Goal: Task Accomplishment & Management: Manage account settings

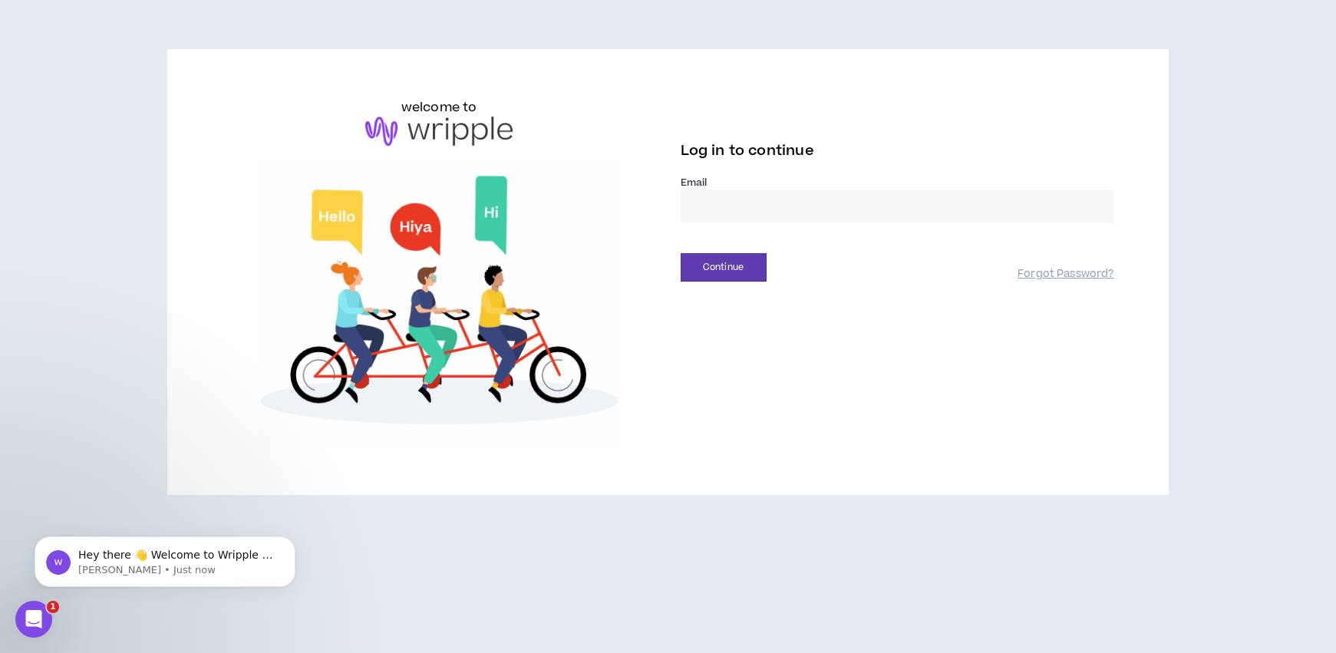
click at [701, 206] on input "email" at bounding box center [897, 206] width 433 height 33
type input "**********"
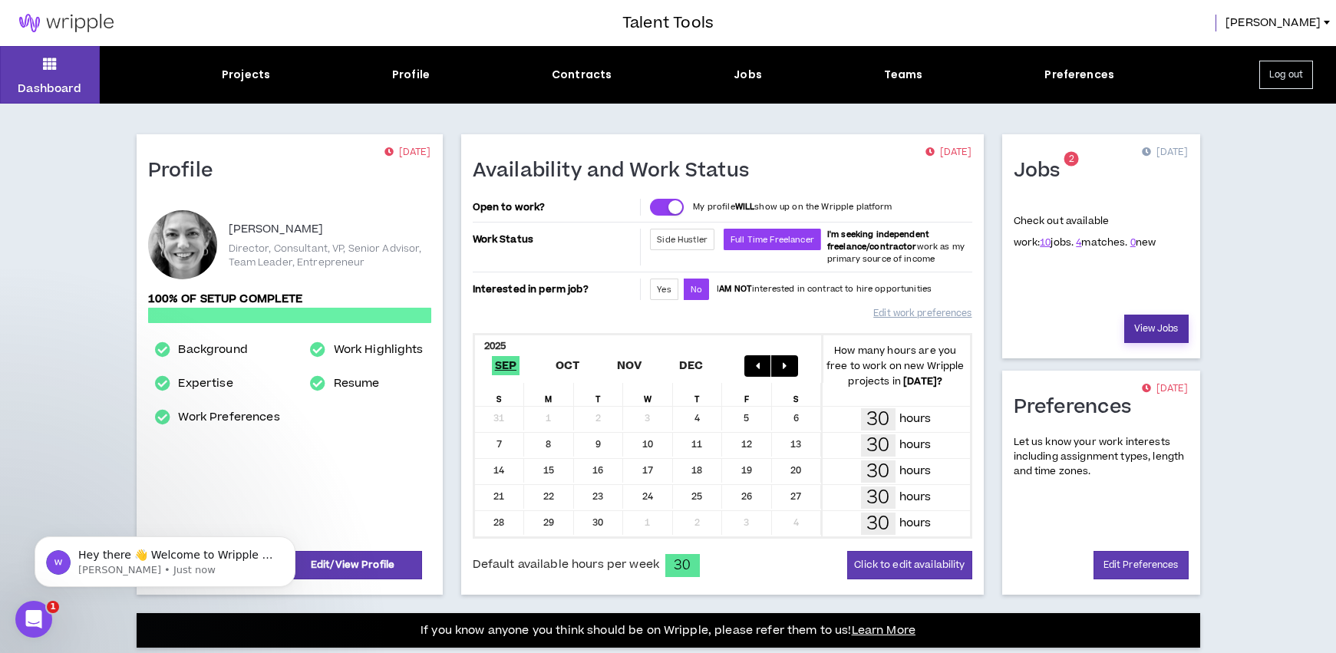
click at [1172, 324] on link "View Jobs" at bounding box center [1156, 329] width 64 height 28
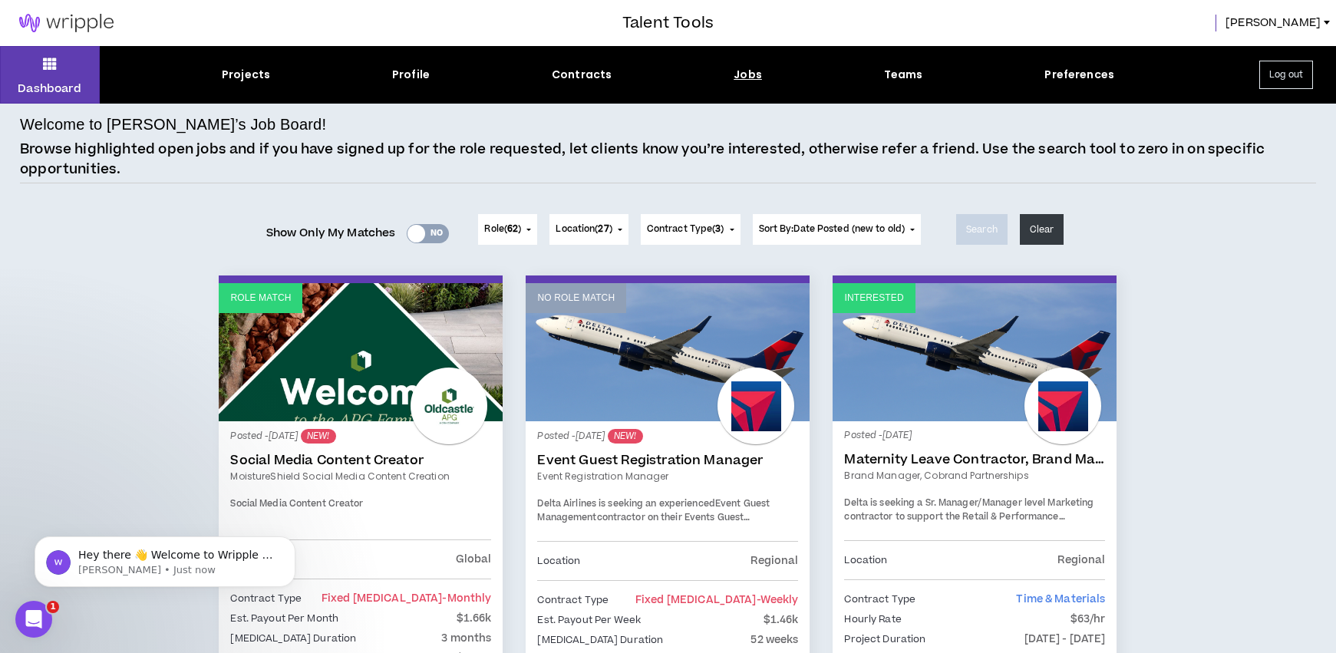
click at [429, 232] on div "Yes No" at bounding box center [428, 233] width 42 height 19
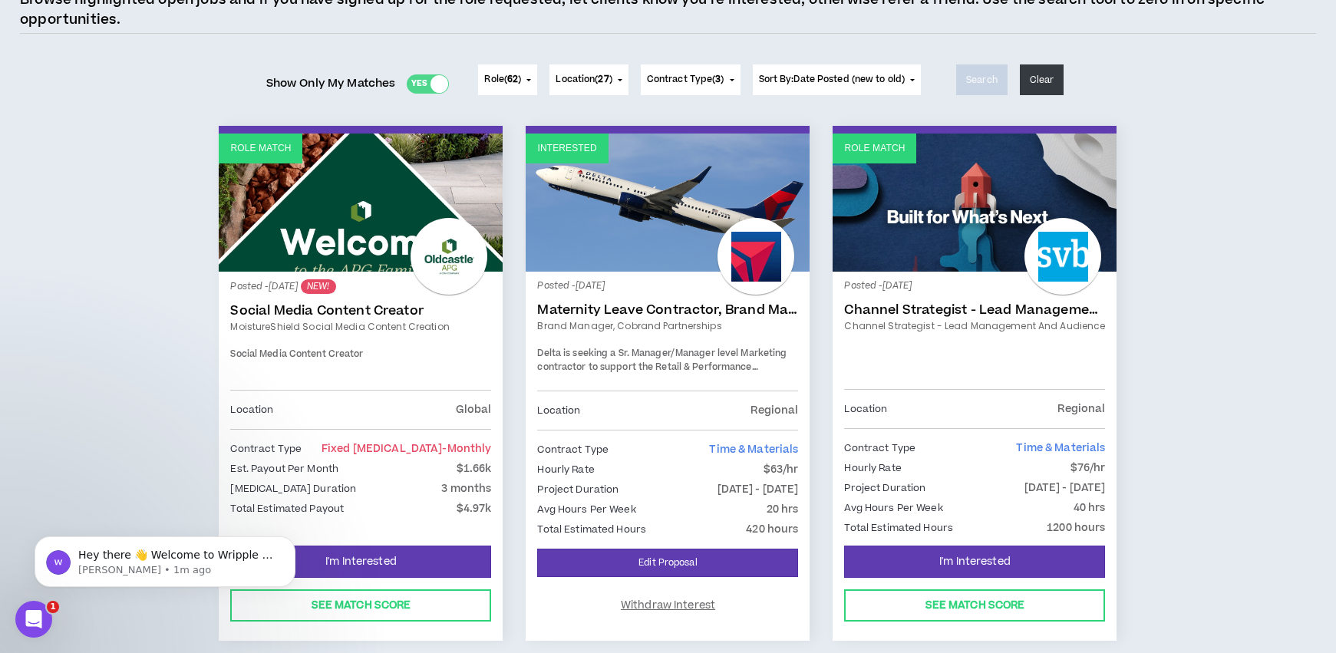
scroll to position [148, 0]
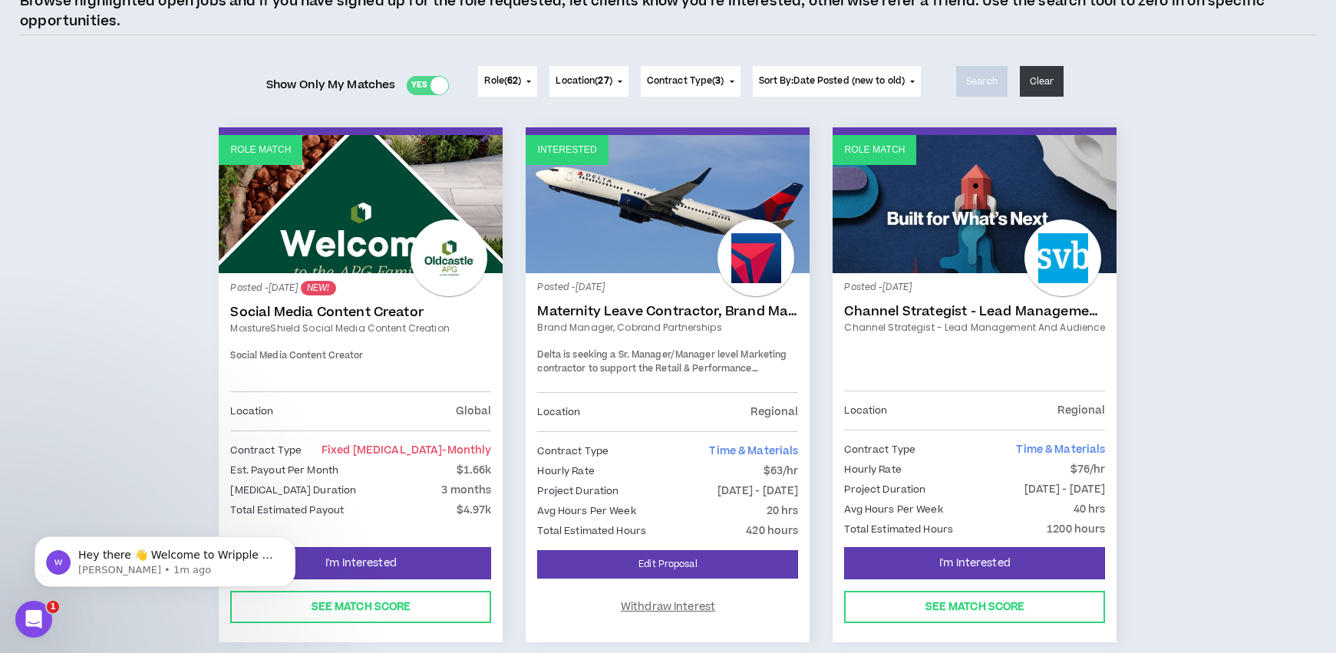
click at [598, 205] on link "Interested" at bounding box center [668, 204] width 284 height 138
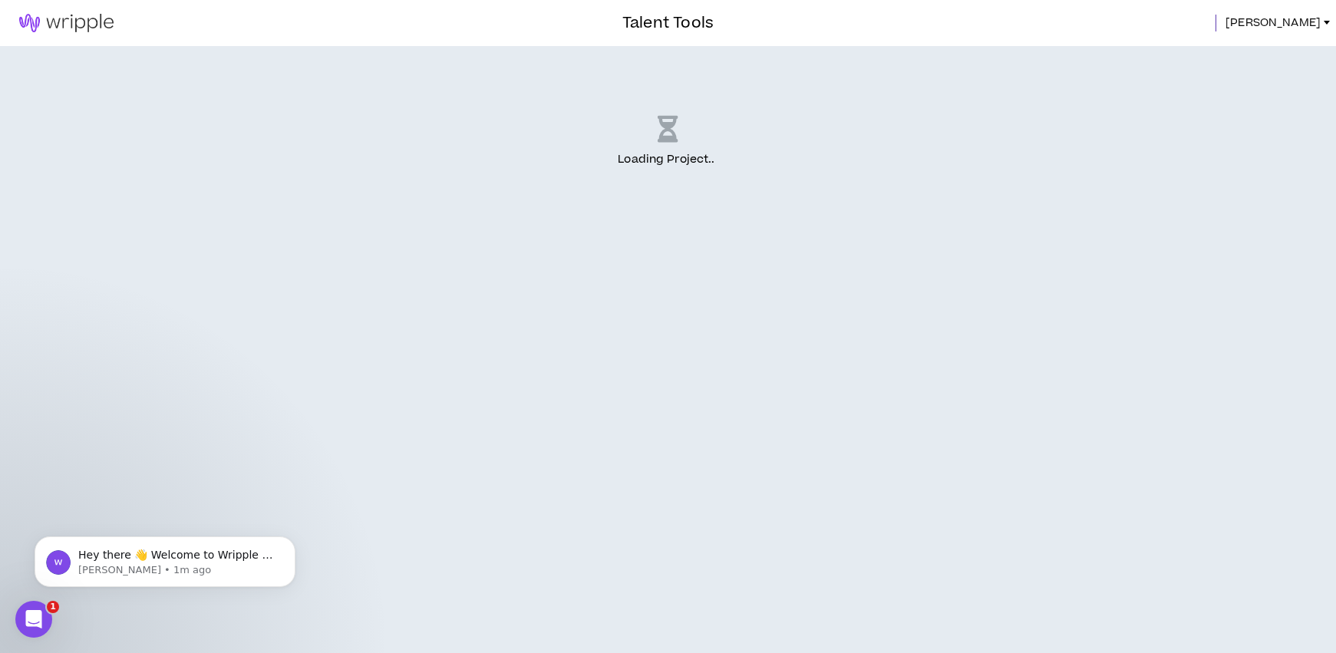
click at [1297, 22] on span "[PERSON_NAME]" at bounding box center [1272, 23] width 95 height 17
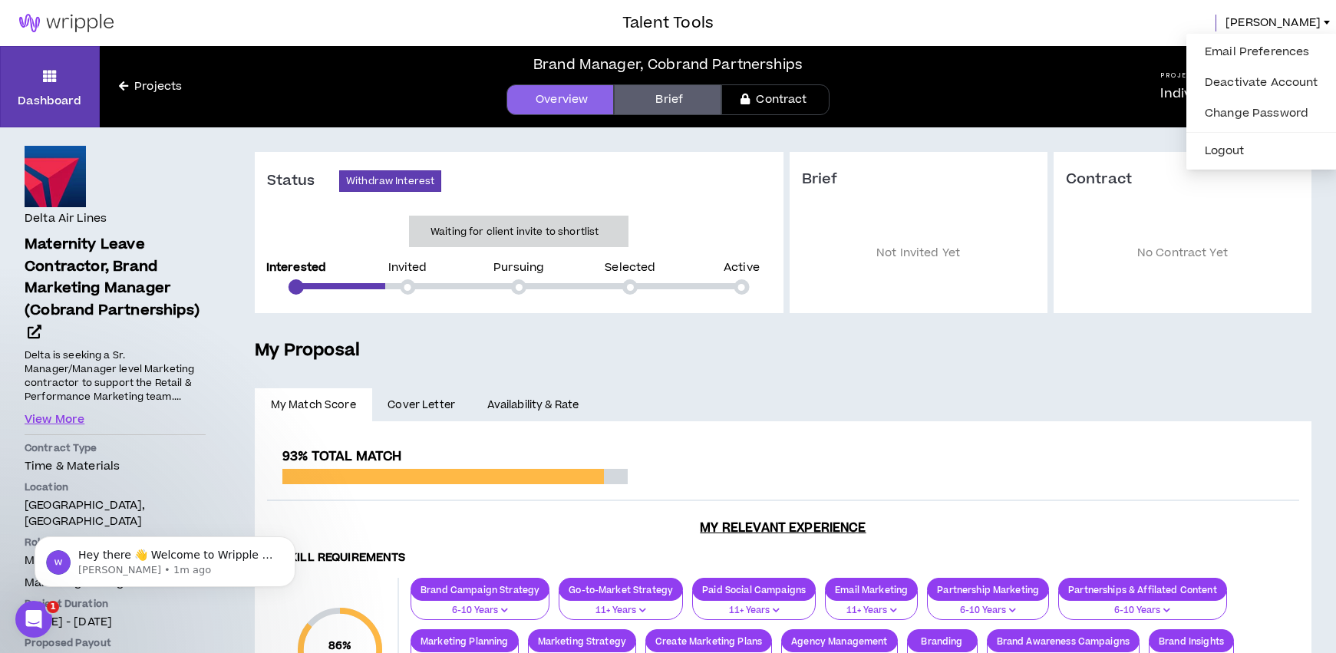
click at [623, 356] on h5 "My Proposal" at bounding box center [783, 351] width 1056 height 26
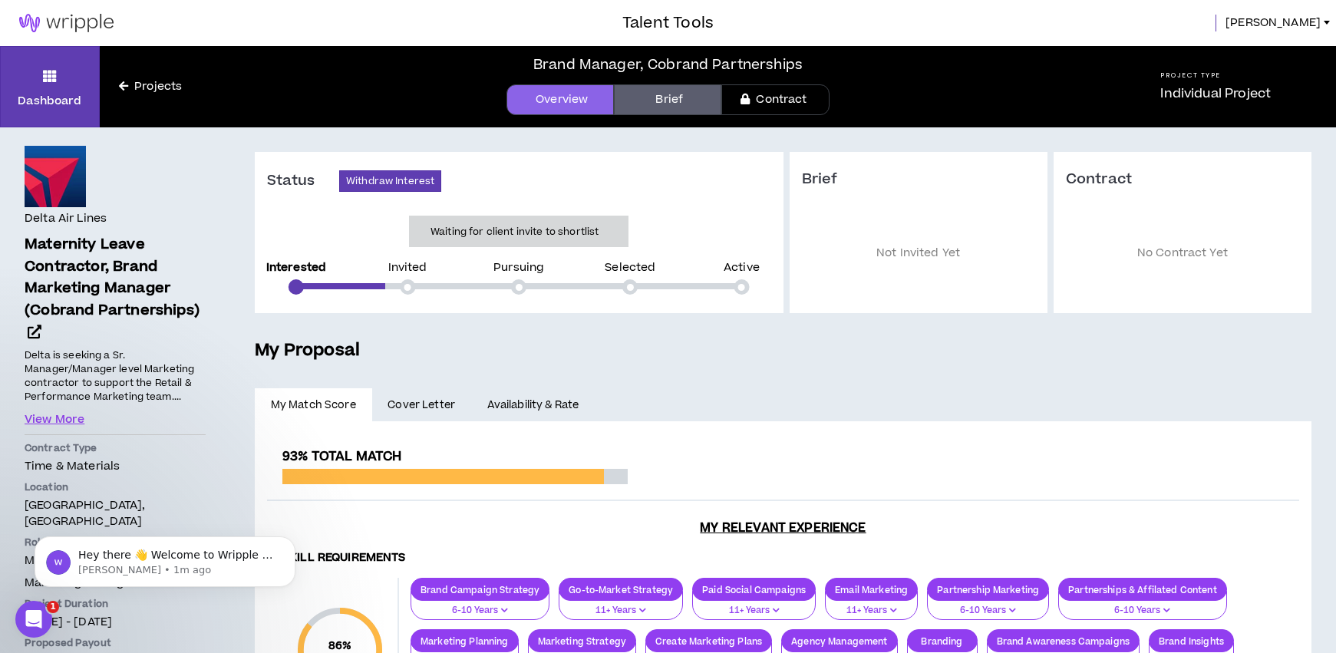
click at [436, 407] on span "Cover Letter" at bounding box center [421, 405] width 68 height 17
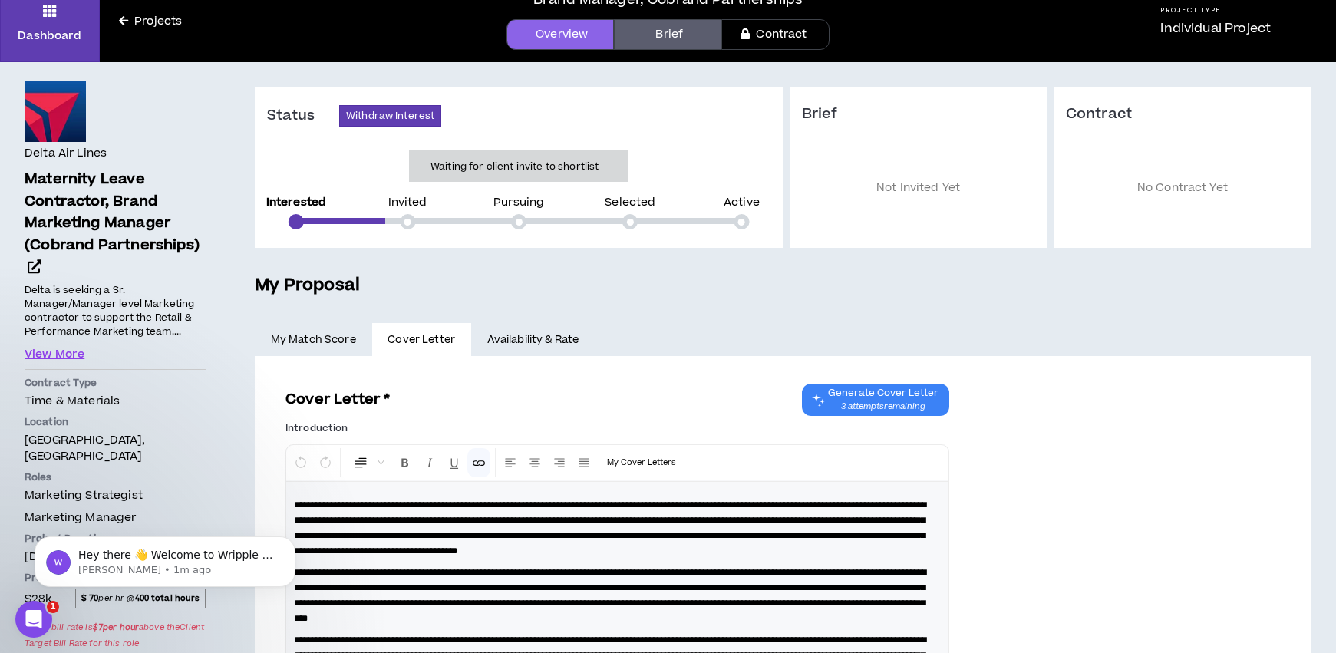
scroll to position [190, 0]
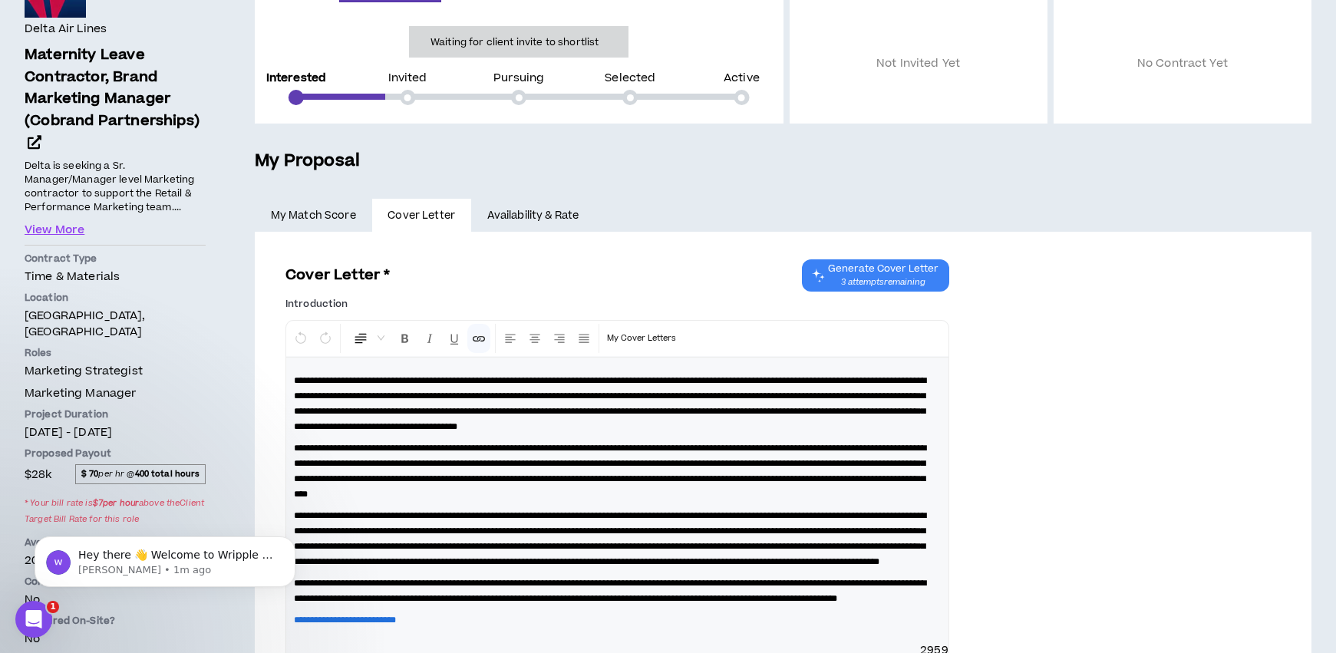
click at [543, 216] on link "Availability & Rate" at bounding box center [533, 216] width 124 height 34
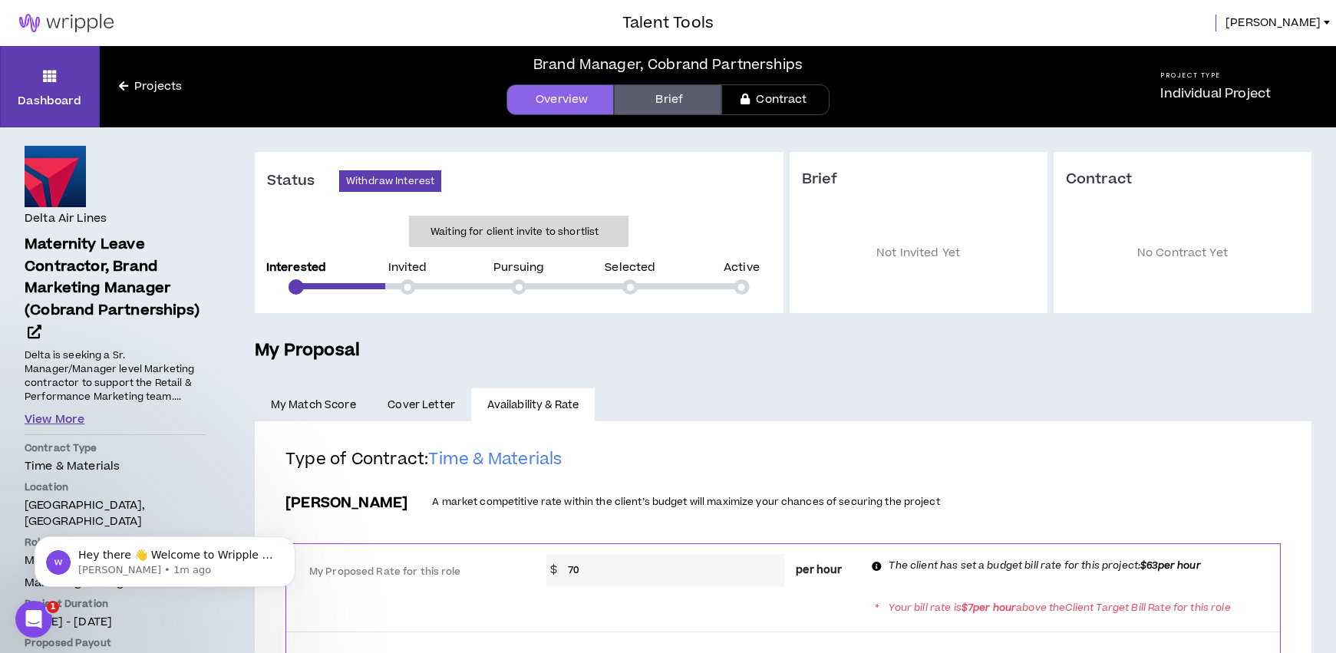
click at [71, 416] on button "View More" at bounding box center [55, 419] width 60 height 17
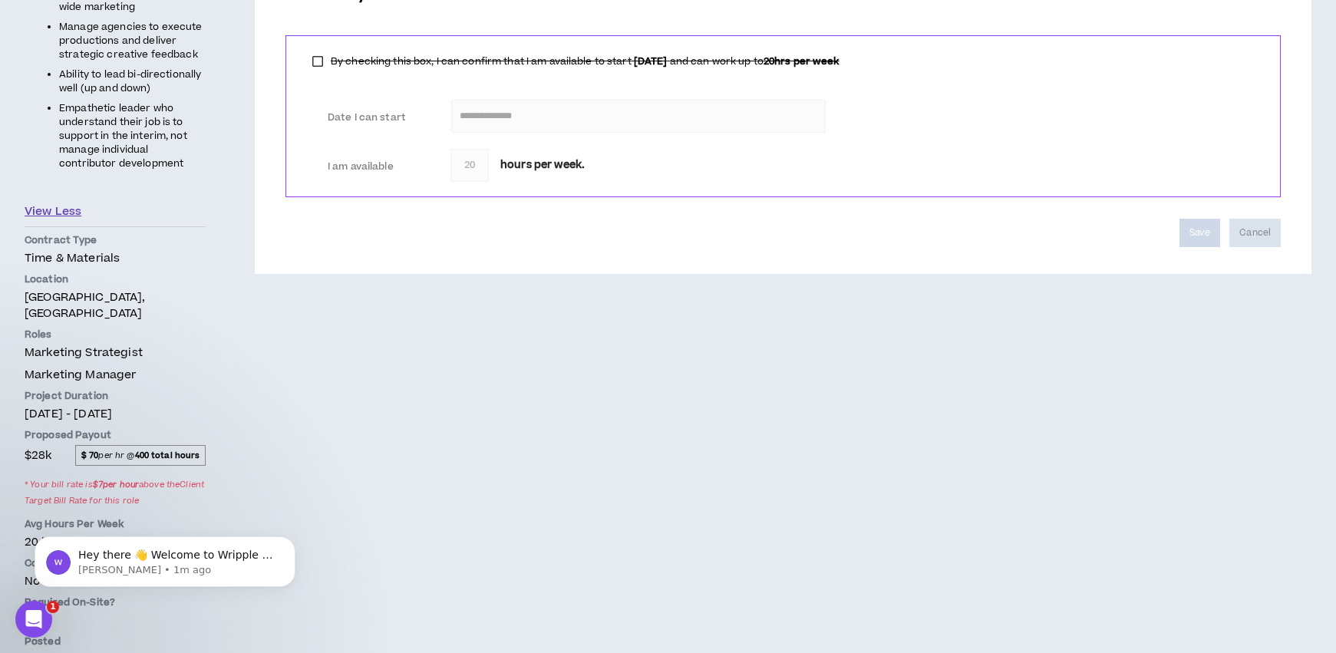
scroll to position [793, 0]
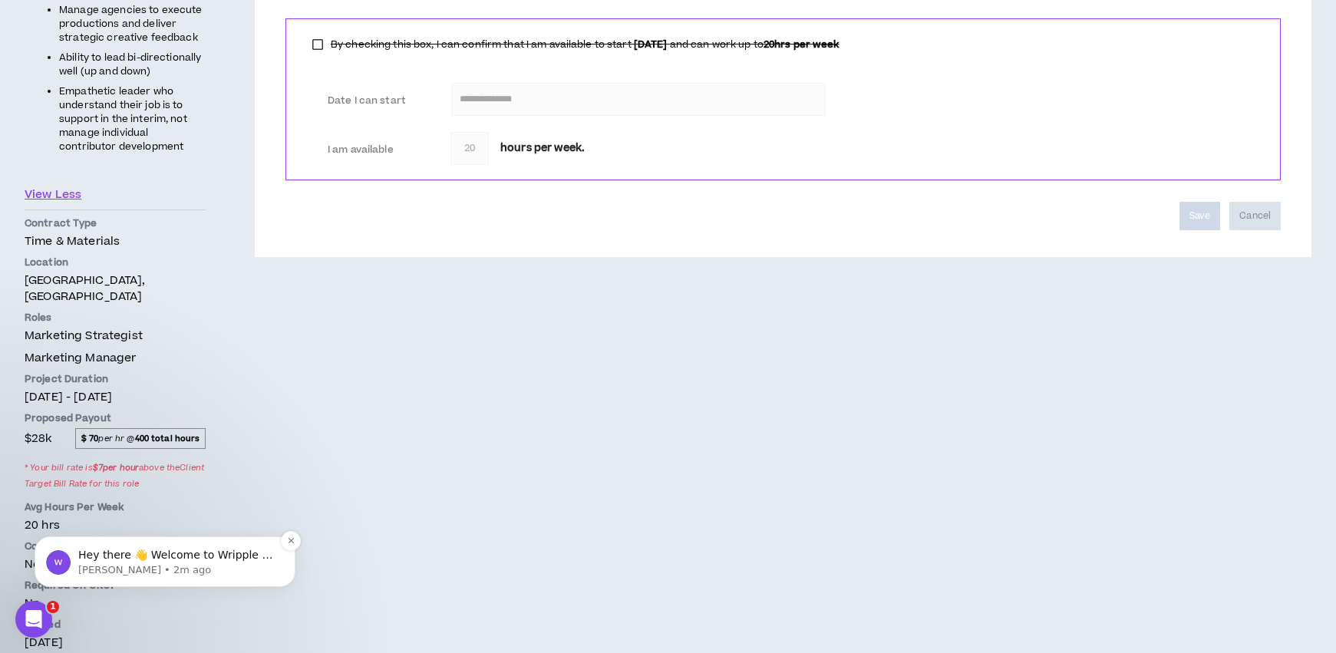
click at [174, 553] on p "Hey there 👋 Welcome to Wripple 🙌 Take a look around! If you have any questions,…" at bounding box center [177, 555] width 198 height 15
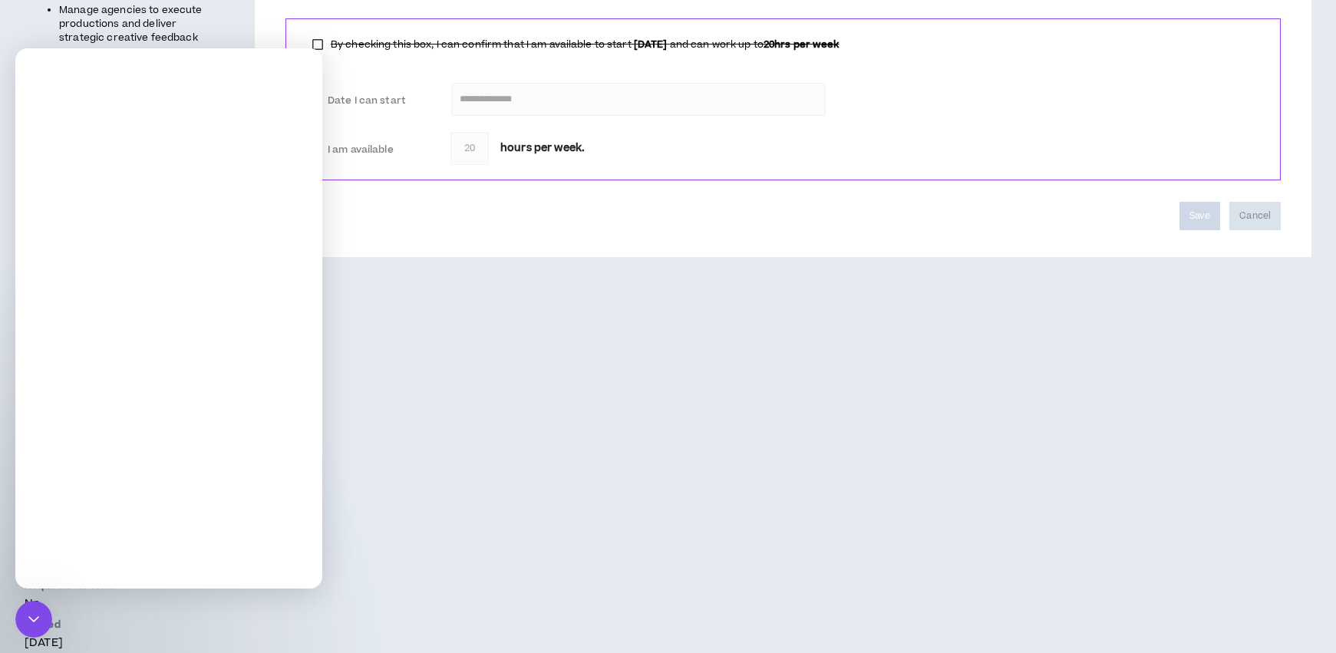
scroll to position [0, 0]
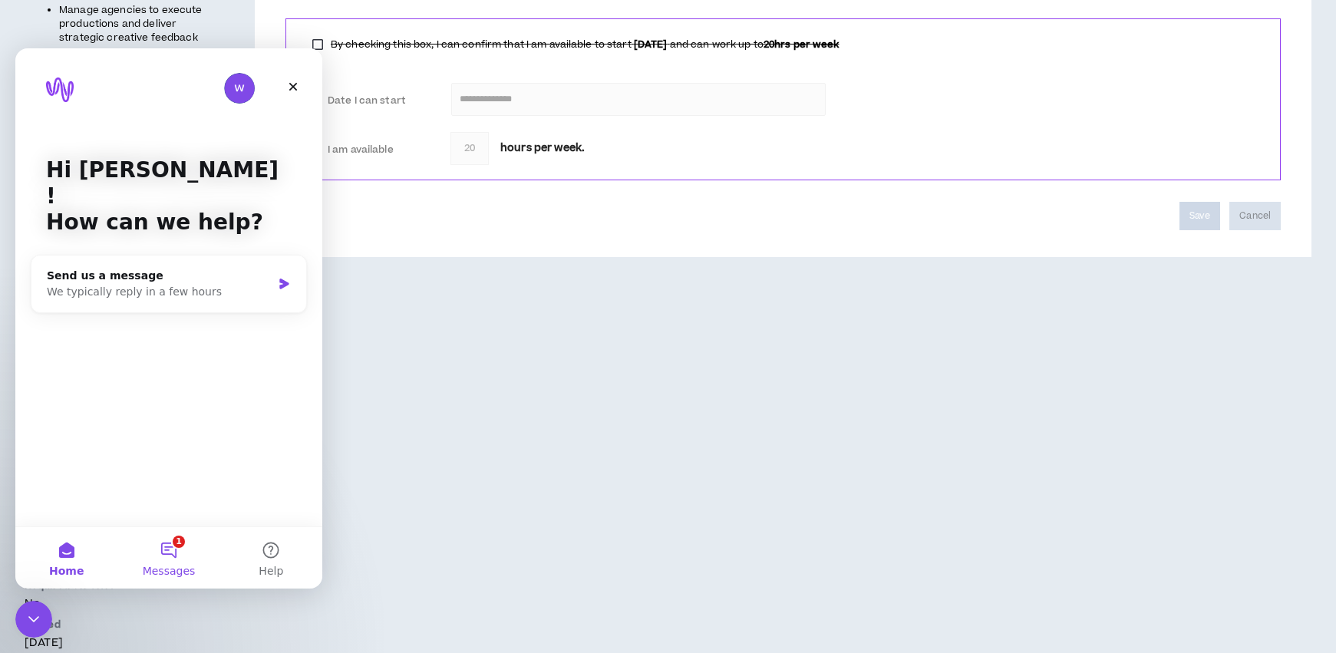
click at [173, 548] on button "1 Messages" at bounding box center [168, 557] width 102 height 61
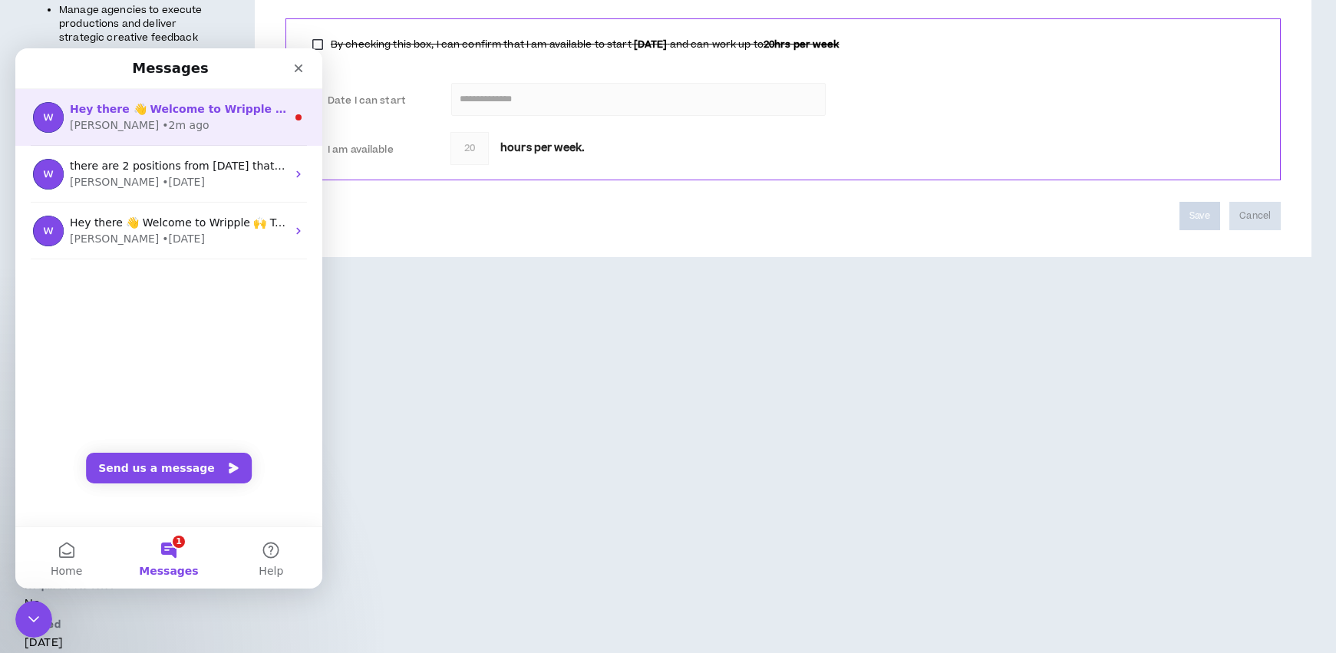
click at [184, 129] on div "[PERSON_NAME] • 2m ago" at bounding box center [178, 125] width 216 height 16
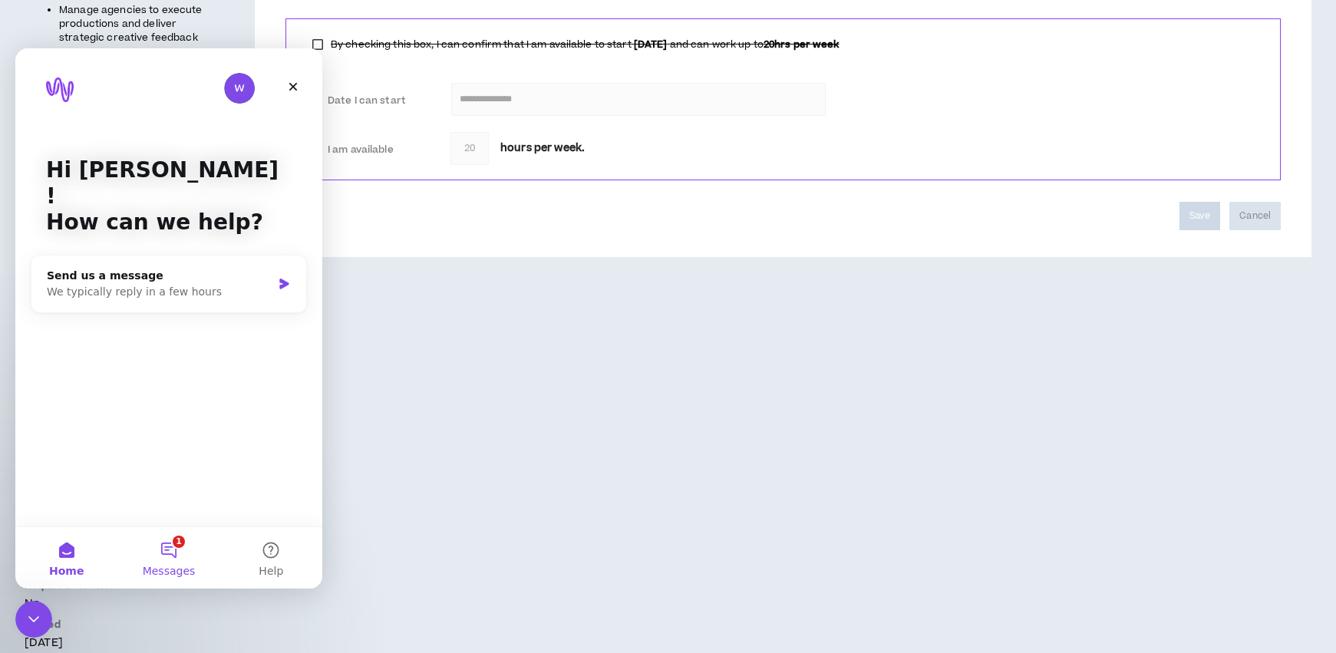
click at [170, 557] on button "1 Messages" at bounding box center [168, 557] width 102 height 61
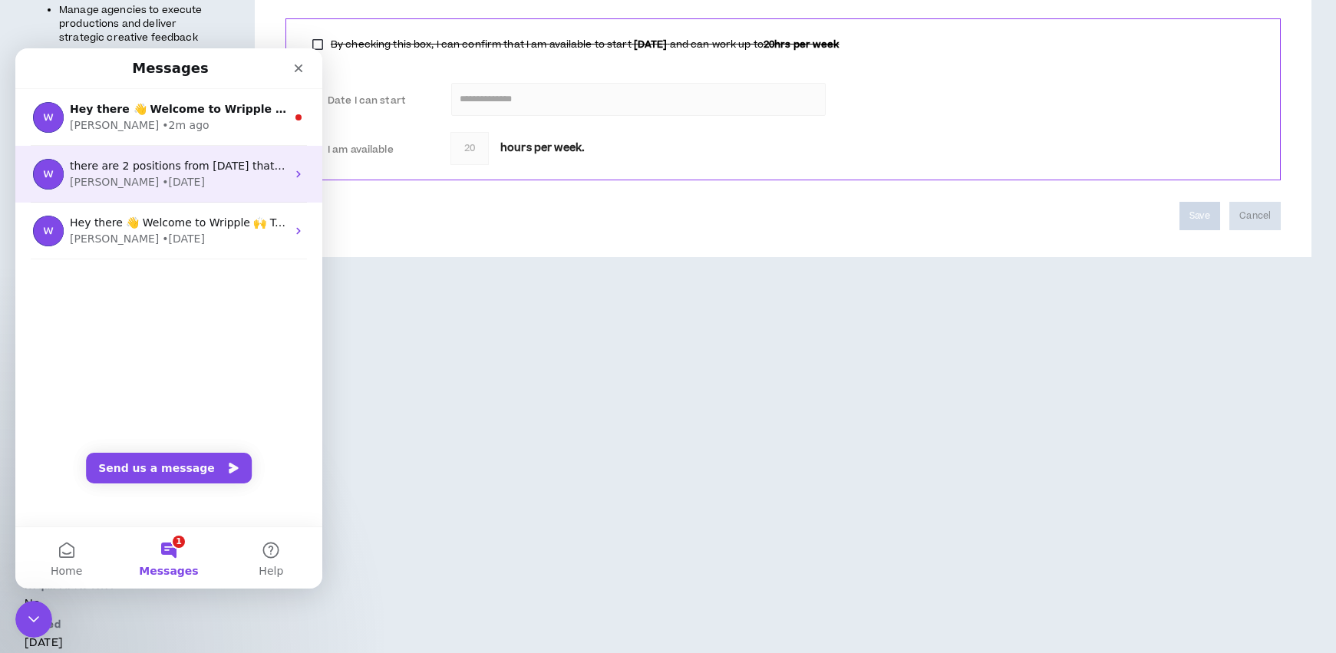
click at [178, 177] on div "[PERSON_NAME] • [DATE]" at bounding box center [178, 182] width 216 height 16
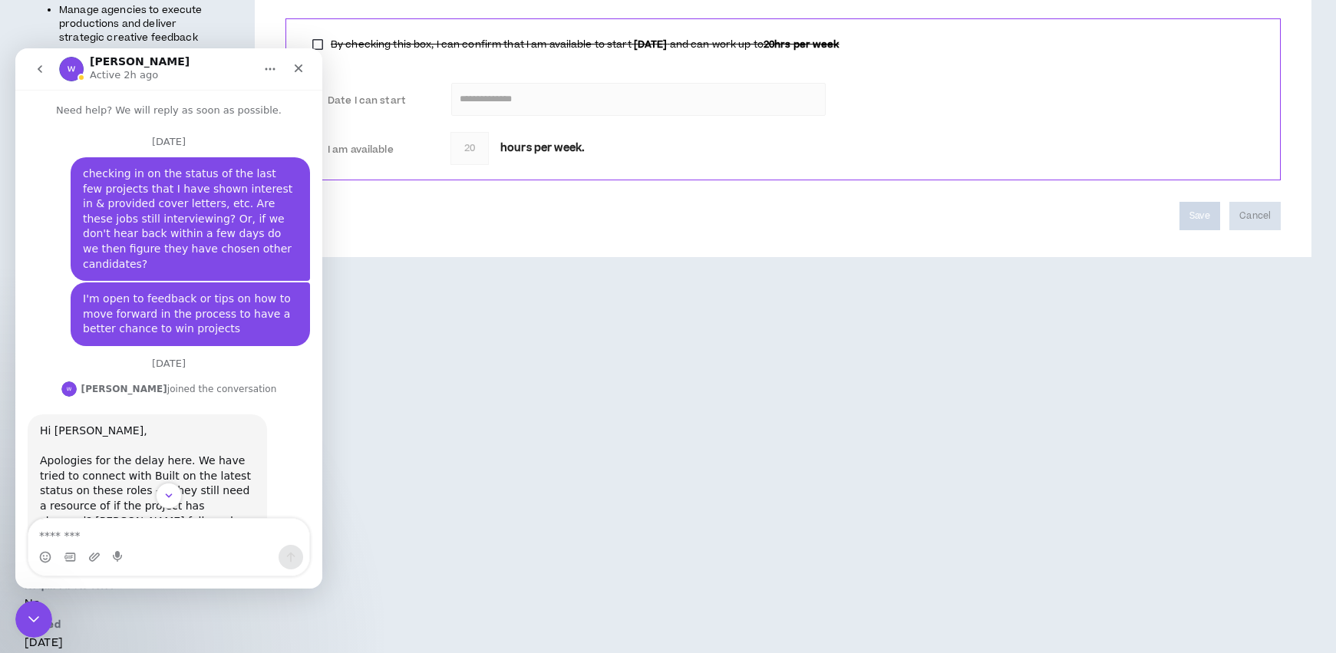
click at [39, 68] on icon "go back" at bounding box center [40, 69] width 5 height 8
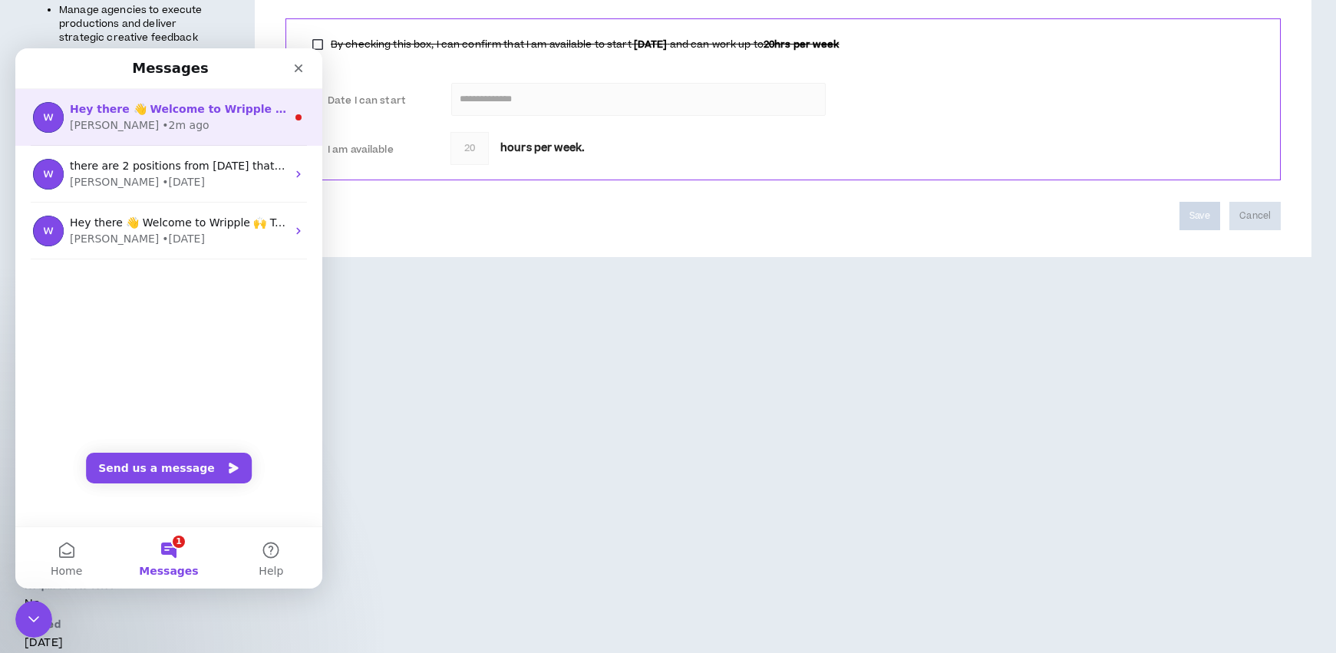
click at [213, 113] on span "Hey there 👋 Welcome to Wripple 🙌 Take a look around! If you have any questions,…" at bounding box center [457, 109] width 774 height 12
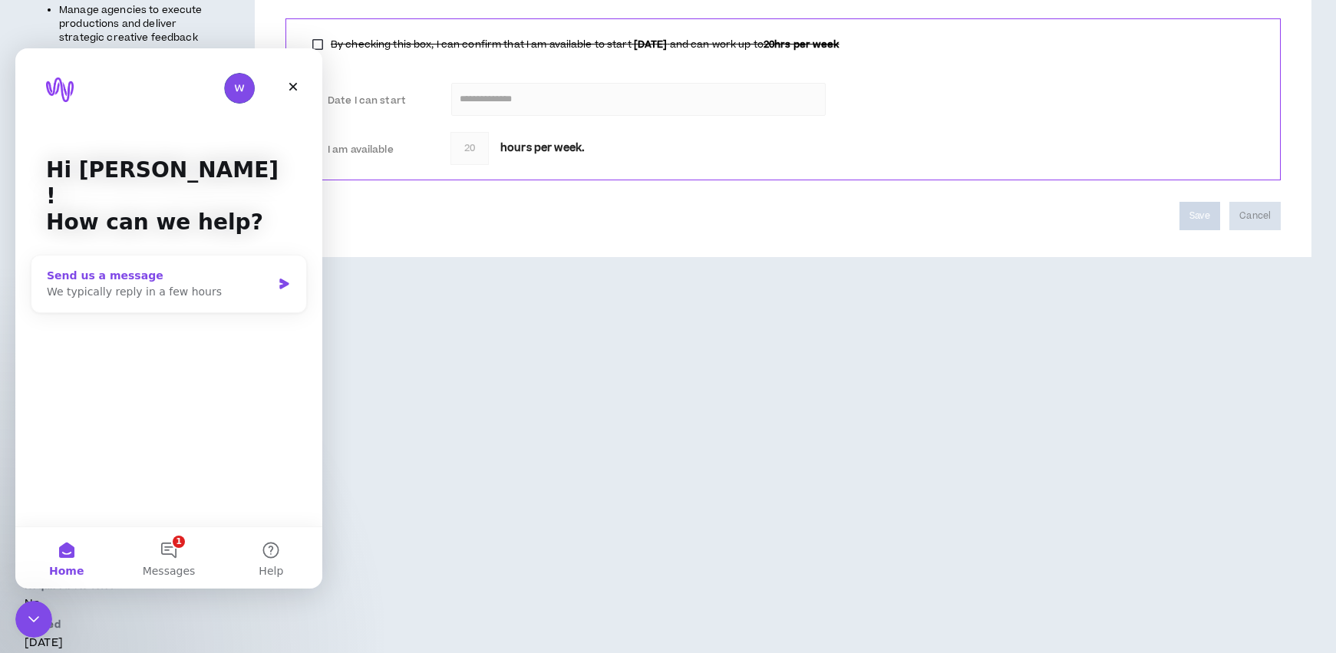
click at [186, 268] on div "Send us a message" at bounding box center [159, 276] width 225 height 16
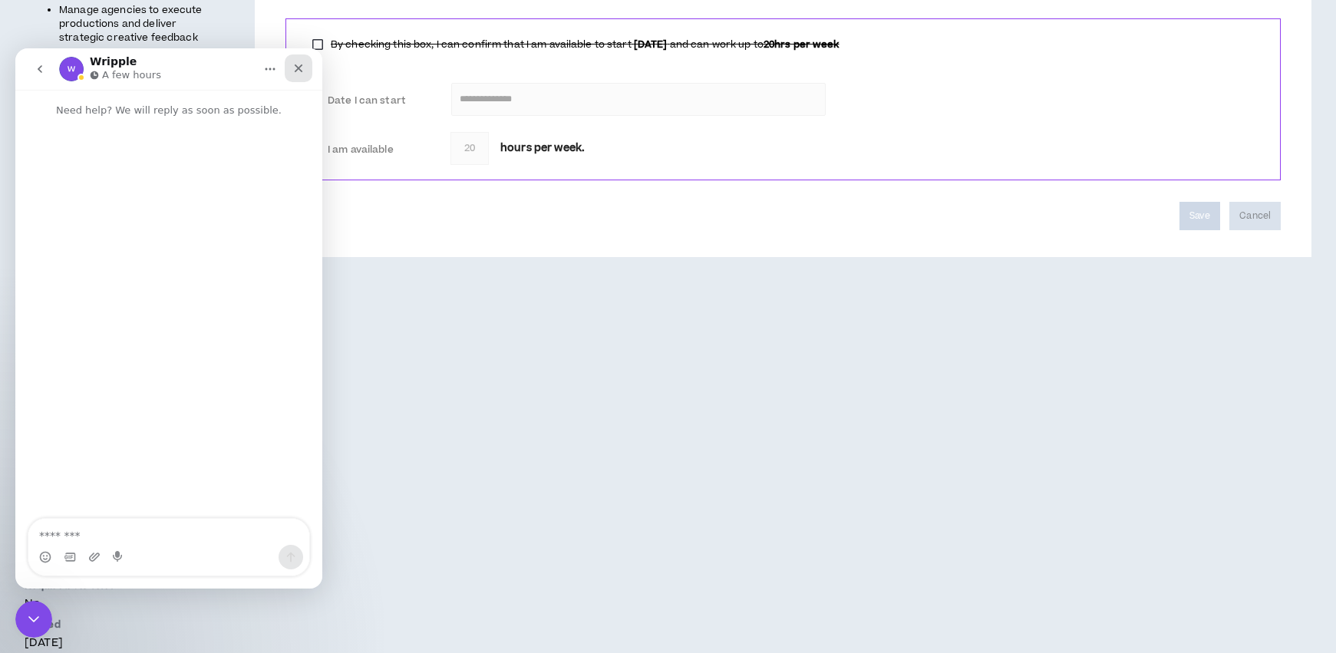
click at [301, 66] on icon "Close" at bounding box center [298, 68] width 12 height 12
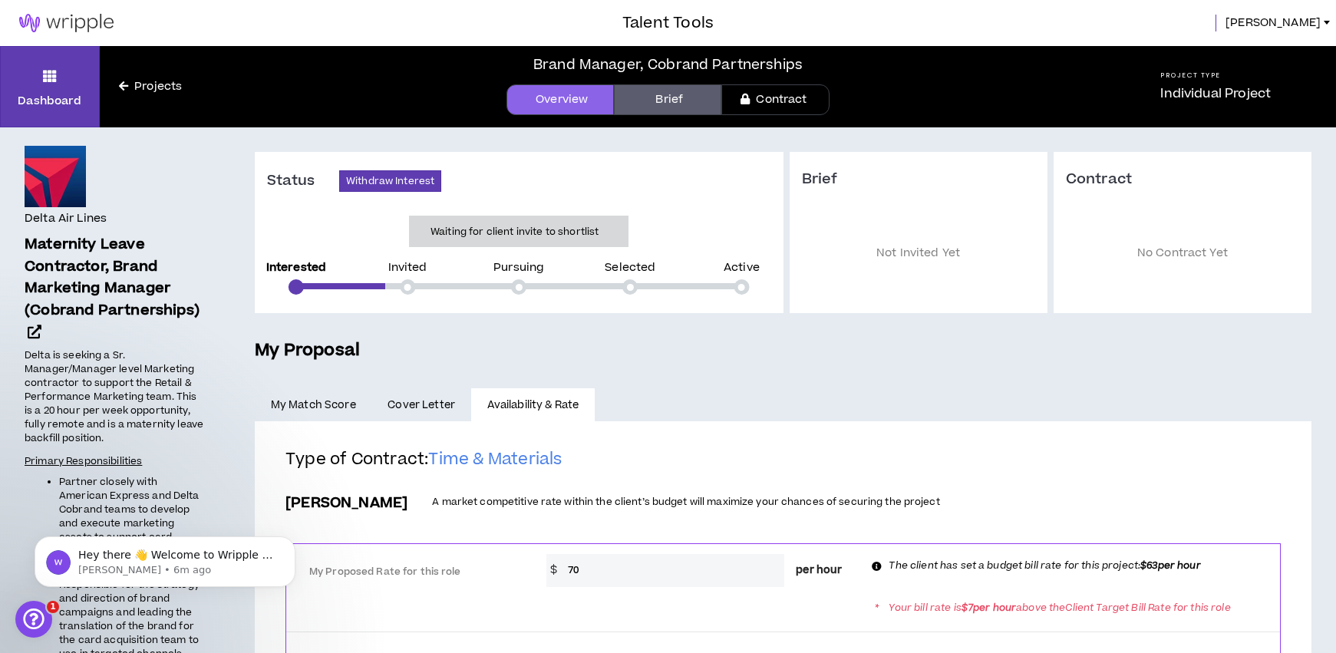
click at [391, 411] on span "Cover Letter" at bounding box center [421, 405] width 68 height 17
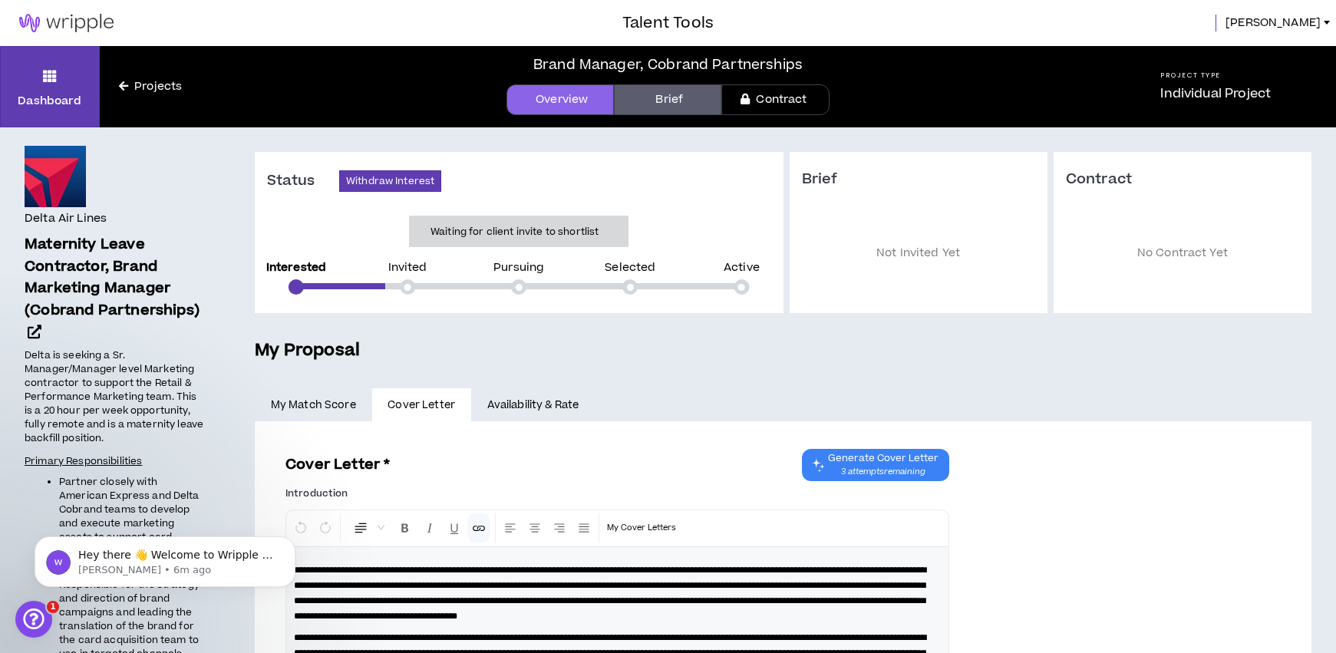
click at [339, 409] on link "My Match Score" at bounding box center [313, 405] width 117 height 34
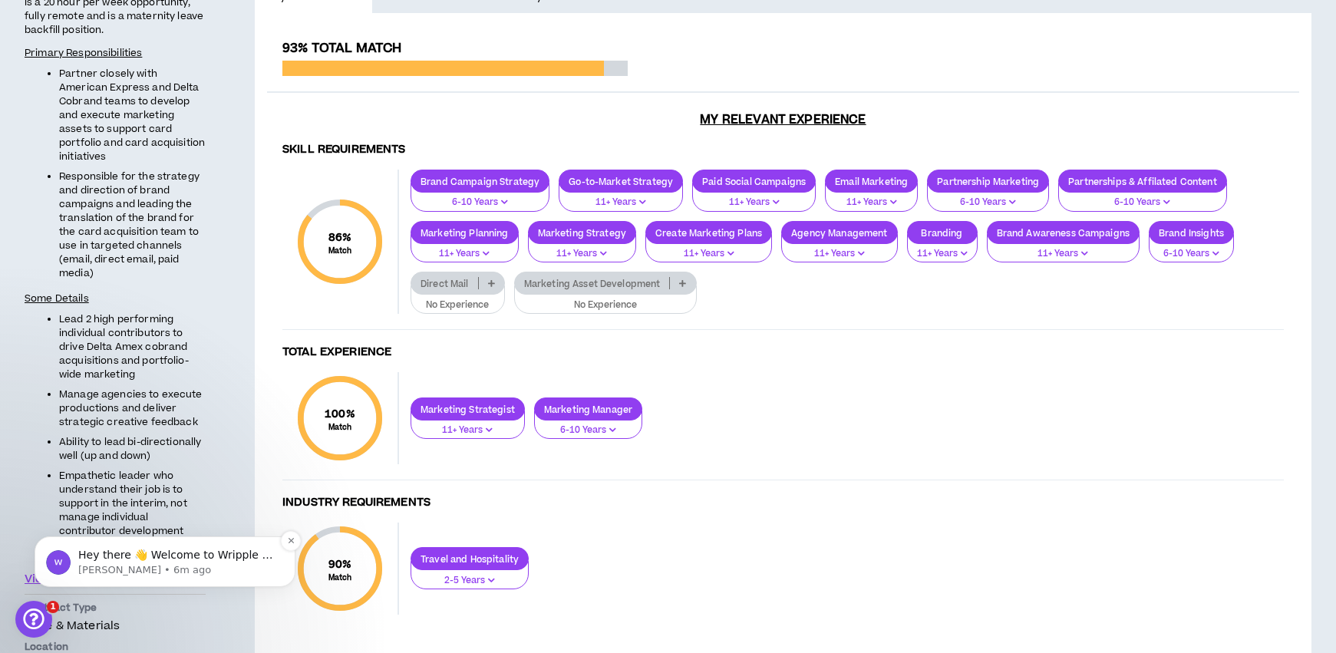
scroll to position [418, 0]
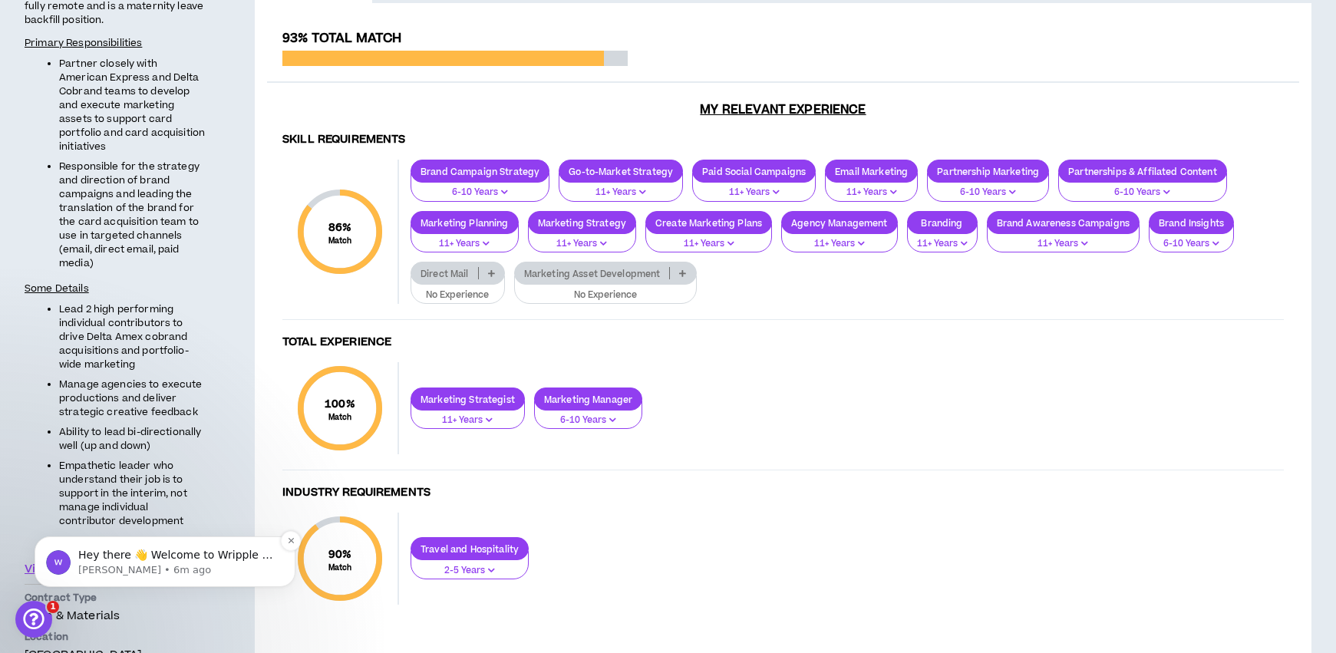
click at [166, 560] on p "Hey there 👋 Welcome to Wripple 🙌 Take a look around! If you have any questions,…" at bounding box center [177, 555] width 198 height 15
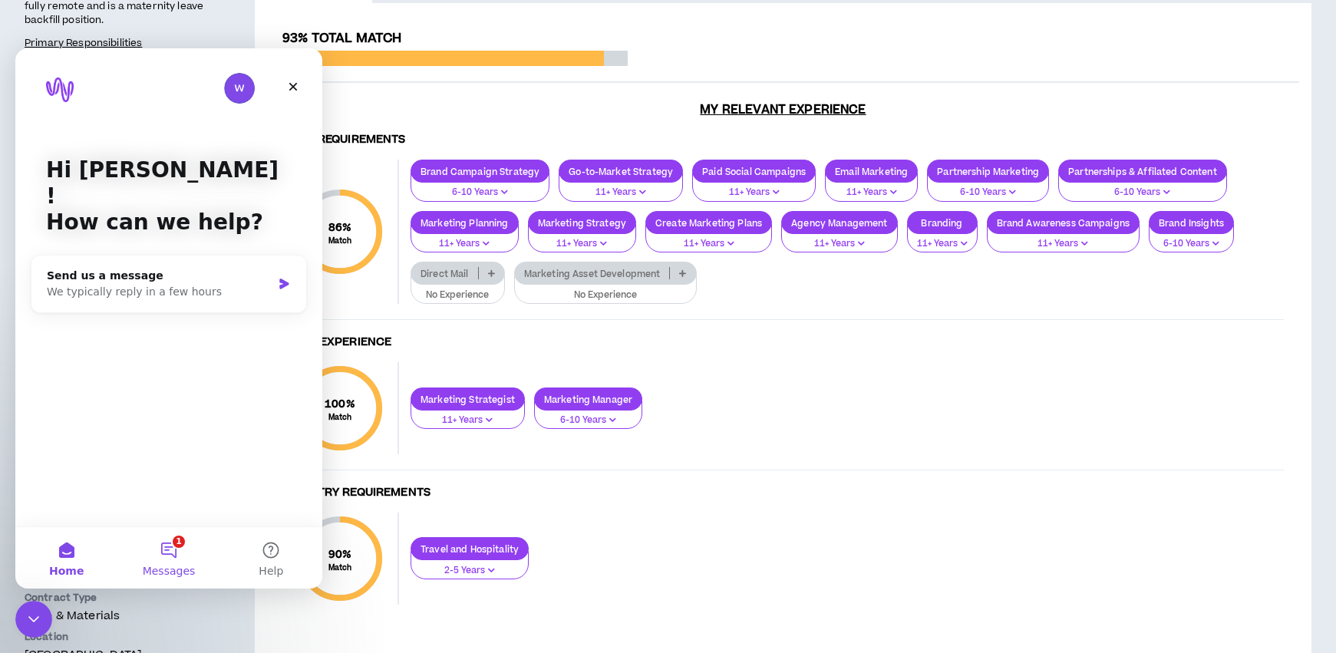
click at [178, 551] on button "1 Messages" at bounding box center [168, 557] width 102 height 61
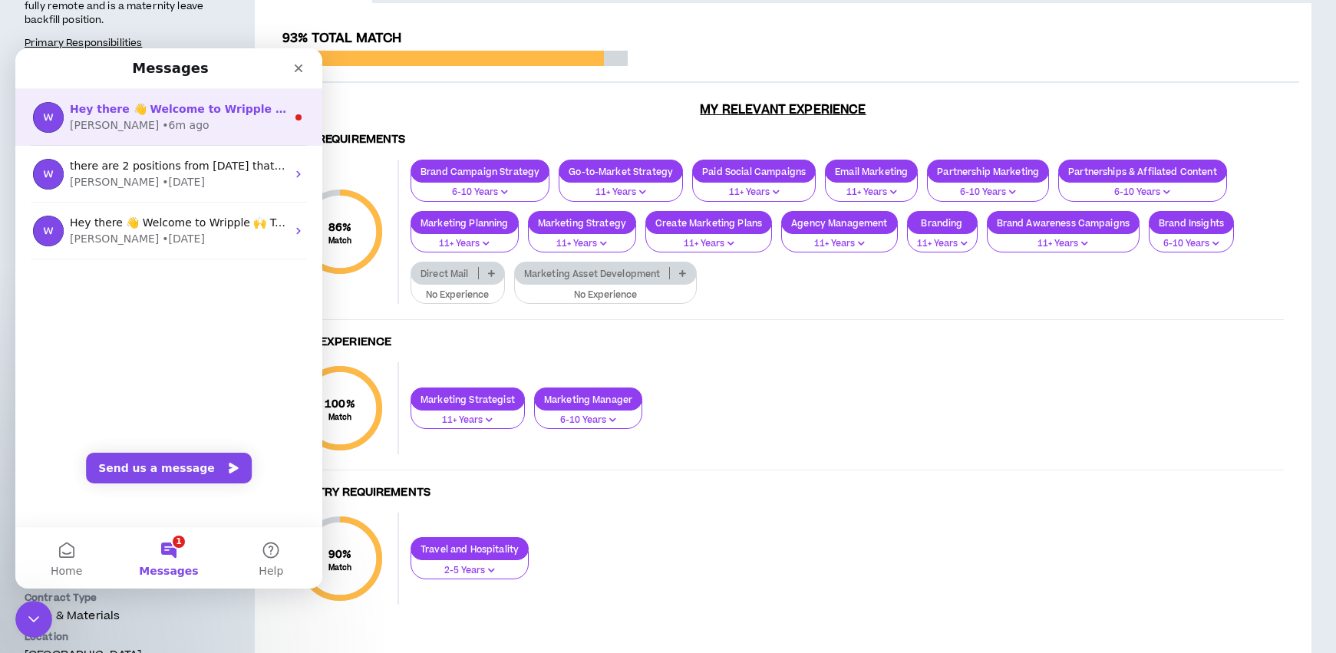
click at [203, 127] on div "[PERSON_NAME] • 6m ago" at bounding box center [178, 125] width 216 height 16
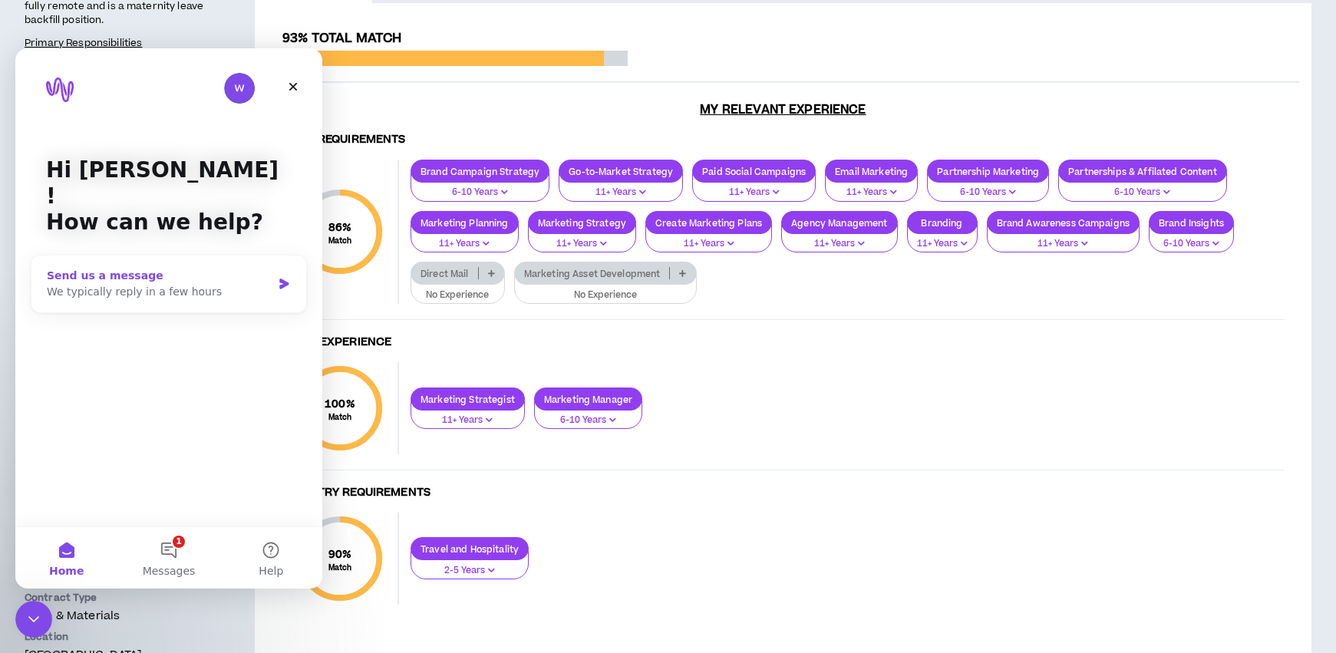
click at [195, 275] on div "Send us a message We typically reply in a few hours" at bounding box center [168, 283] width 275 height 57
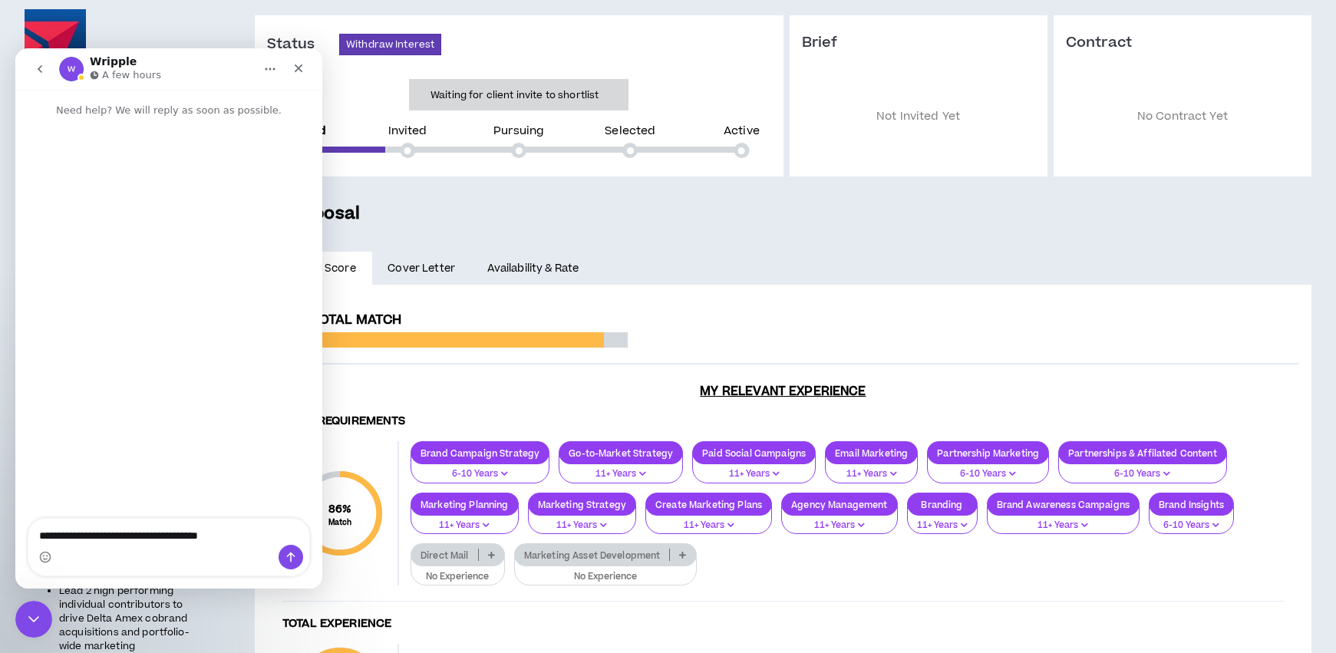
scroll to position [0, 0]
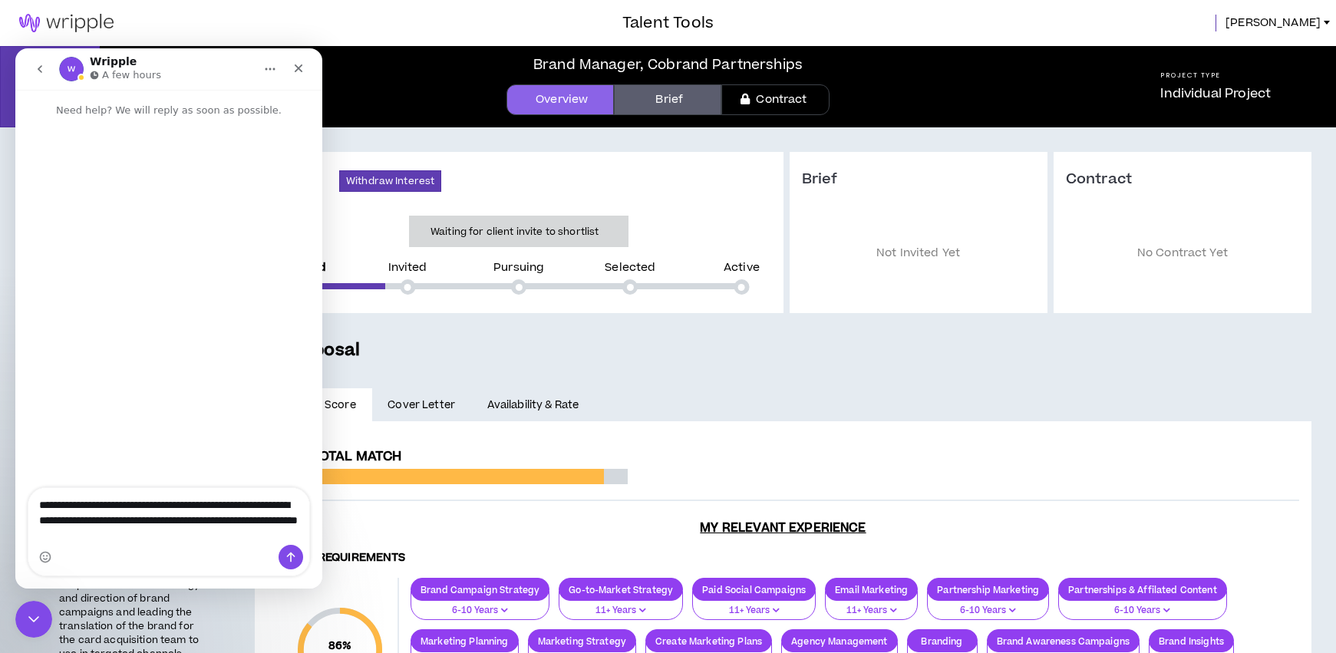
type textarea "**********"
click at [442, 98] on div "Overview Brief Contract" at bounding box center [667, 99] width 855 height 31
drag, startPoint x: 297, startPoint y: 75, endPoint x: 312, endPoint y: 124, distance: 50.7
click at [297, 75] on div "Close" at bounding box center [299, 68] width 28 height 28
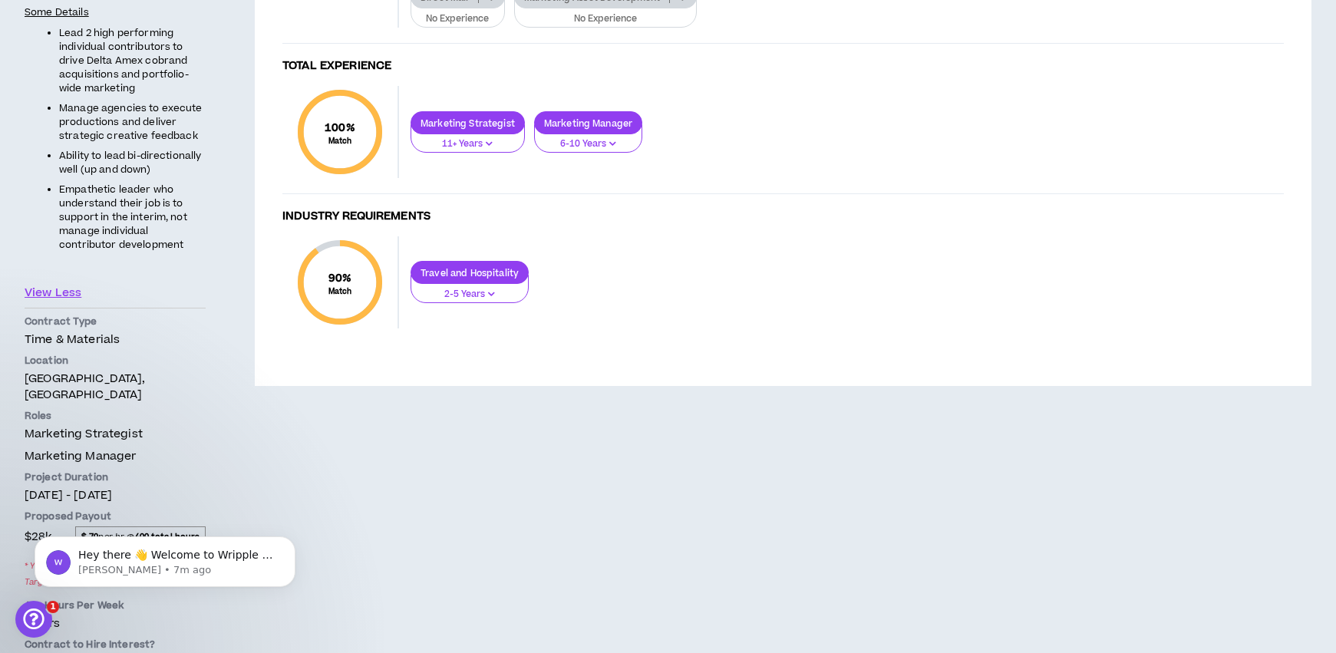
scroll to position [793, 0]
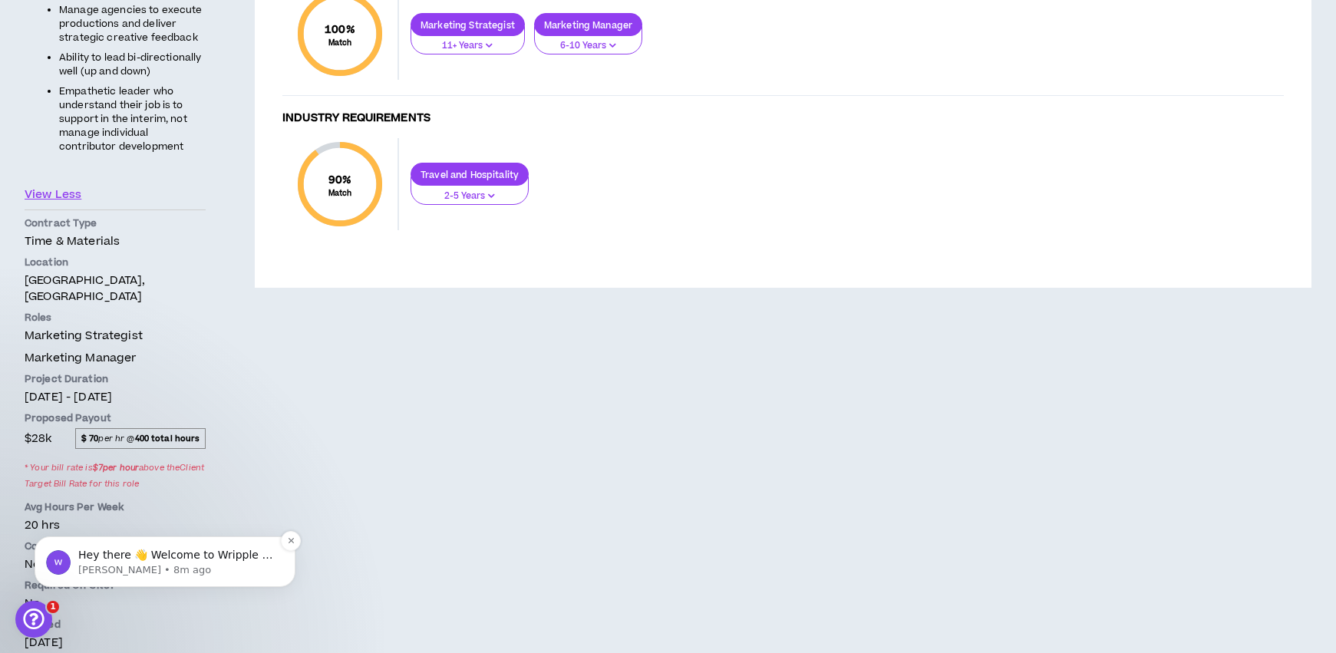
click at [204, 573] on p "[PERSON_NAME] • 8m ago" at bounding box center [177, 570] width 198 height 14
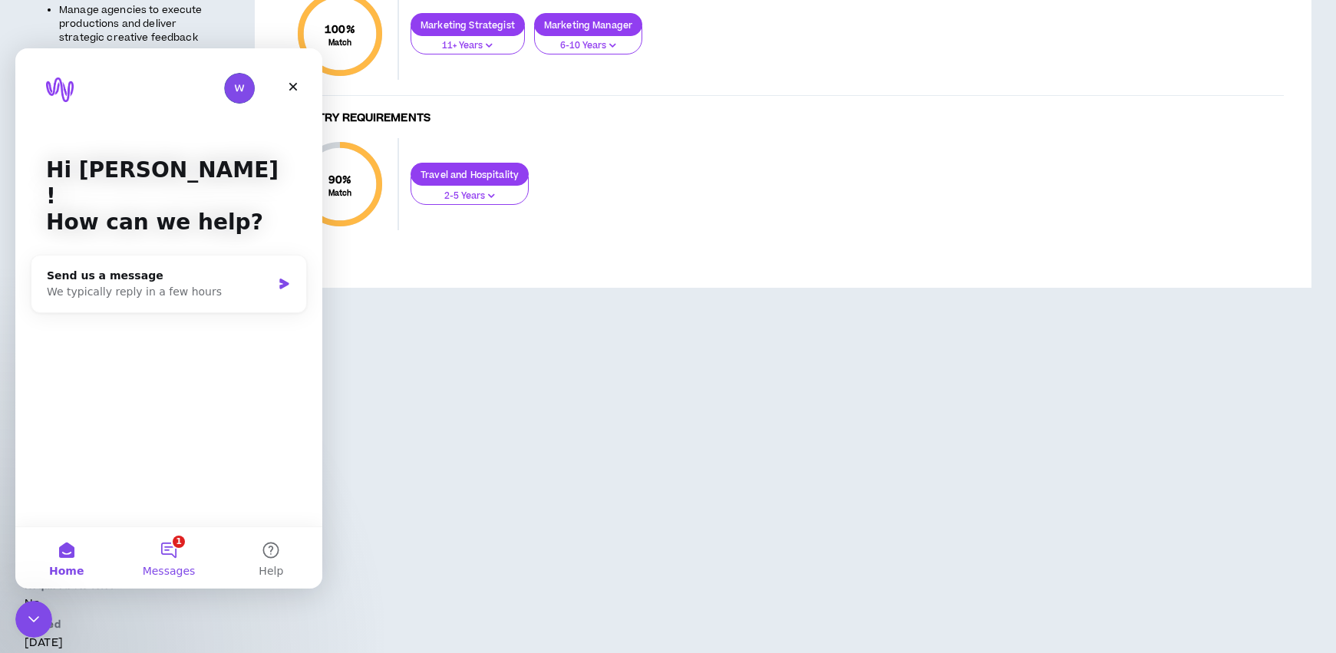
click at [174, 542] on button "1 Messages" at bounding box center [168, 557] width 102 height 61
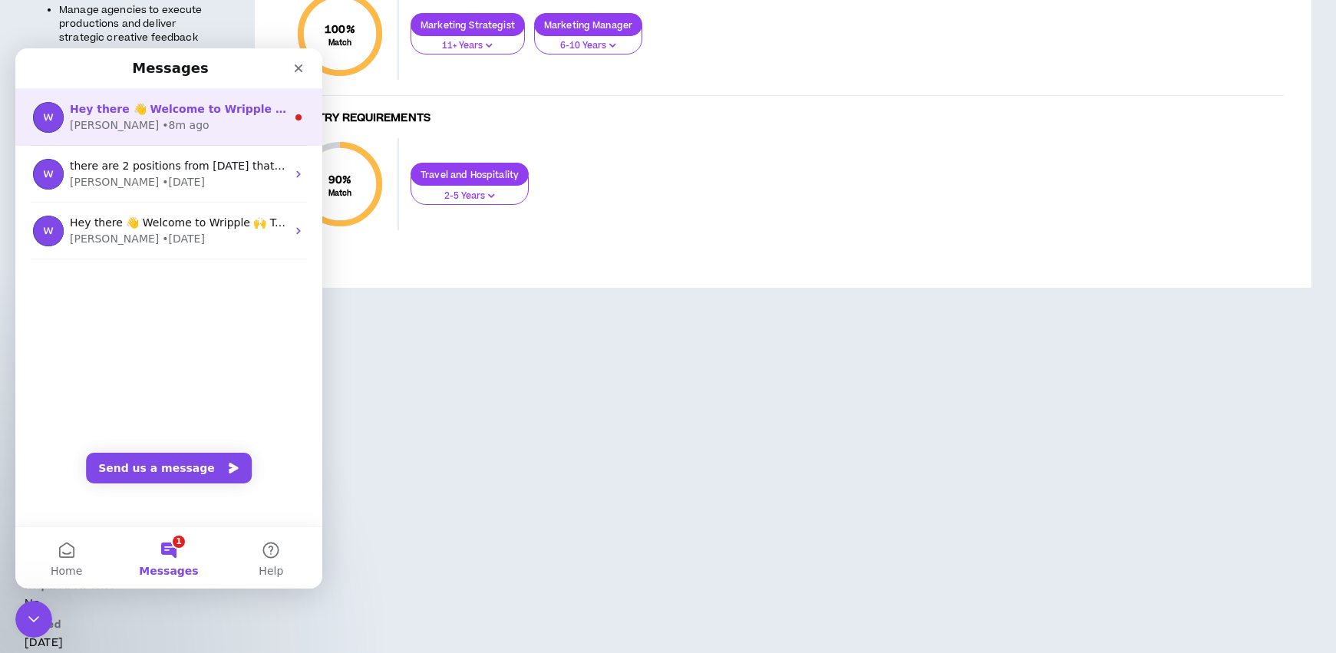
click at [222, 114] on span "Hey there 👋 Welcome to Wripple 🙌 Take a look around! If you have any questions,…" at bounding box center [457, 109] width 774 height 12
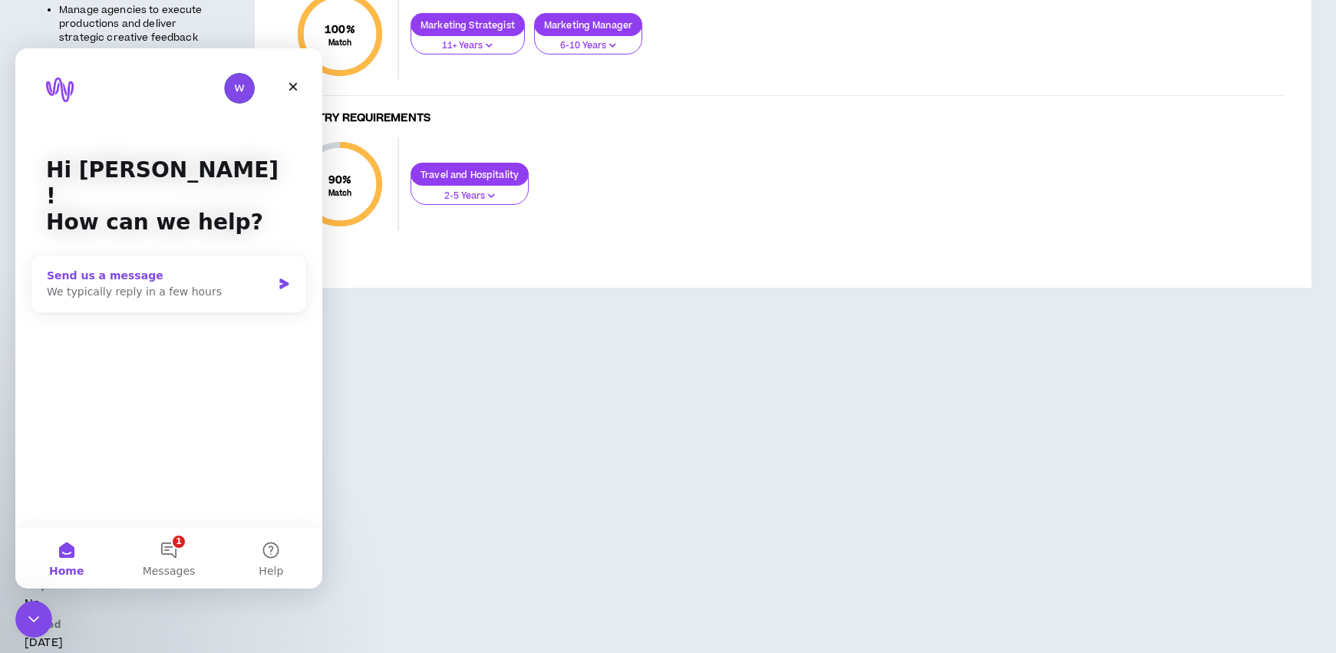
click at [196, 277] on div "Send us a message We typically reply in a few hours" at bounding box center [168, 283] width 275 height 57
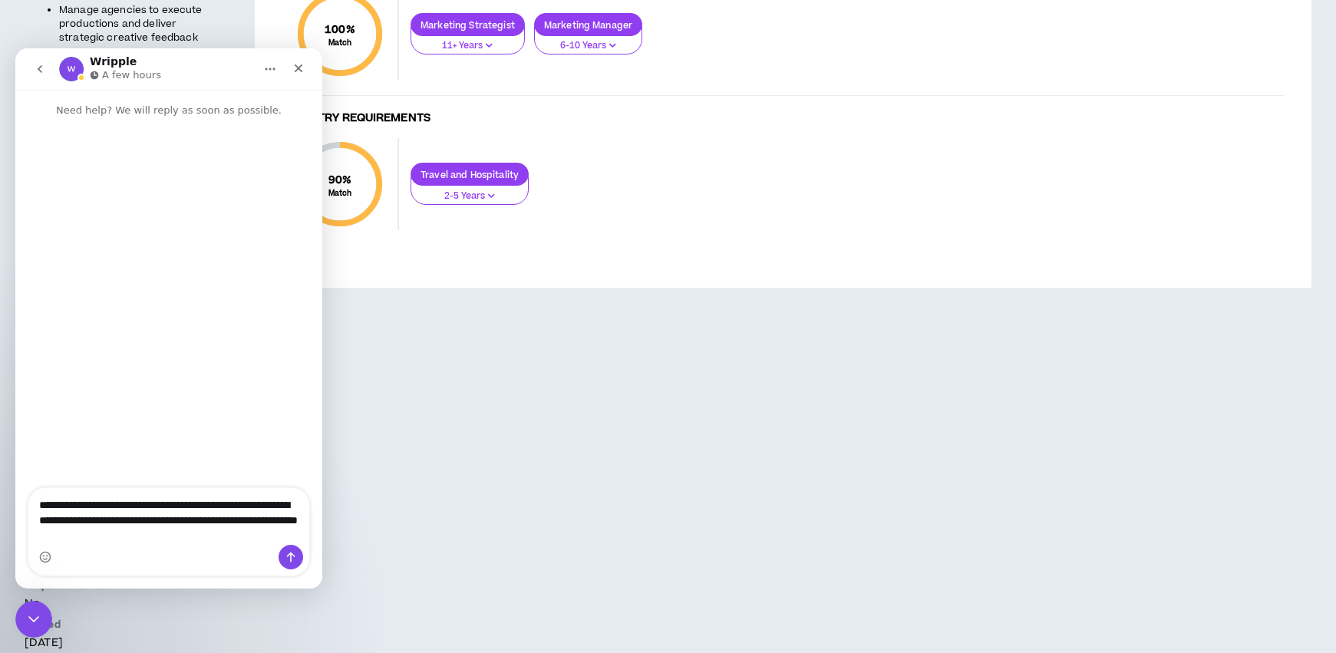
drag, startPoint x: 195, startPoint y: 538, endPoint x: 259, endPoint y: 561, distance: 67.7
click at [173, 539] on textarea "**********" at bounding box center [168, 516] width 281 height 57
click at [194, 532] on textarea "**********" at bounding box center [168, 516] width 281 height 57
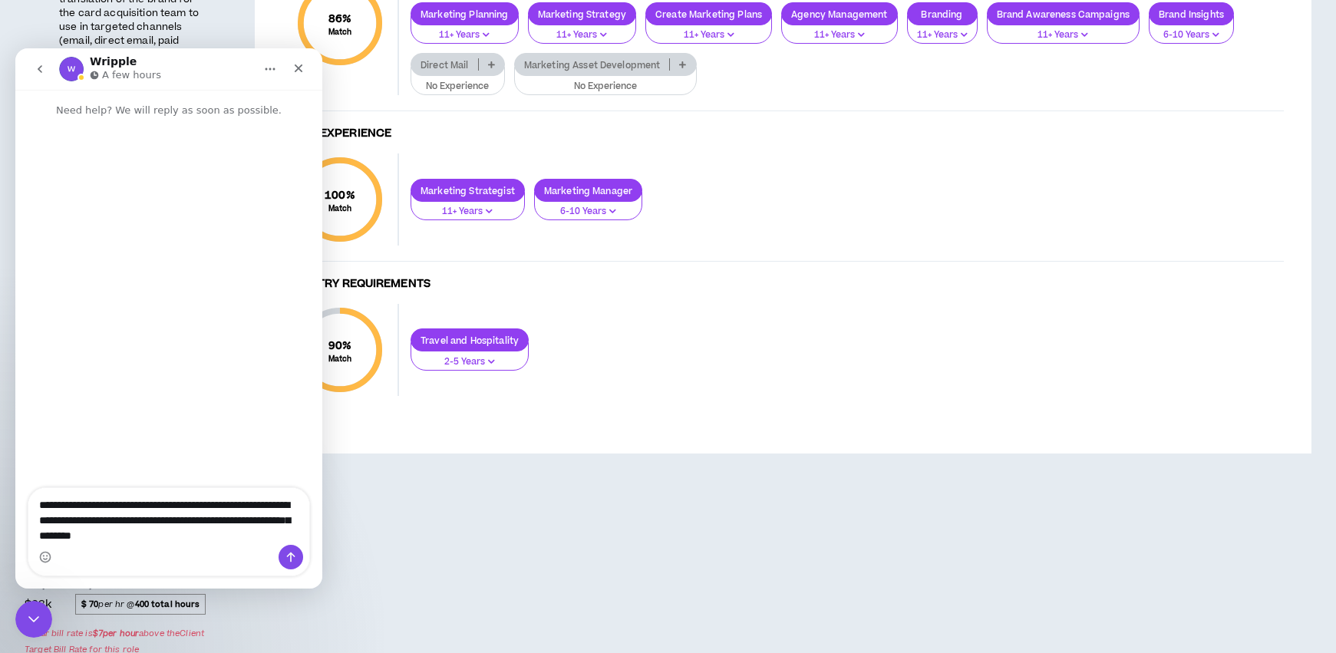
scroll to position [609, 0]
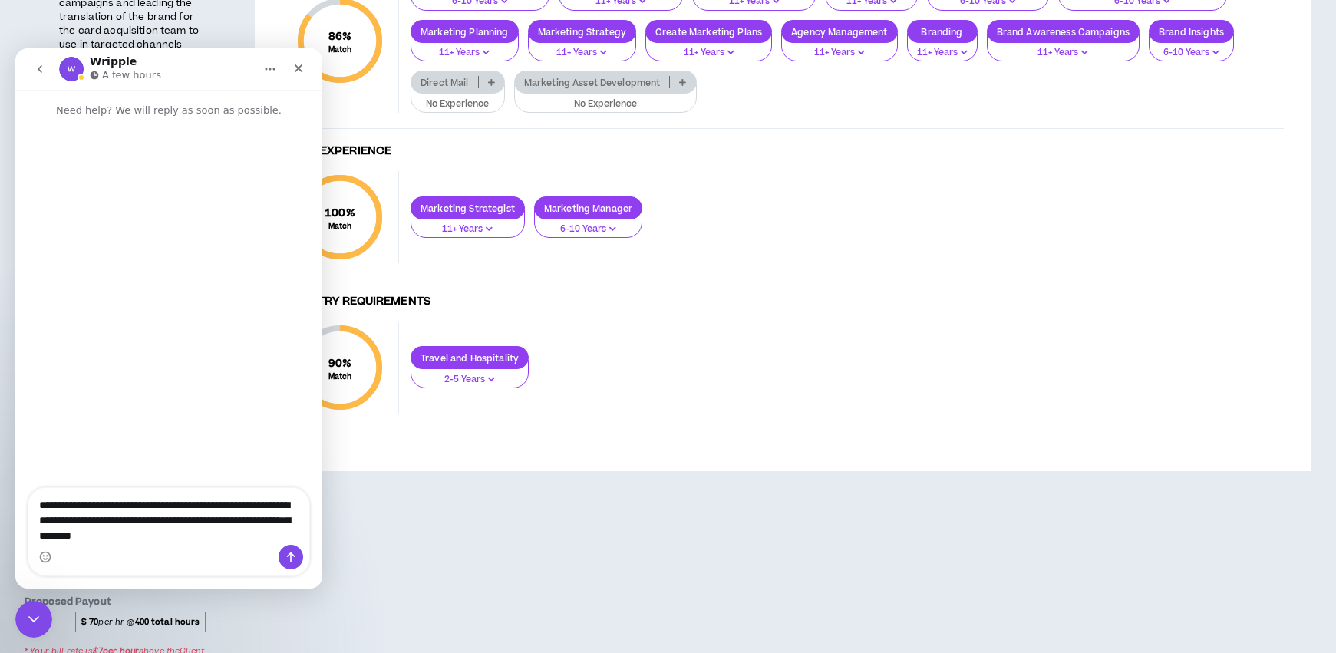
click at [233, 534] on textarea "**********" at bounding box center [168, 516] width 281 height 57
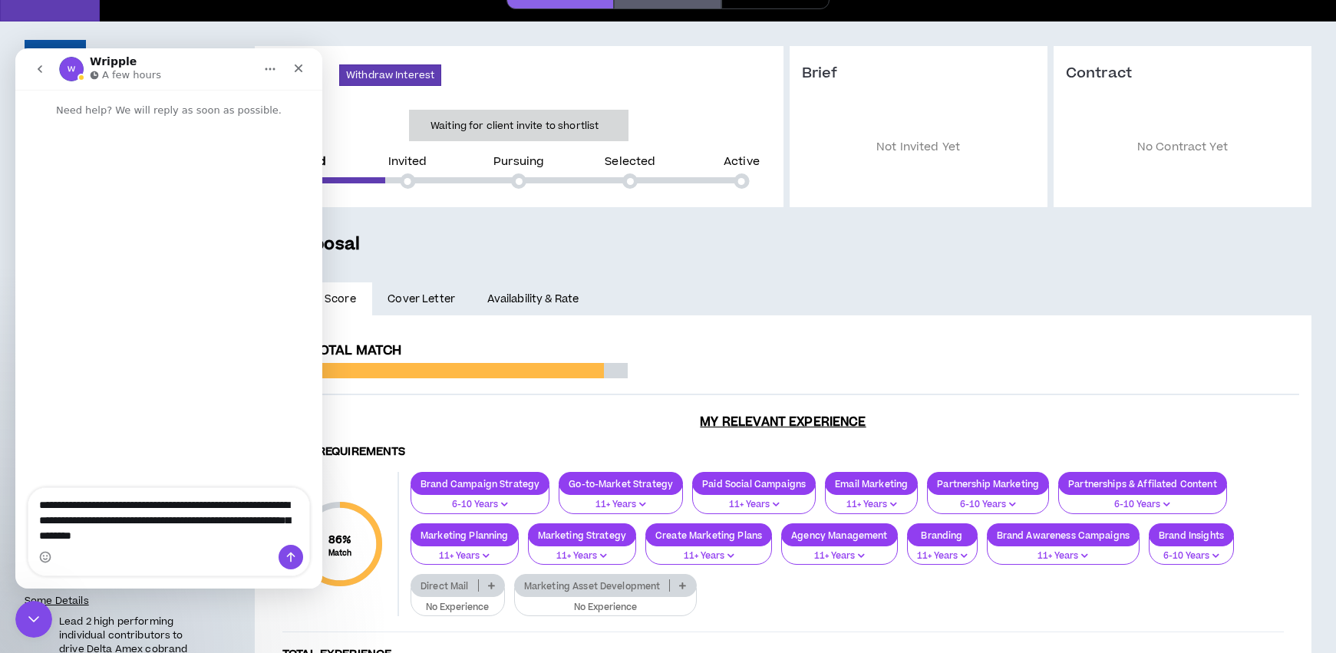
scroll to position [0, 0]
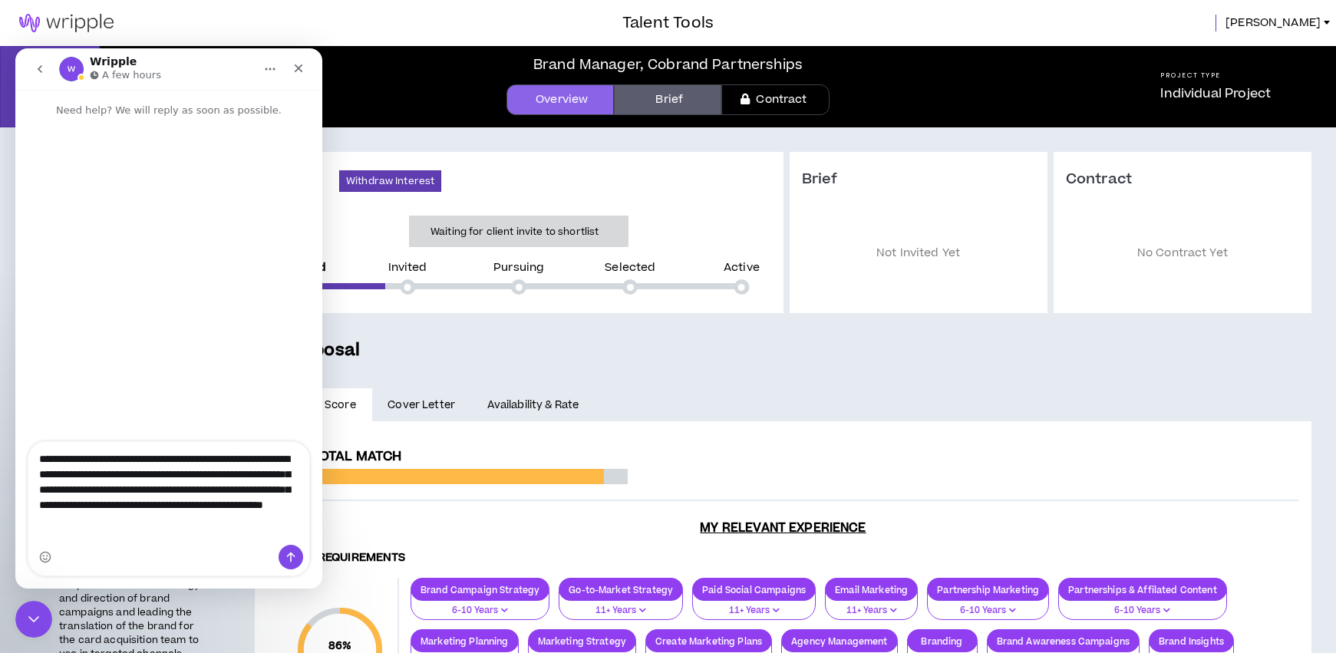
type textarea "**********"
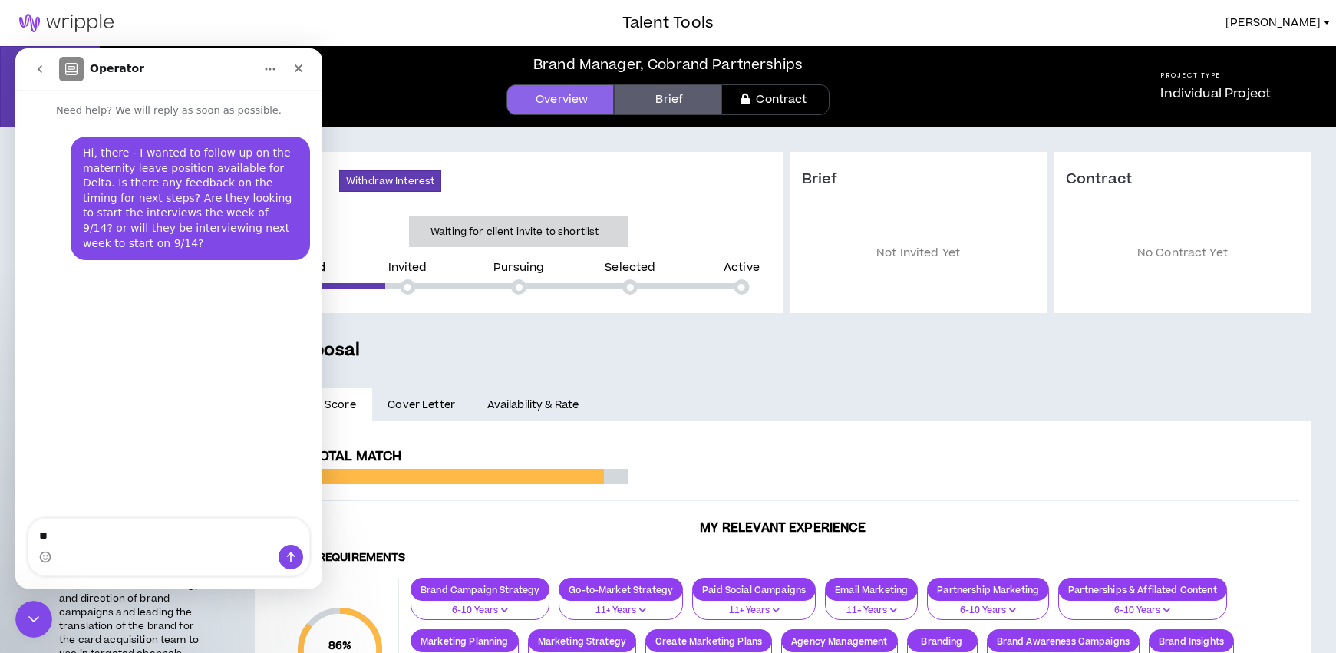
type textarea "*"
click at [38, 67] on icon "go back" at bounding box center [40, 69] width 12 height 12
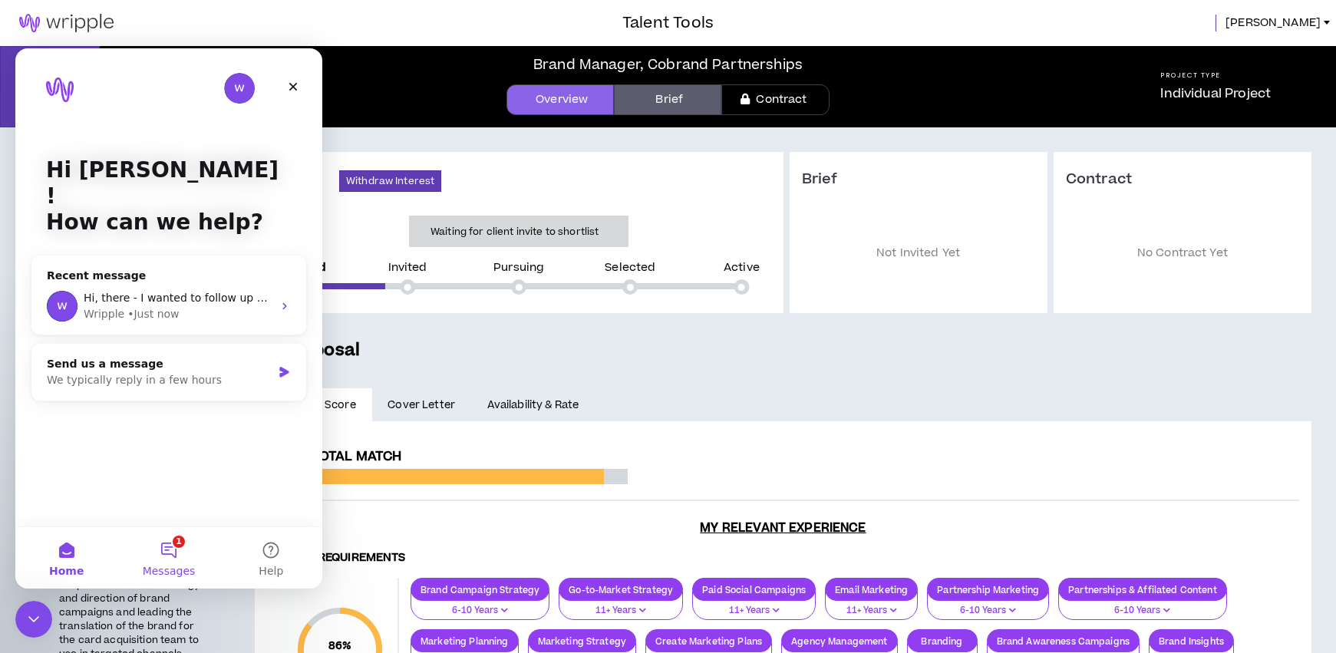
click at [185, 553] on button "1 Messages" at bounding box center [168, 557] width 102 height 61
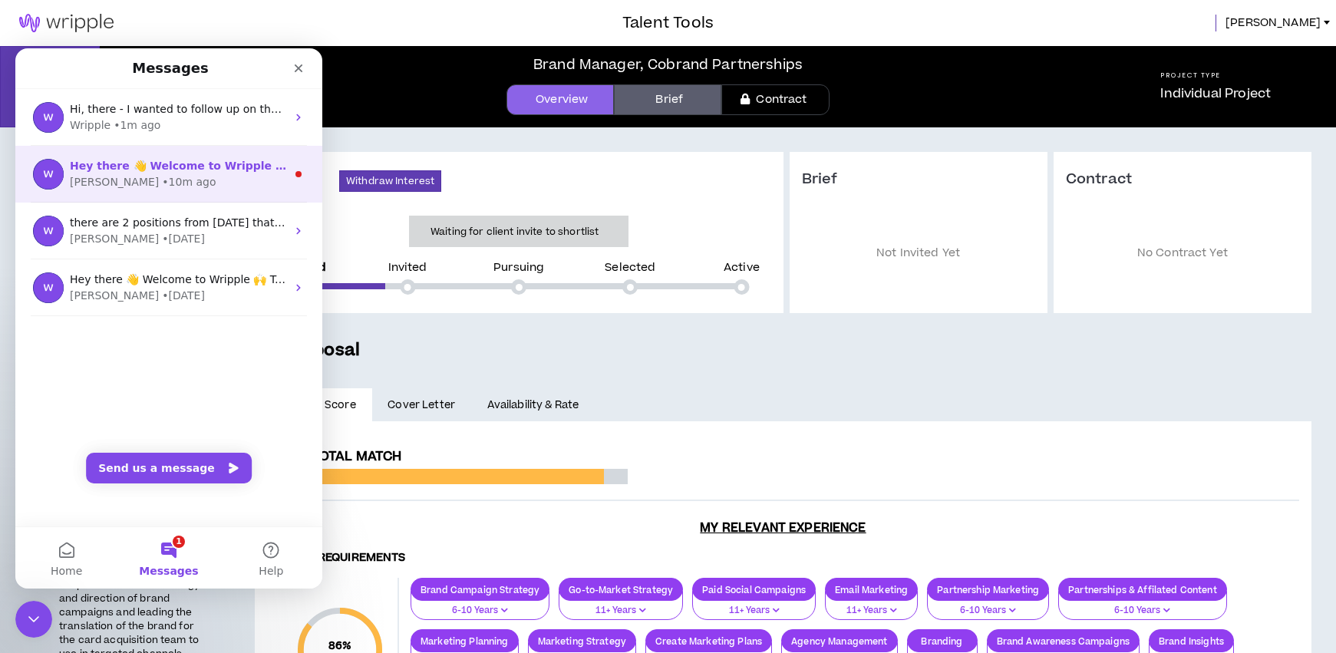
click at [203, 187] on div "[PERSON_NAME] • 10m ago" at bounding box center [178, 182] width 216 height 16
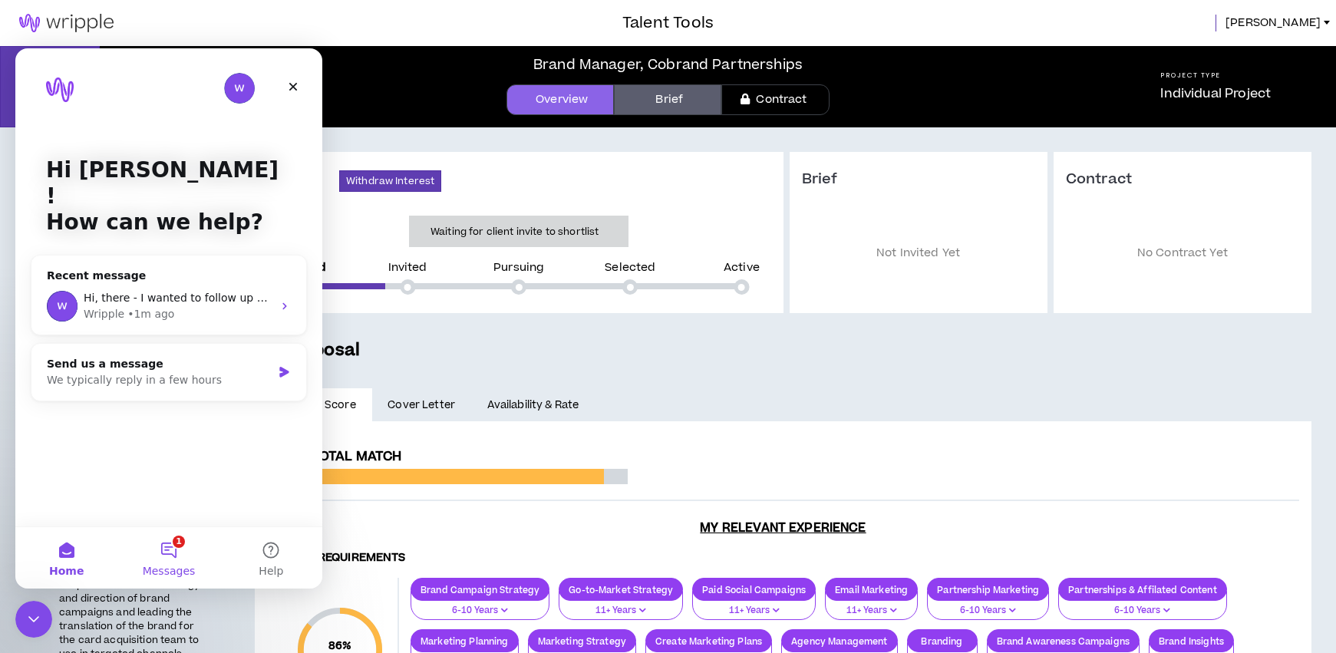
click at [163, 549] on button "1 Messages" at bounding box center [168, 557] width 102 height 61
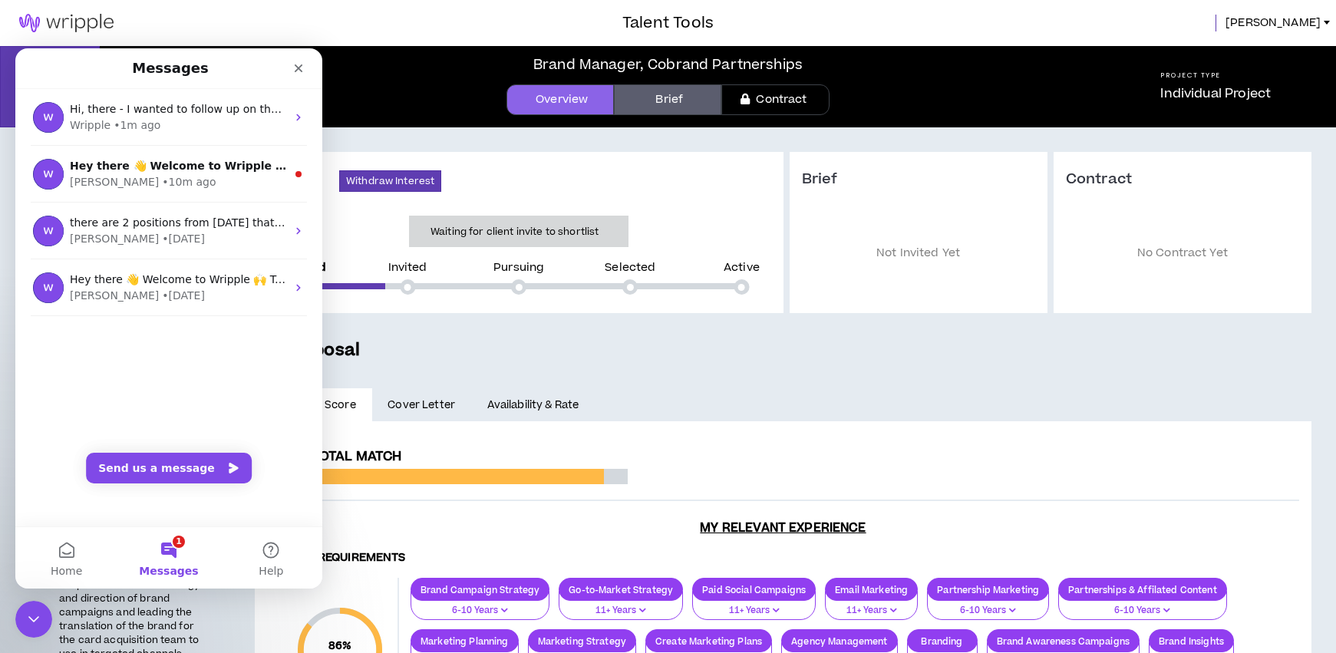
click at [175, 548] on button "1 Messages" at bounding box center [168, 557] width 102 height 61
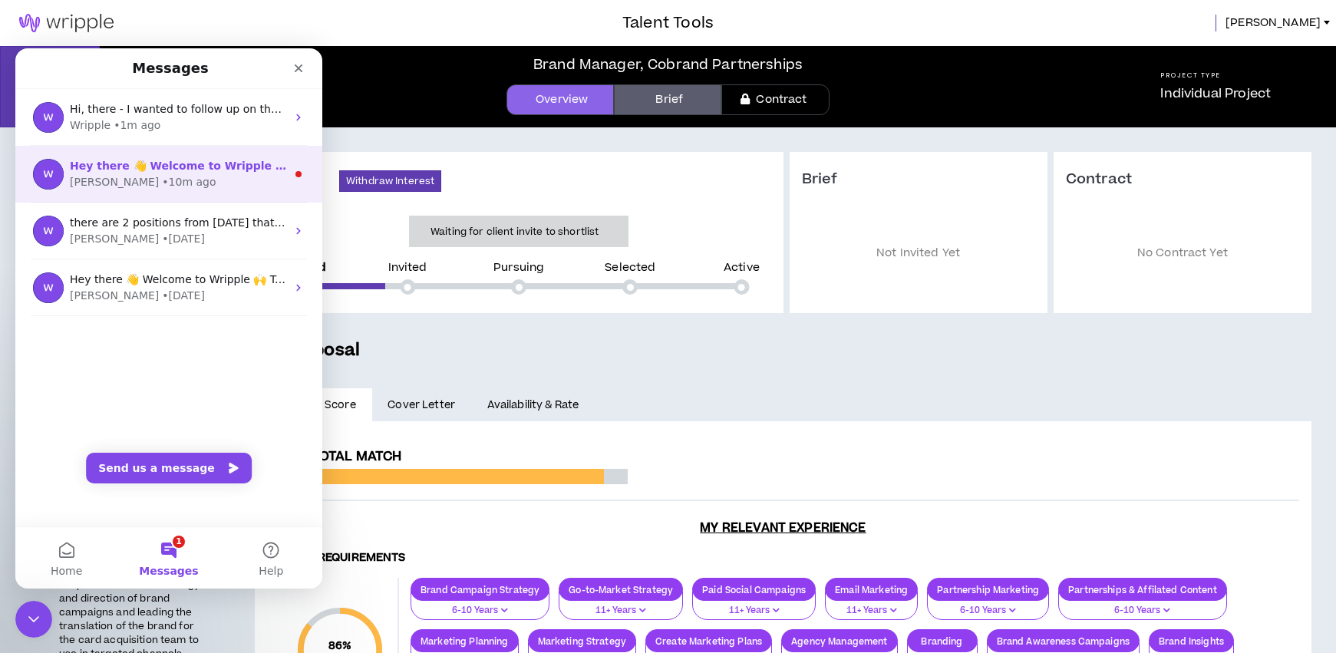
click at [299, 173] on circle "Intercom messenger" at bounding box center [298, 174] width 6 height 6
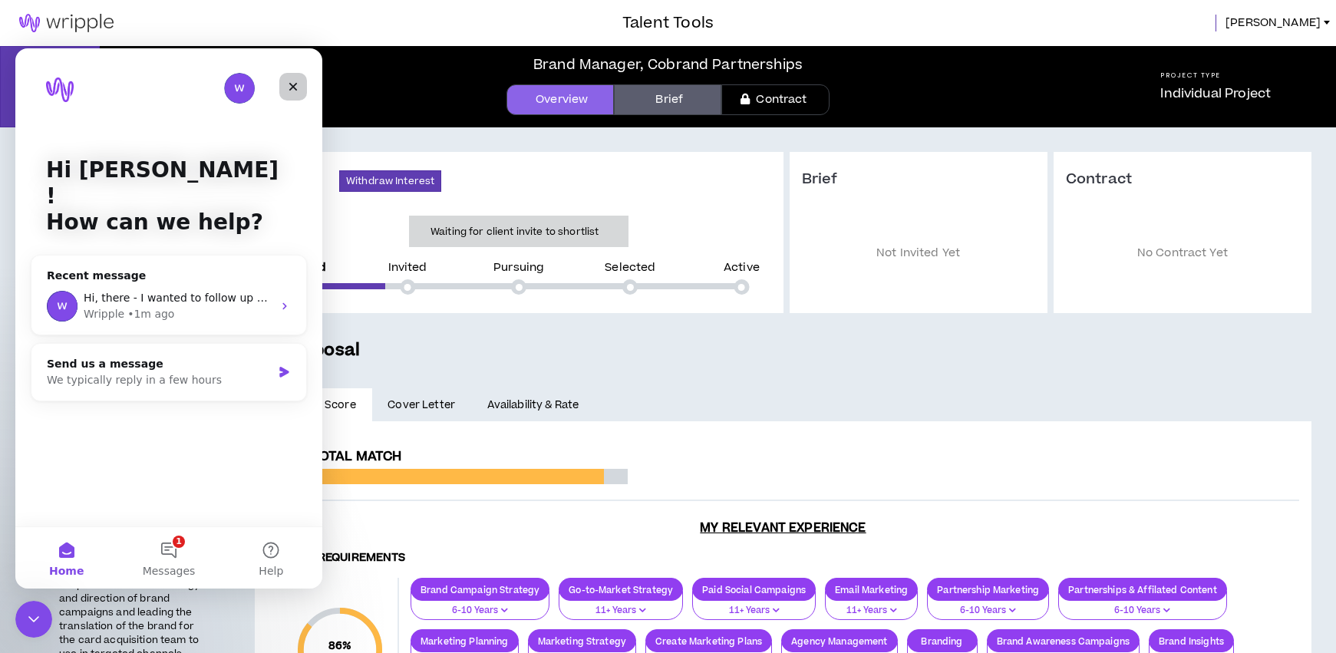
click at [292, 90] on icon "Close" at bounding box center [293, 87] width 12 height 12
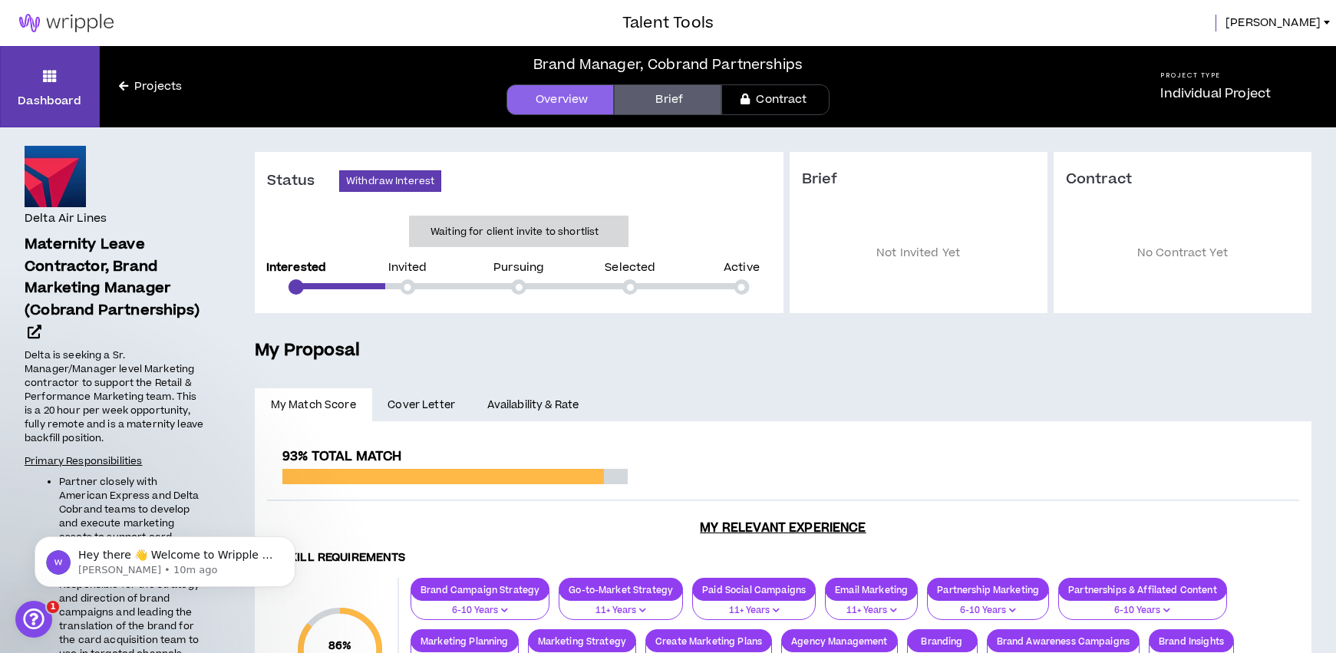
click at [671, 99] on link "Brief" at bounding box center [667, 99] width 107 height 31
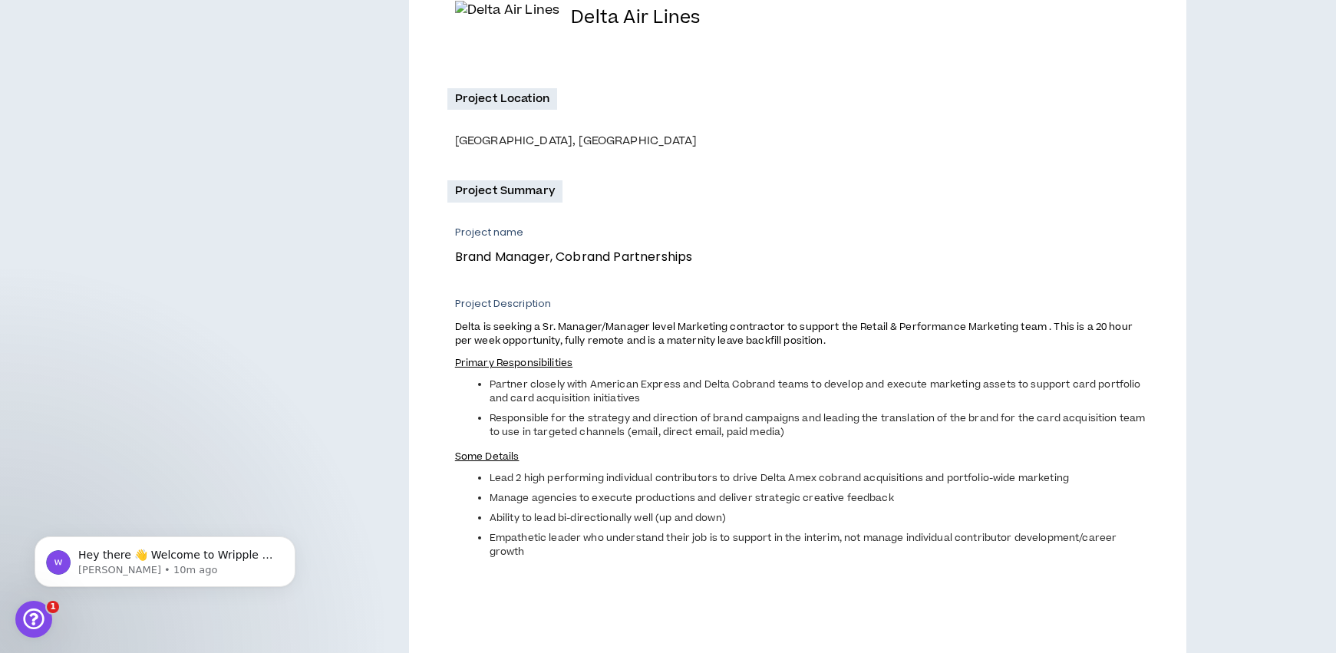
scroll to position [531, 0]
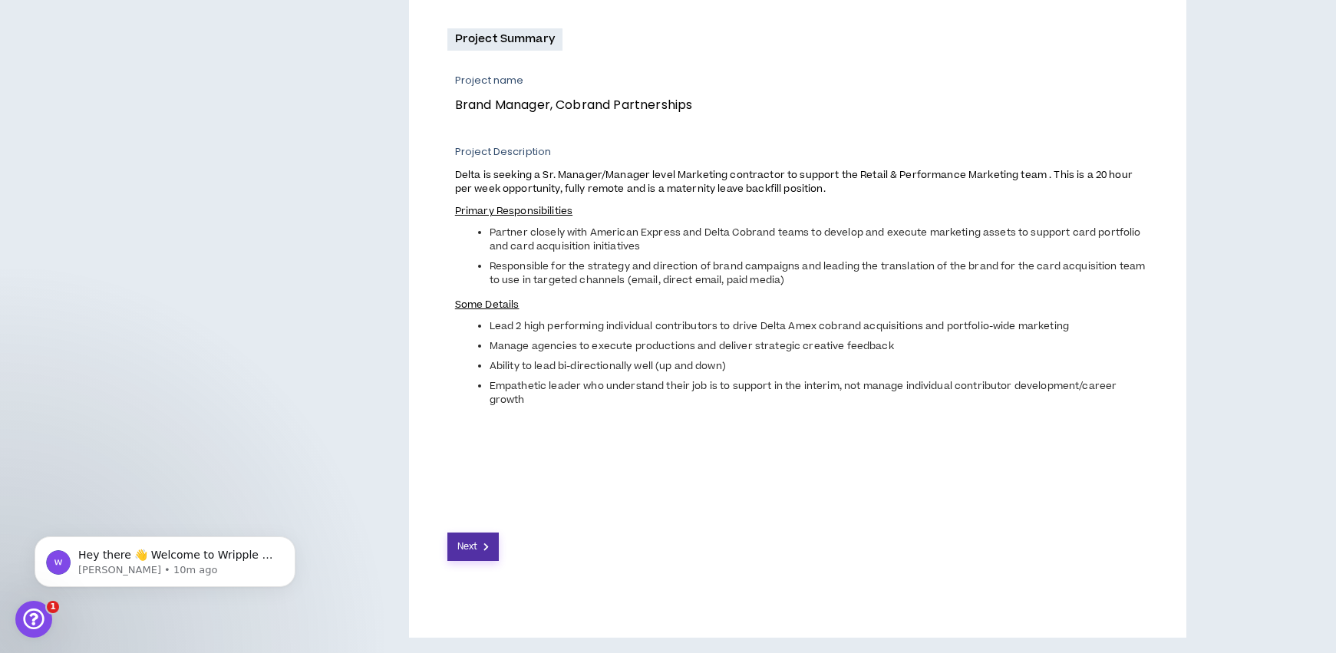
click at [481, 551] on button "Next" at bounding box center [473, 546] width 52 height 28
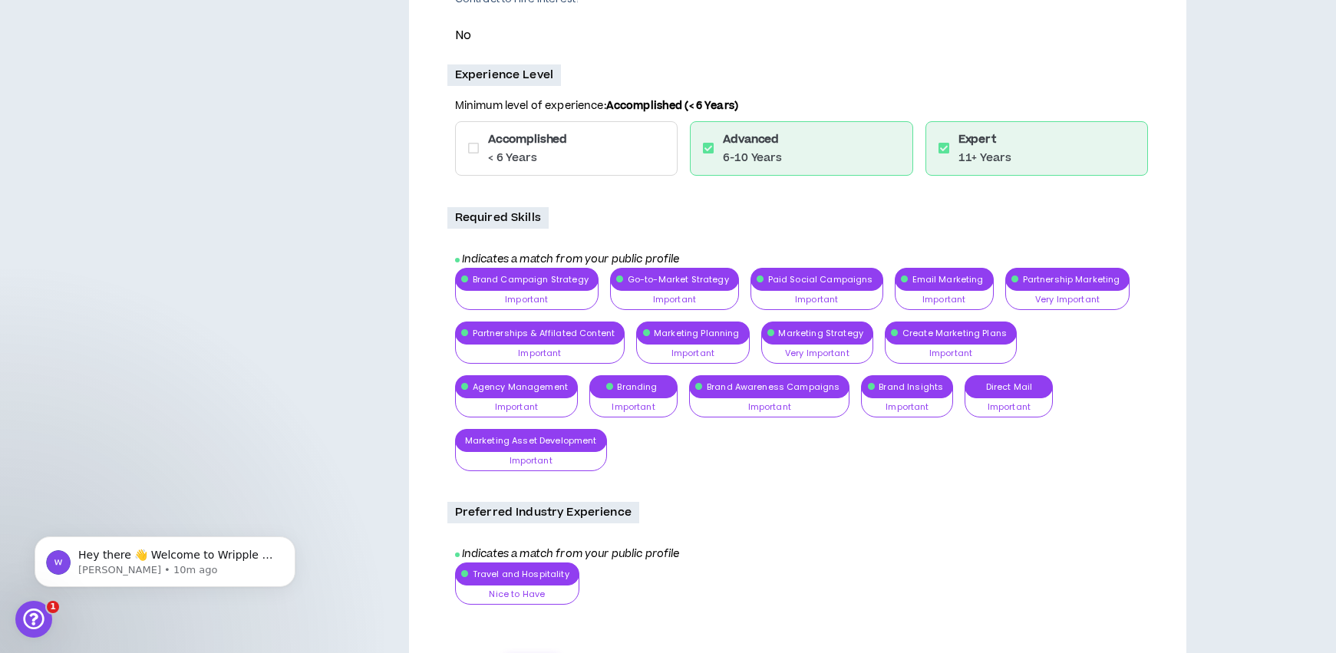
scroll to position [724, 0]
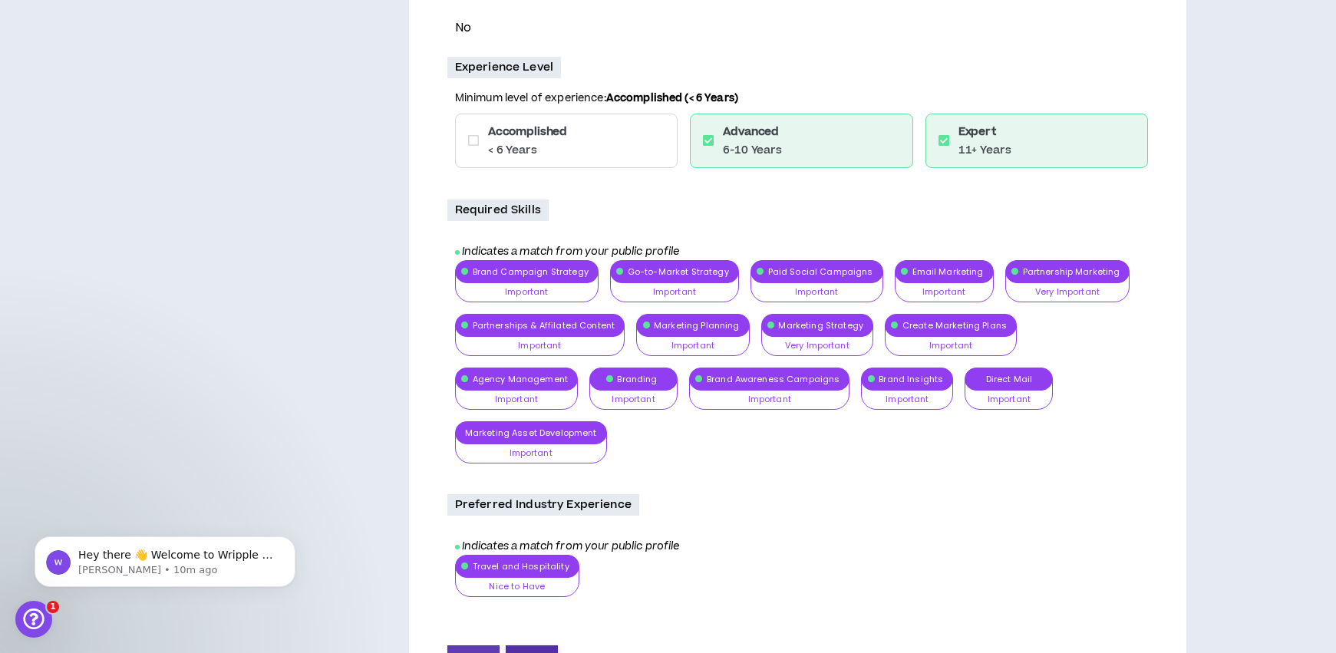
click at [543, 645] on button "Next" at bounding box center [532, 659] width 52 height 28
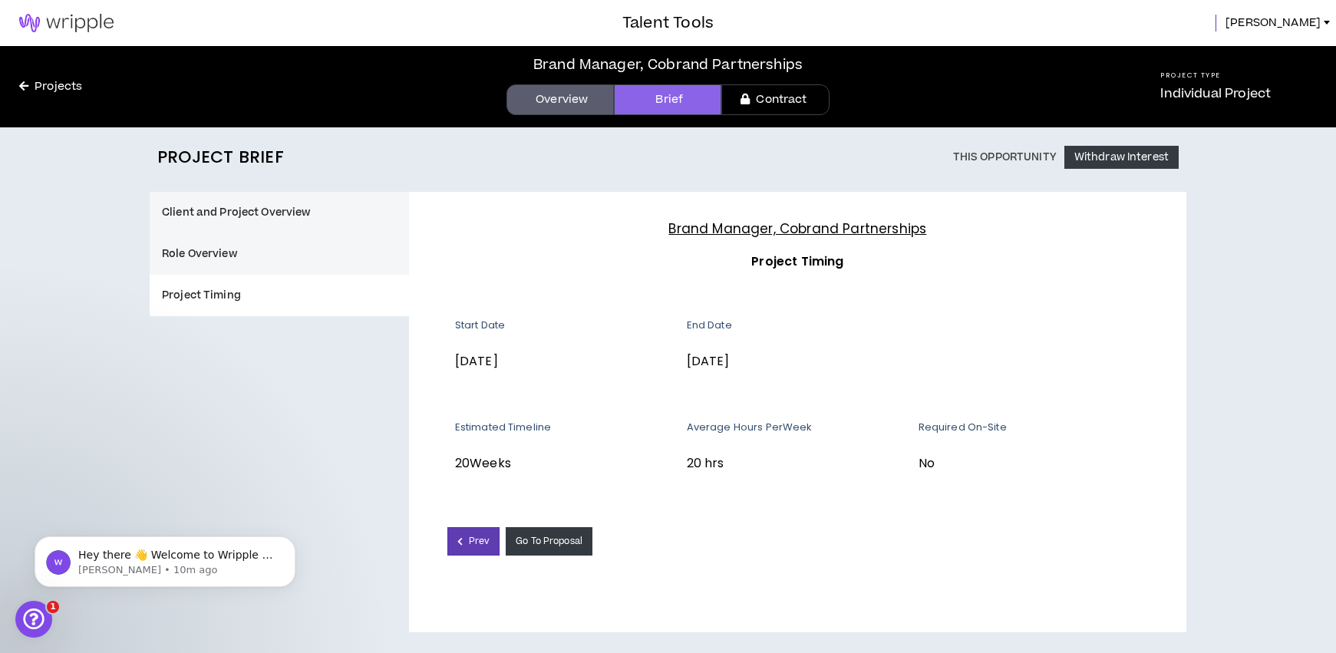
click at [572, 99] on link "Overview" at bounding box center [559, 99] width 107 height 31
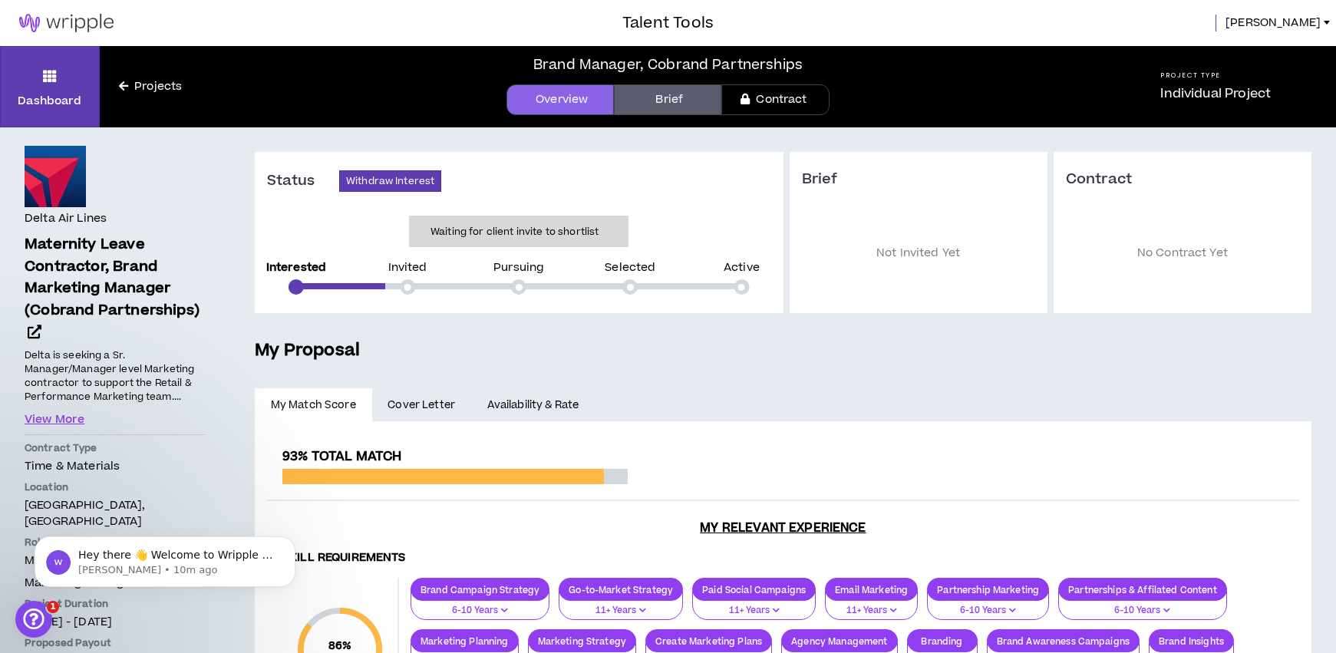
click at [160, 84] on link "Projects" at bounding box center [150, 86] width 101 height 17
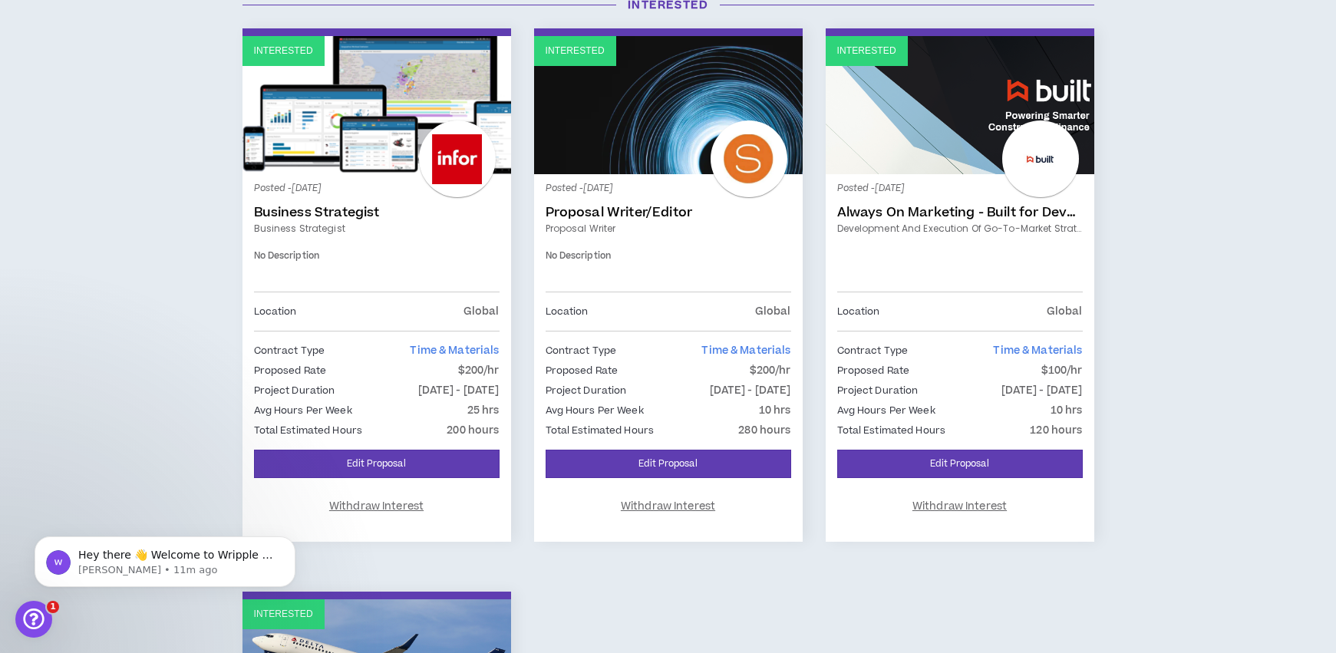
scroll to position [213, 0]
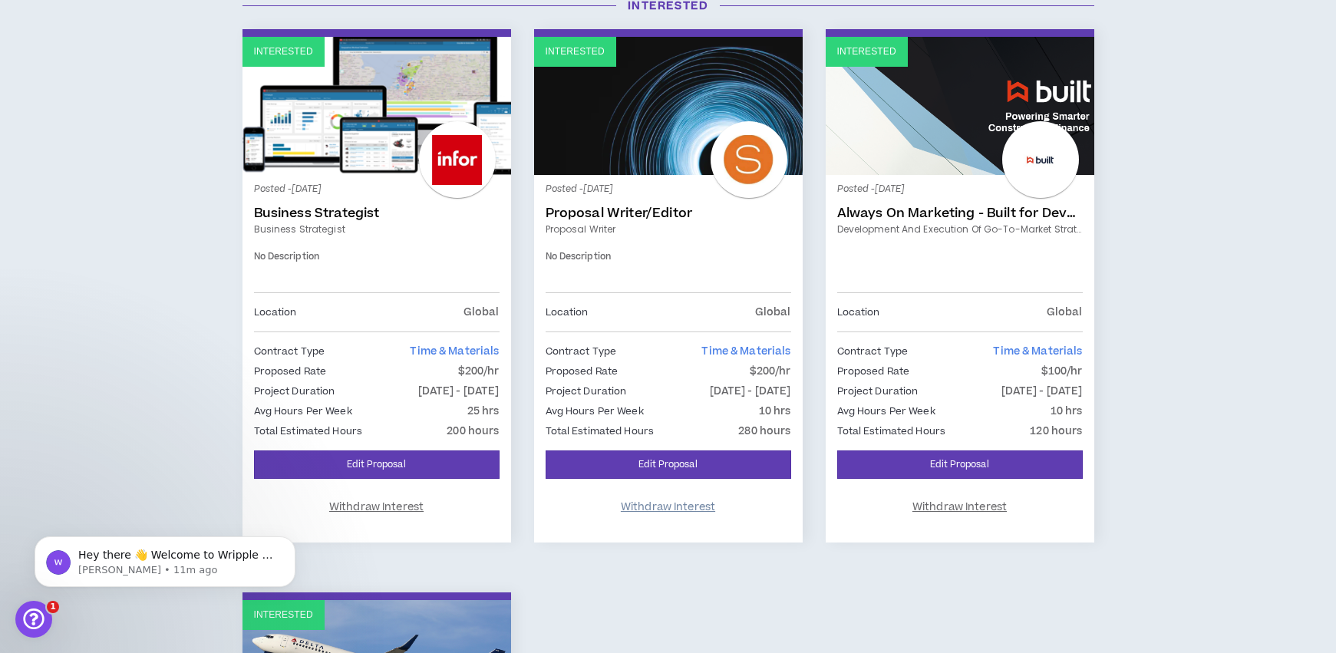
click at [658, 507] on span "Withdraw Interest" at bounding box center [668, 507] width 94 height 15
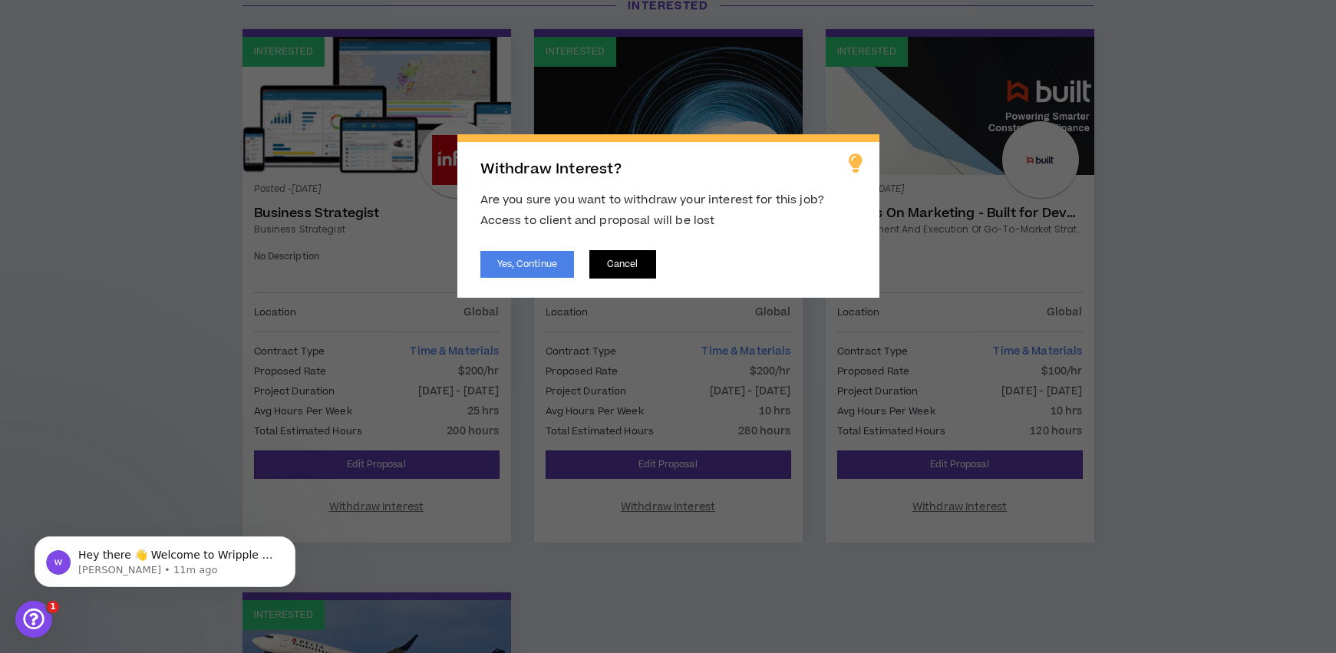
click at [623, 269] on button "Cancel" at bounding box center [622, 264] width 67 height 28
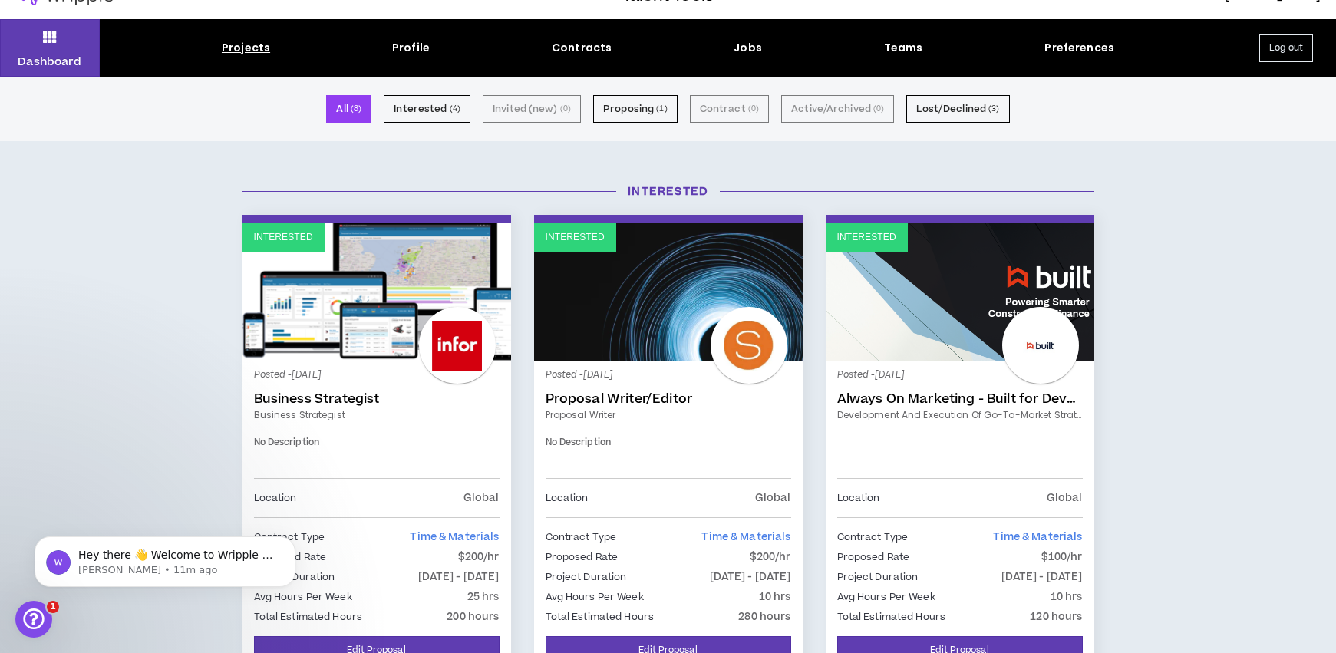
scroll to position [15, 0]
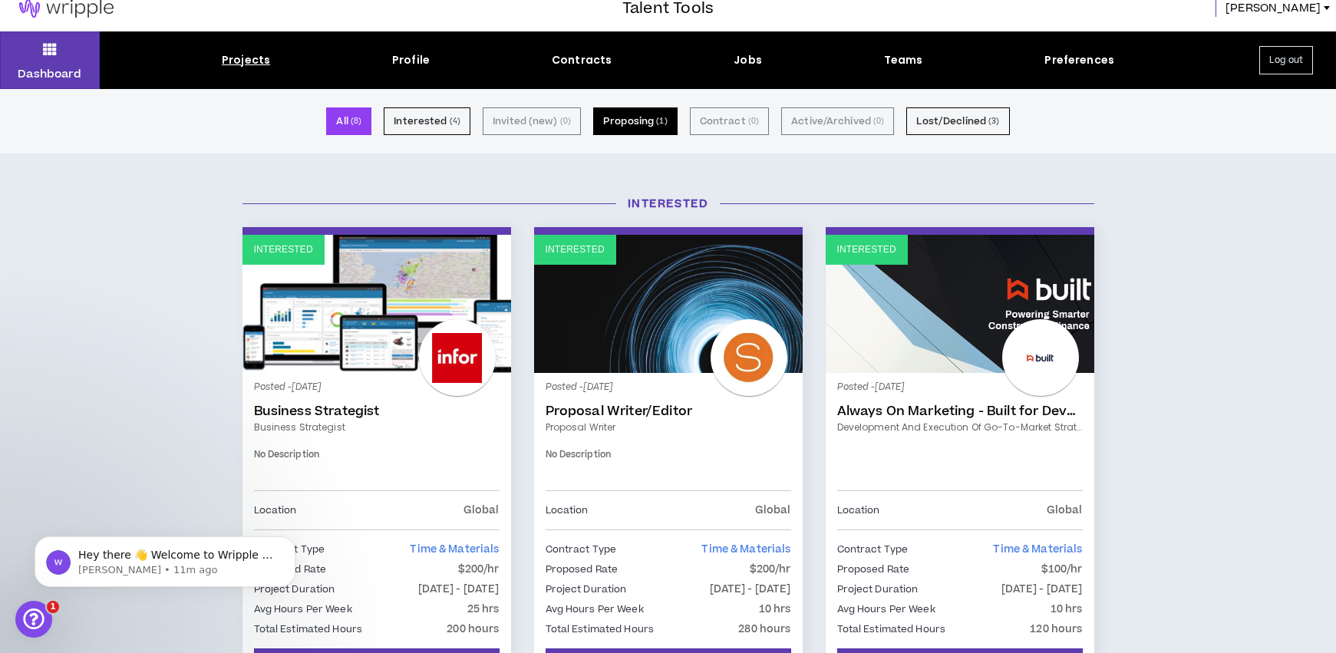
click at [650, 128] on button "Proposing ( 1 )" at bounding box center [635, 121] width 84 height 28
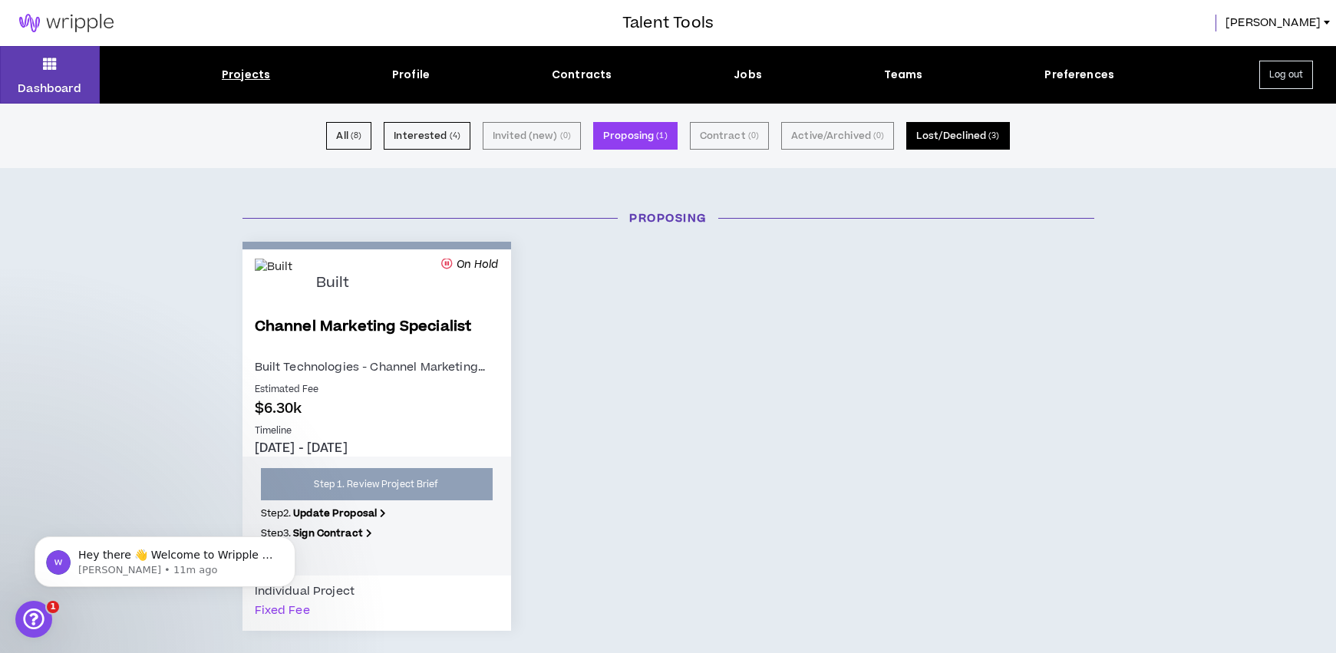
click at [938, 133] on button "Lost/Declined ( 3 )" at bounding box center [957, 136] width 103 height 28
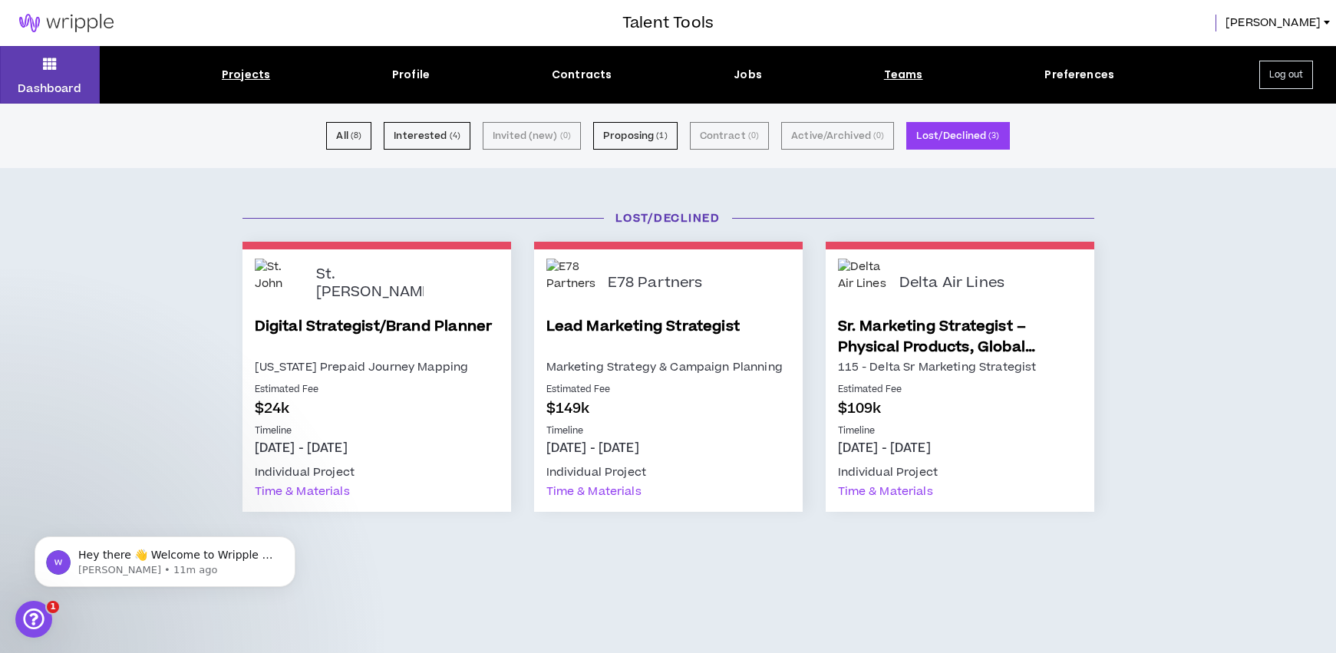
click at [898, 75] on div "Teams" at bounding box center [903, 75] width 39 height 16
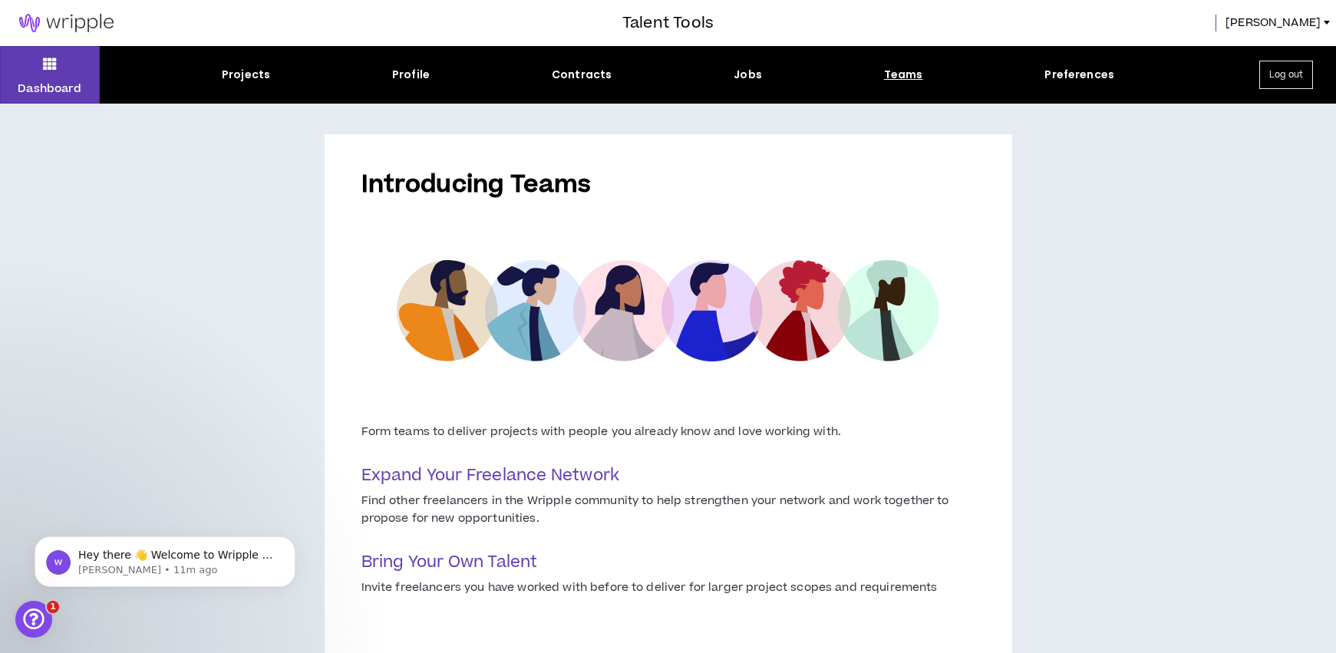
scroll to position [102, 0]
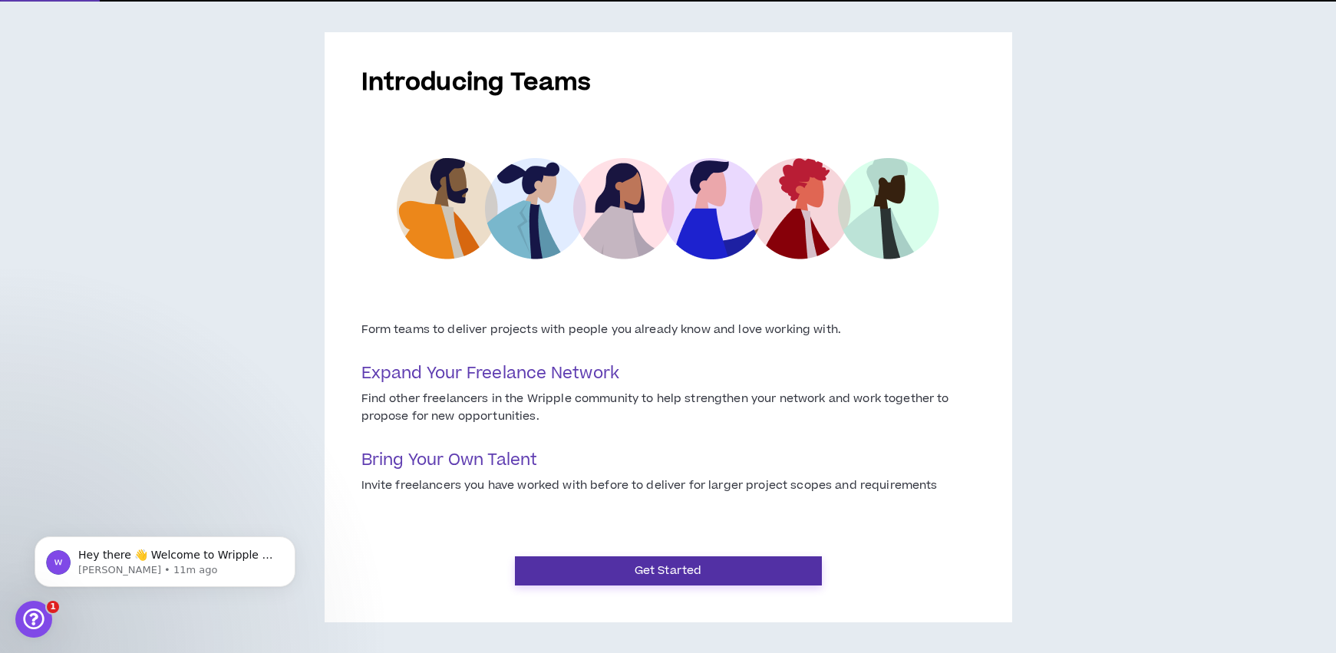
click at [674, 571] on button "Get Started" at bounding box center [668, 570] width 307 height 29
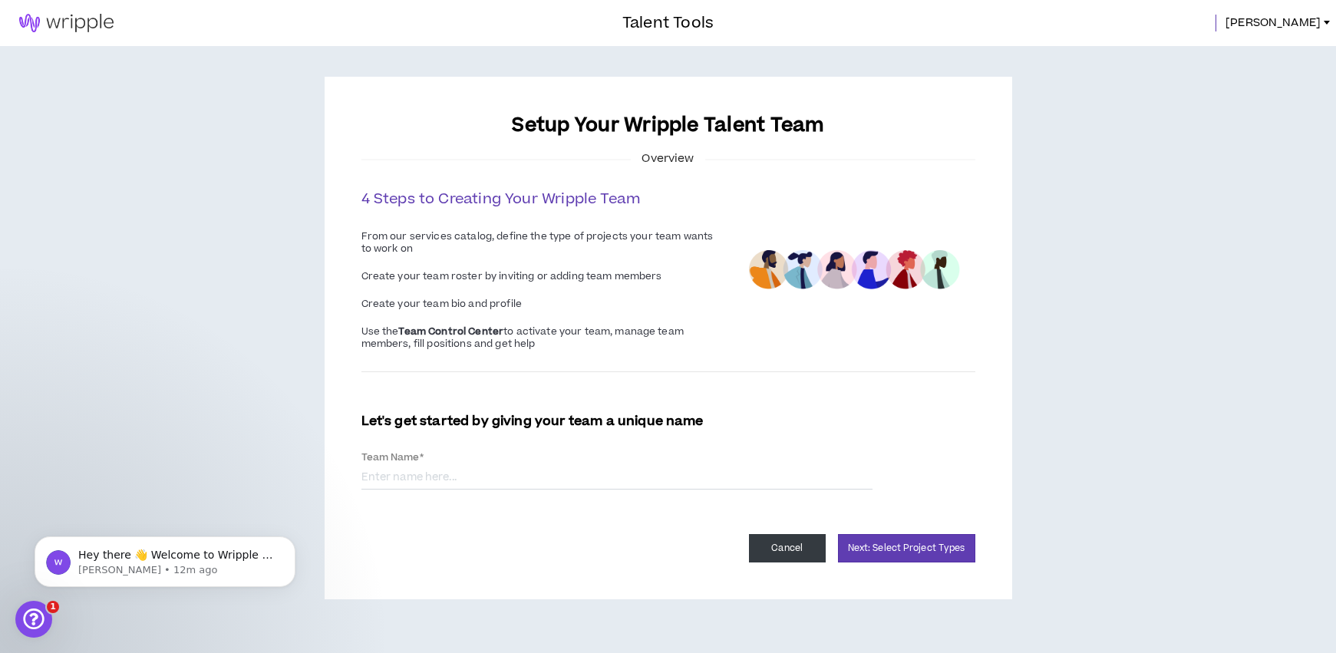
click at [786, 546] on button "Cancel" at bounding box center [787, 548] width 77 height 28
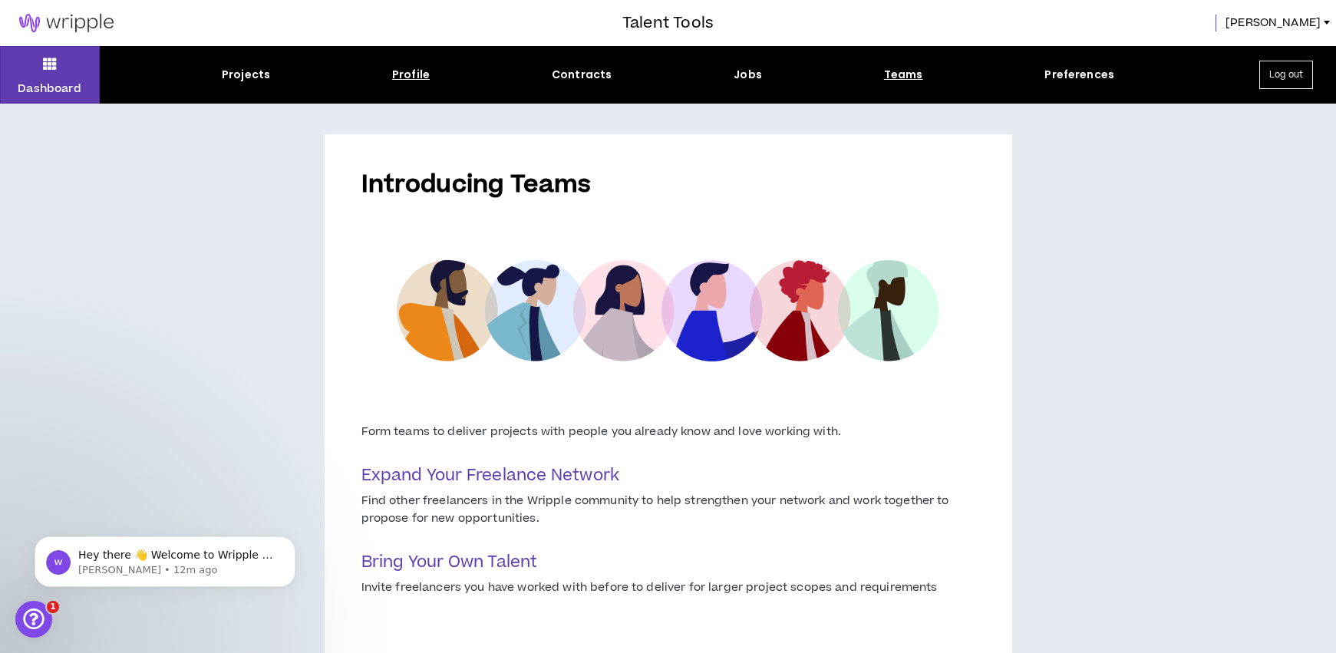
click at [412, 74] on div "Profile" at bounding box center [411, 75] width 38 height 16
select select "*"
select select "US"
select select "*******"
select select "*"
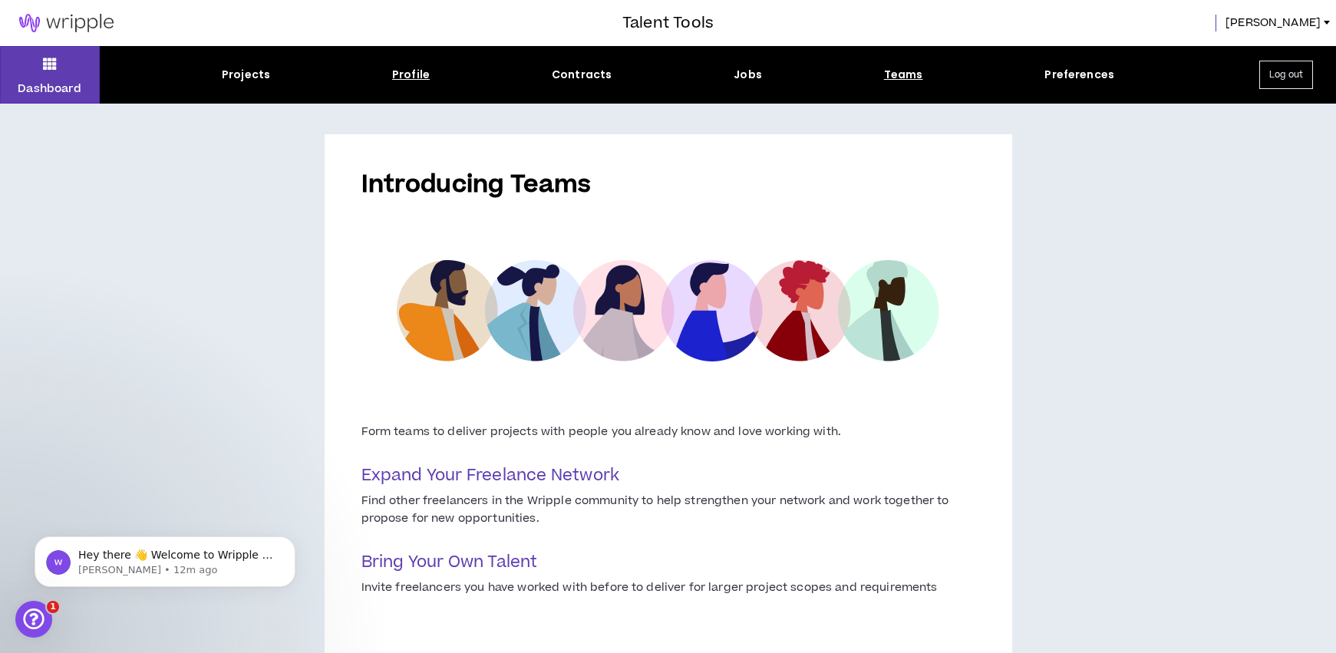
select select "**********"
select select "*****"
select select "**********"
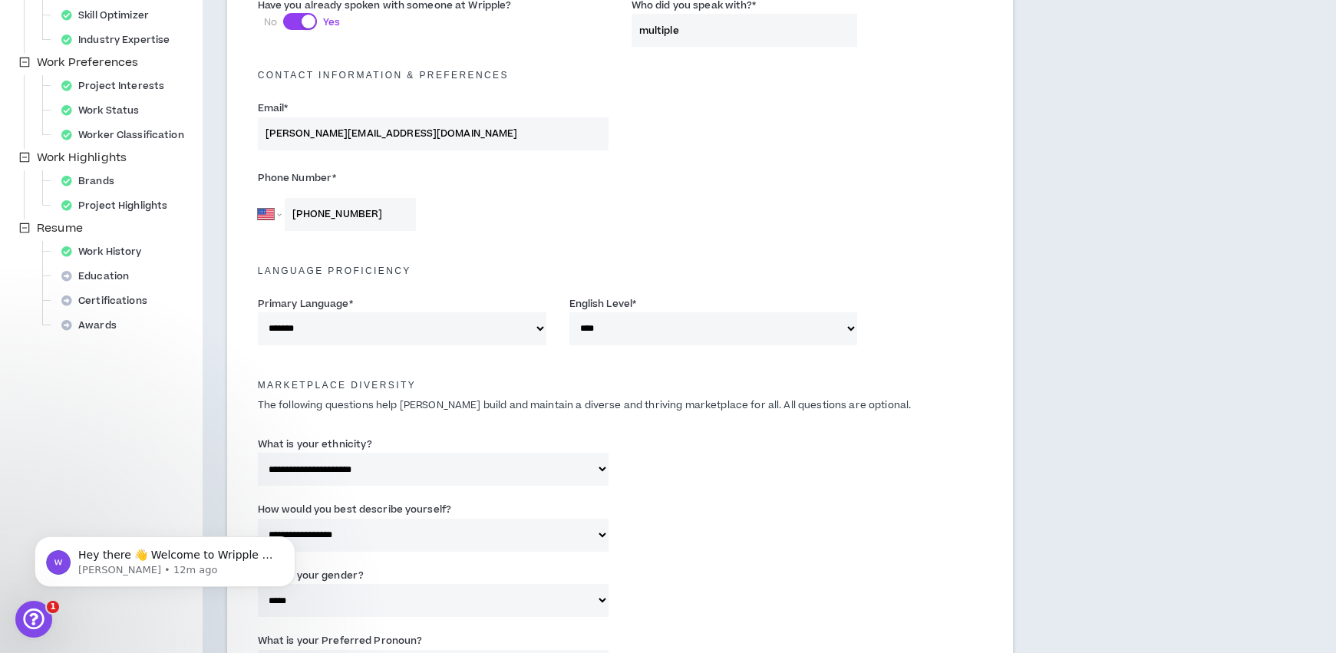
scroll to position [394, 0]
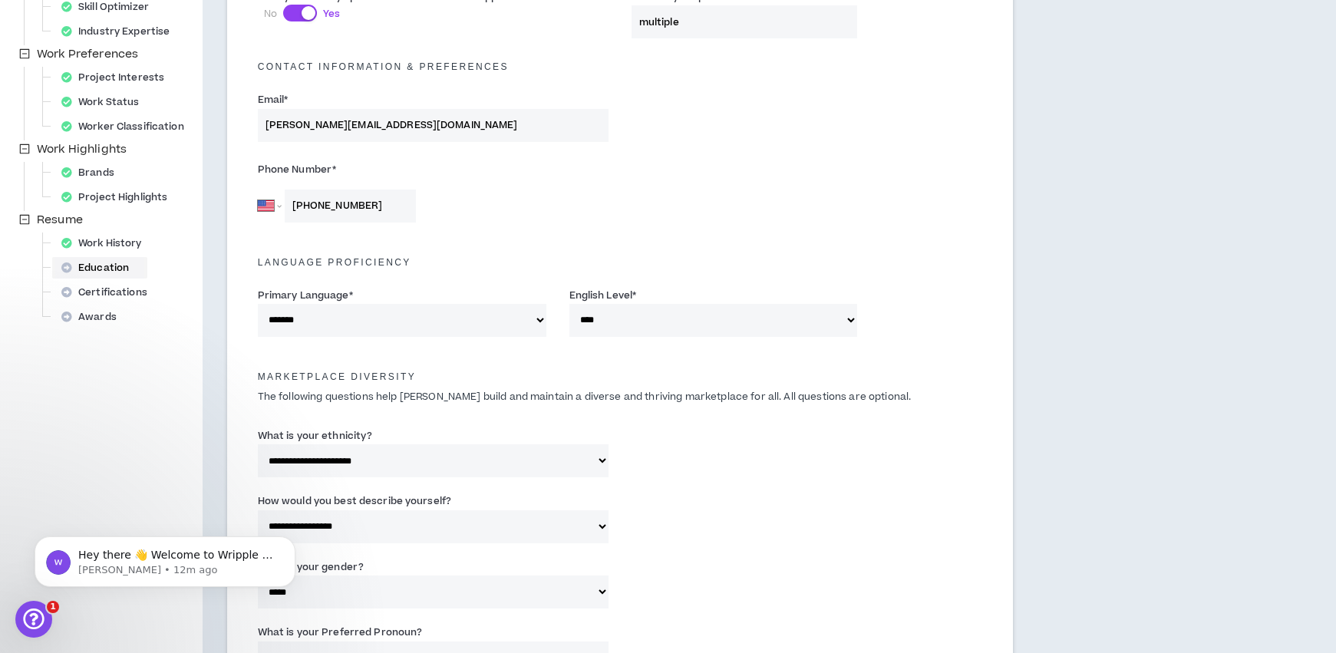
click at [99, 269] on div "Education" at bounding box center [99, 267] width 89 height 21
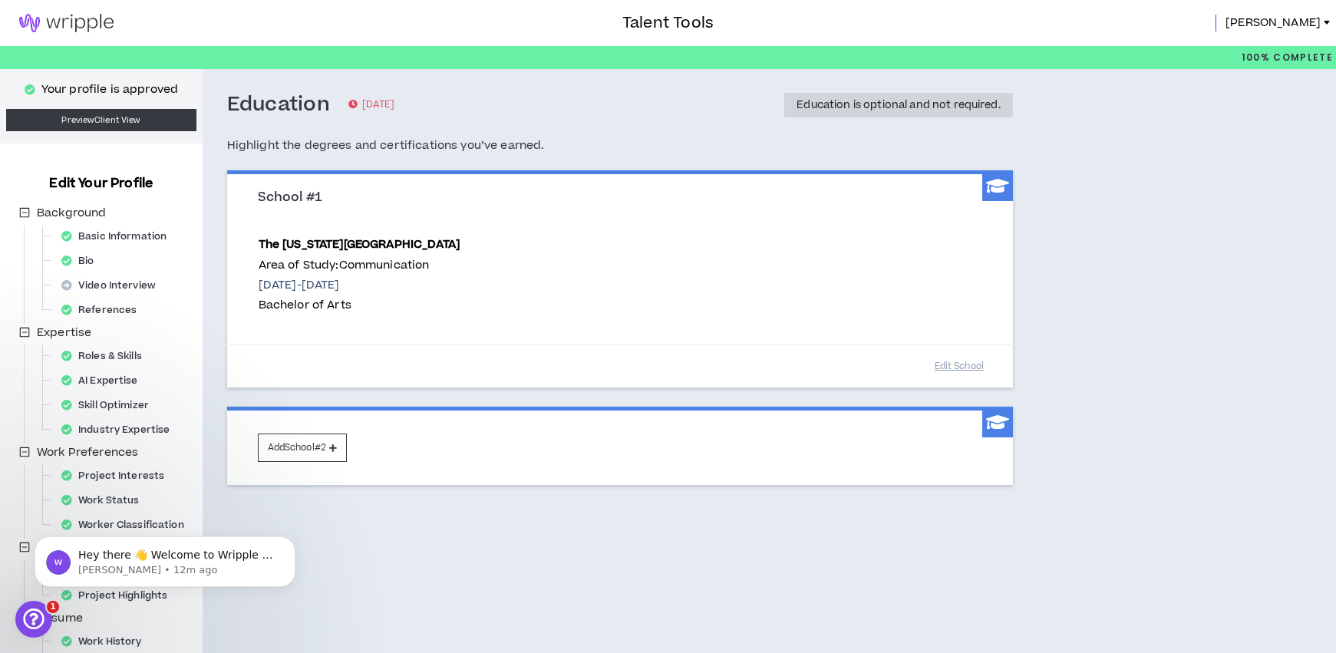
scroll to position [137, 0]
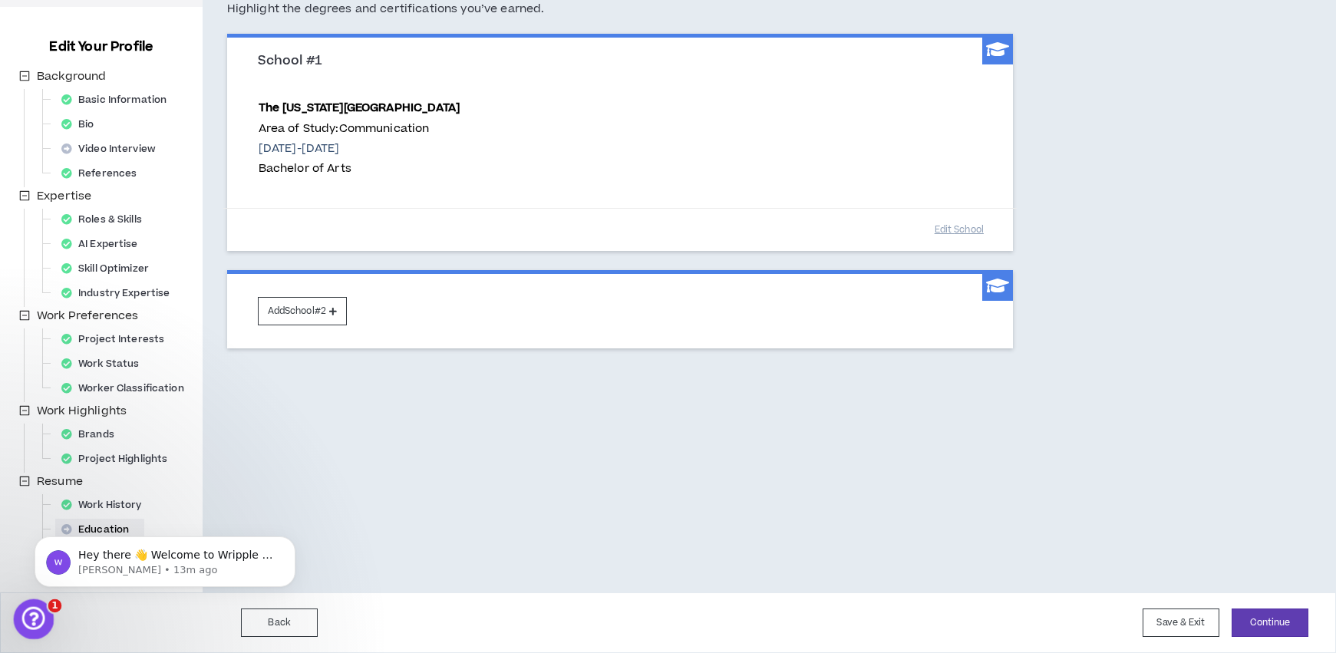
click at [42, 610] on div "Open Intercom Messenger" at bounding box center [31, 617] width 51 height 51
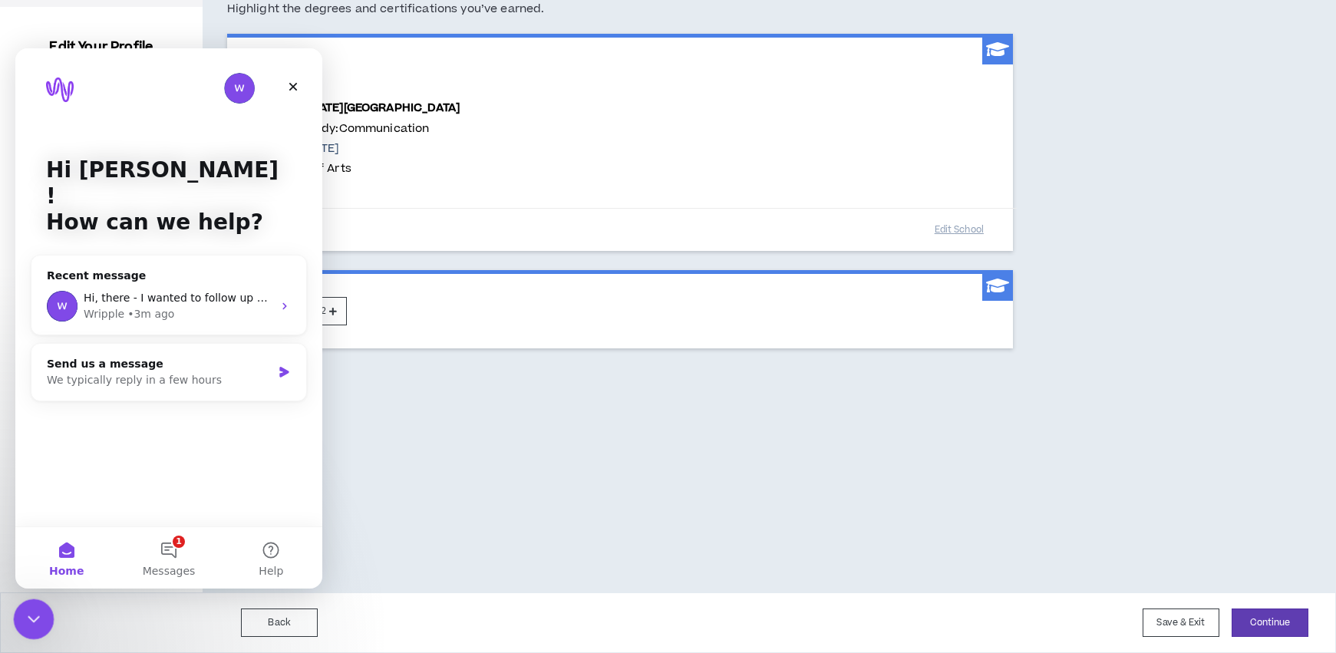
click at [42, 610] on div "Close Intercom Messenger" at bounding box center [31, 616] width 37 height 37
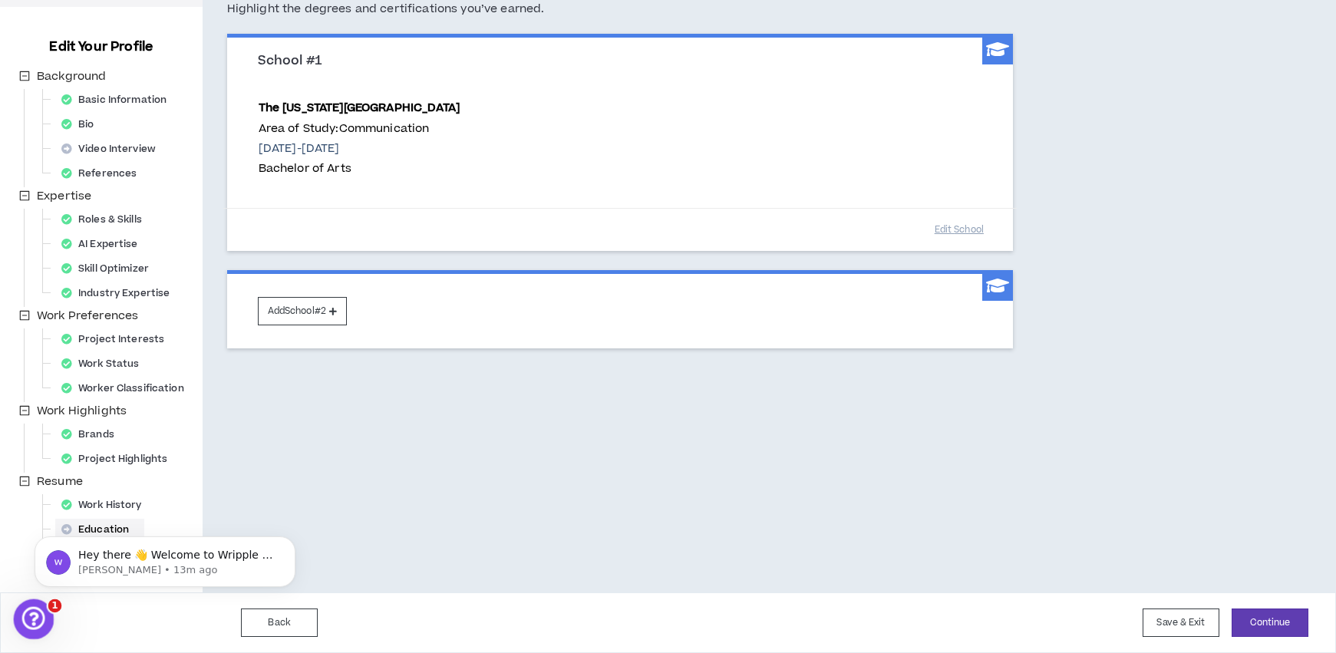
scroll to position [0, 0]
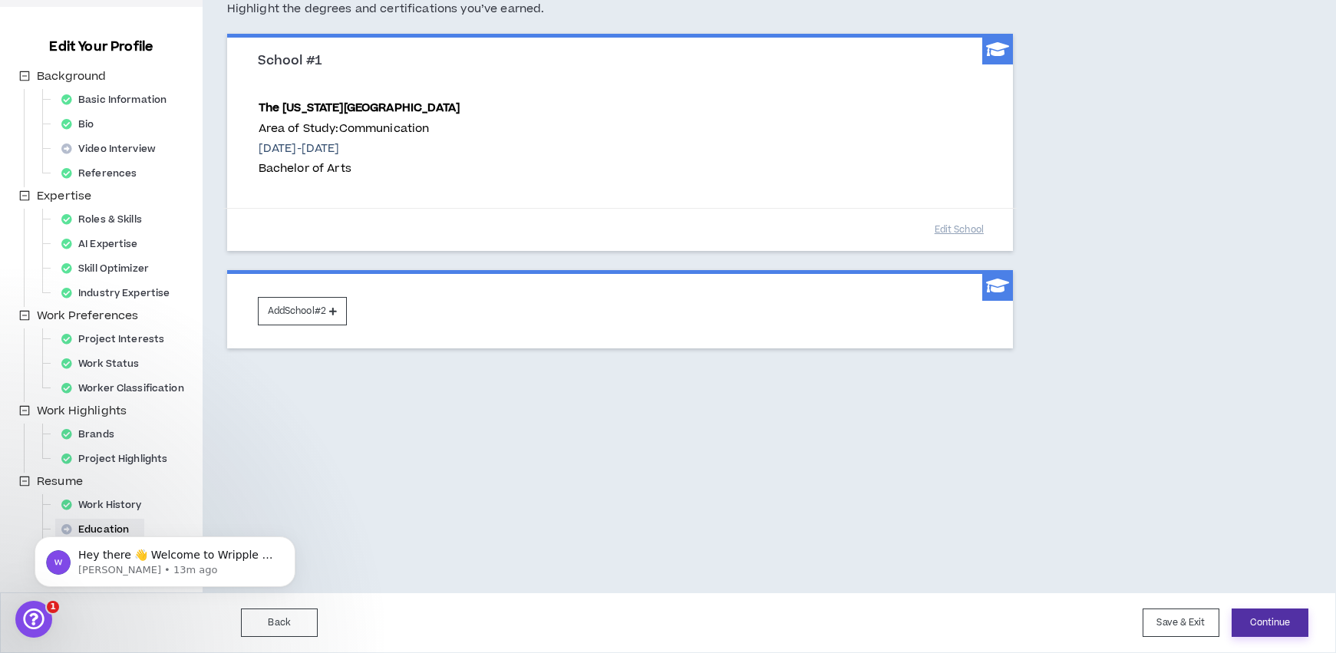
click at [1264, 620] on button "Continue" at bounding box center [1269, 622] width 77 height 28
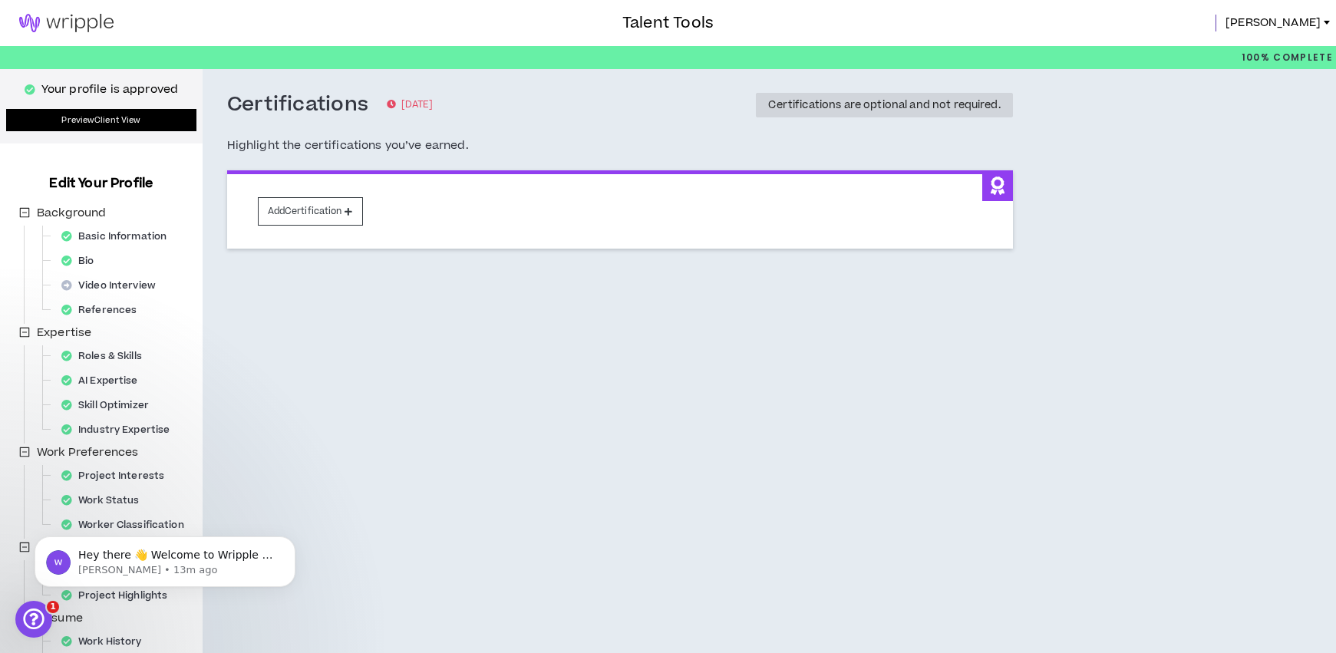
click at [102, 118] on link "Preview Client View" at bounding box center [101, 120] width 190 height 22
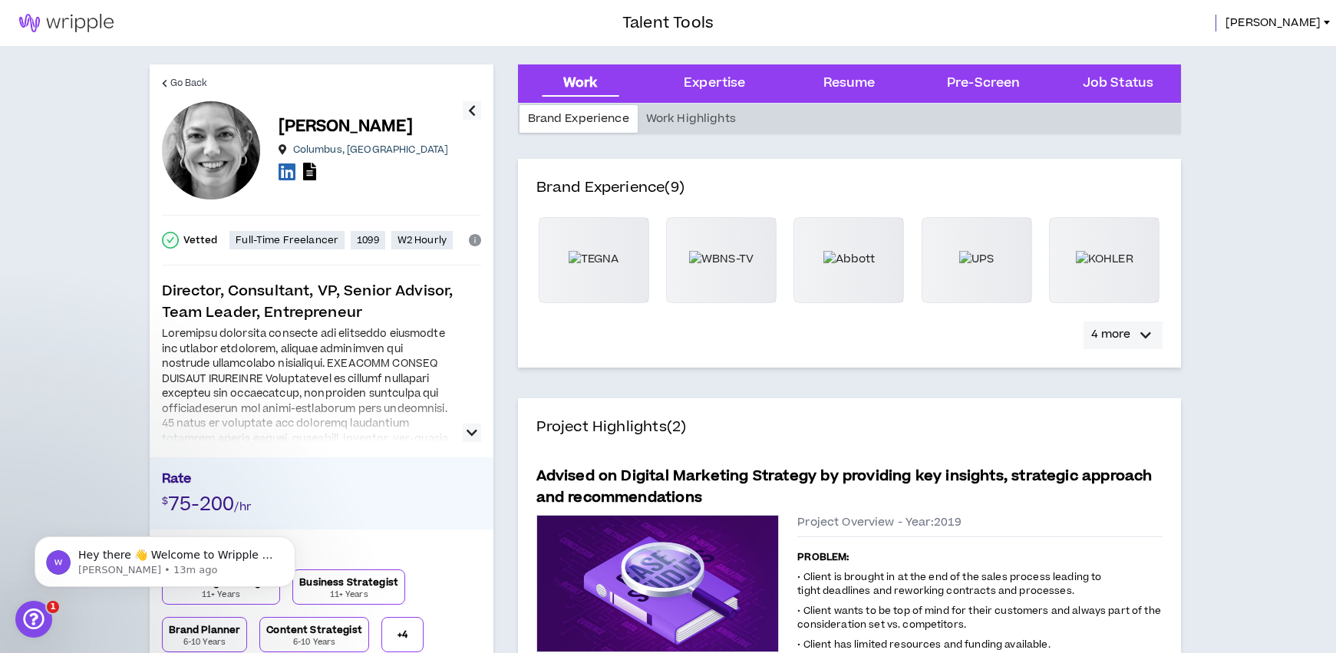
click at [1116, 334] on p "4 more" at bounding box center [1110, 334] width 39 height 17
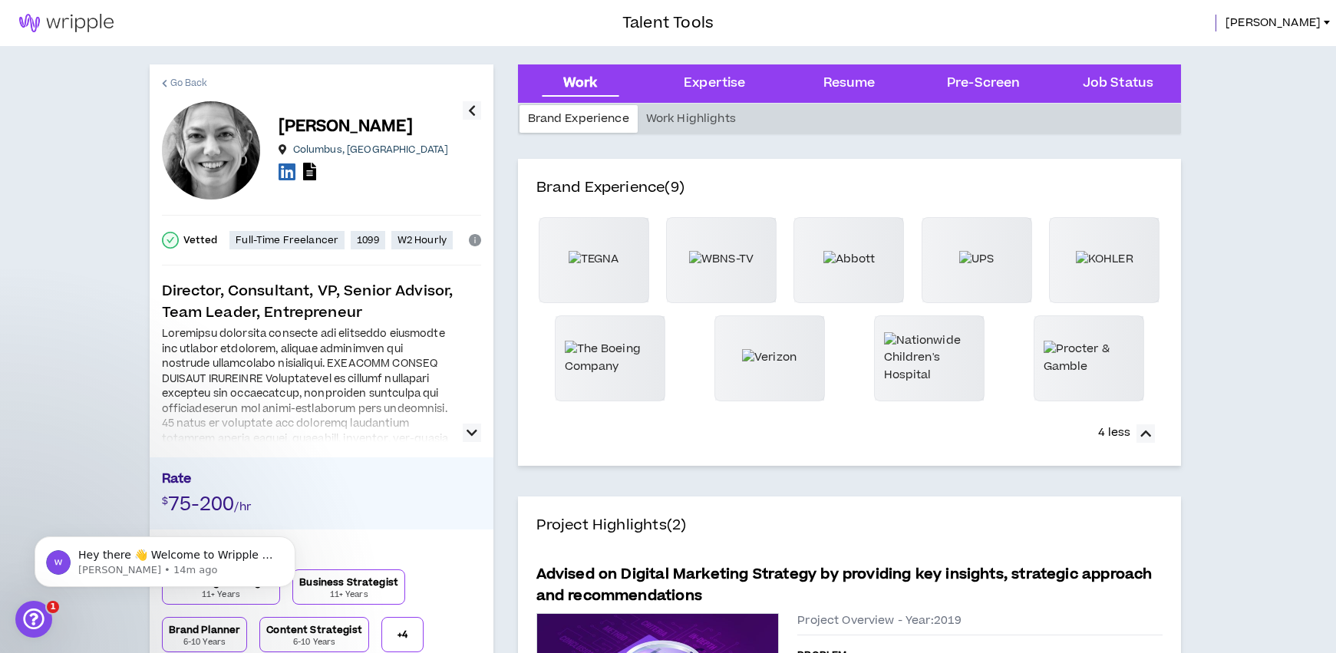
click at [191, 79] on span "Go Back" at bounding box center [189, 83] width 38 height 15
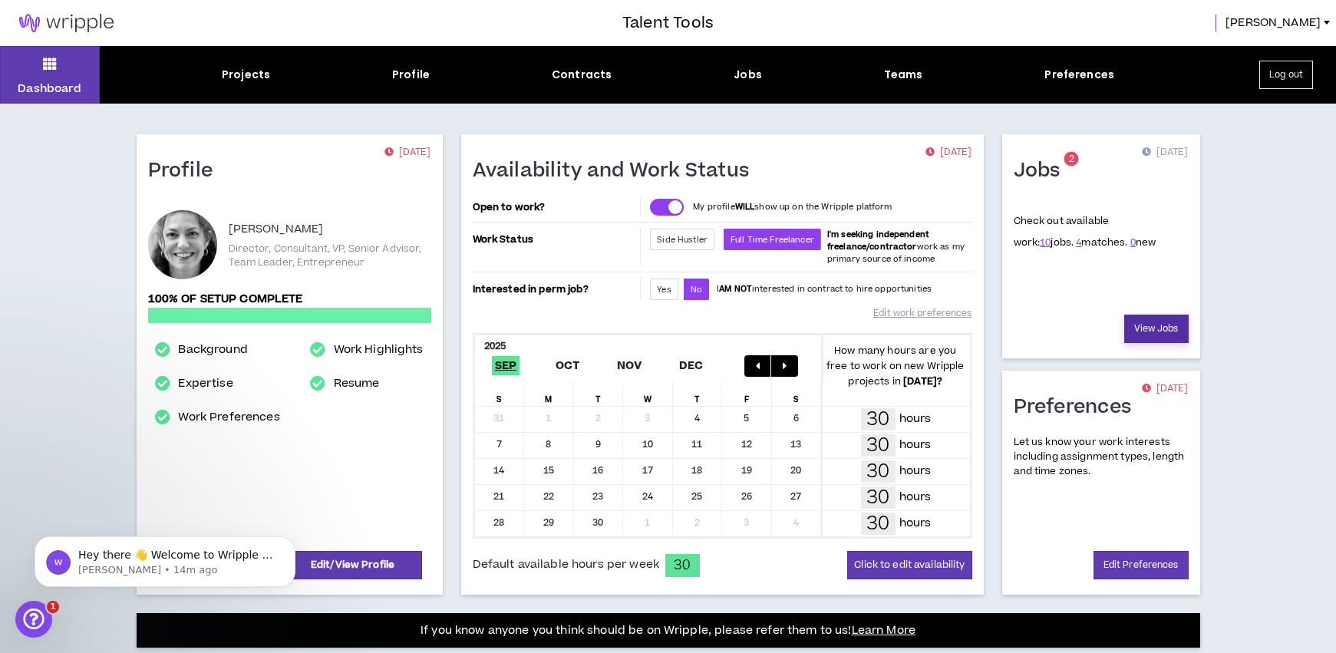
click at [1159, 327] on link "View Jobs" at bounding box center [1156, 329] width 64 height 28
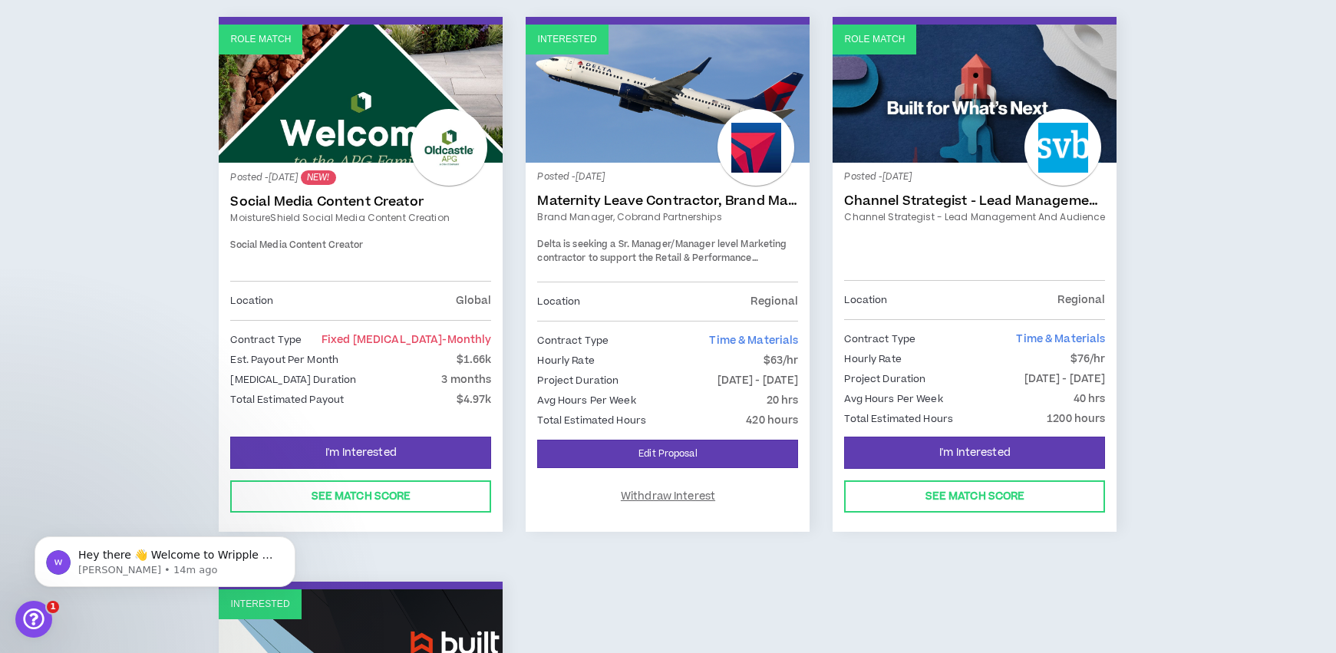
scroll to position [311, 0]
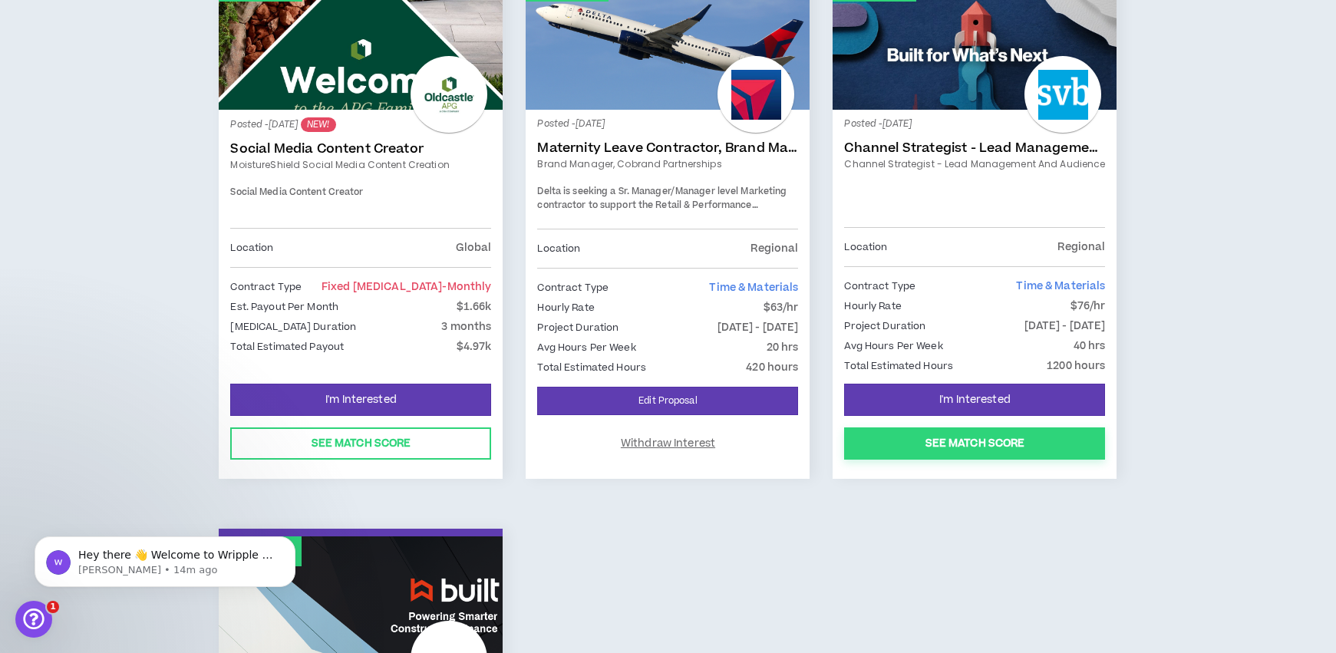
click at [1032, 445] on button "See Match Score" at bounding box center [974, 443] width 261 height 32
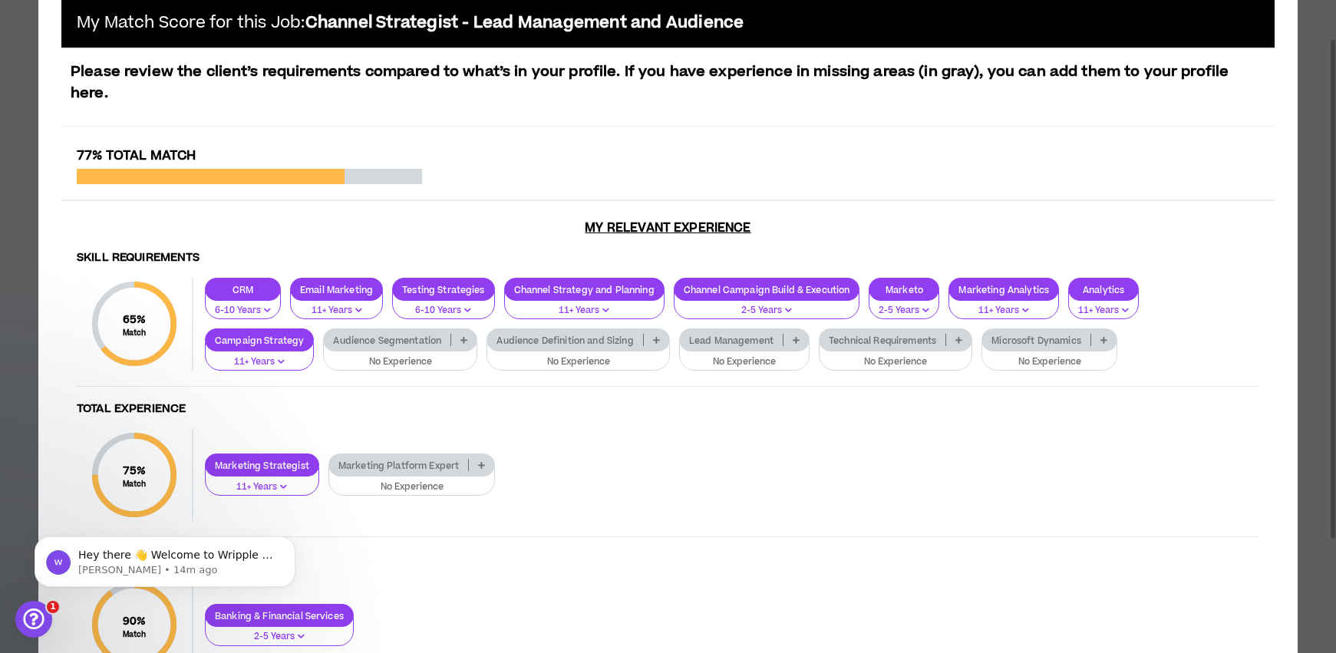
click at [395, 335] on p "Audience Segmentation" at bounding box center [387, 341] width 127 height 12
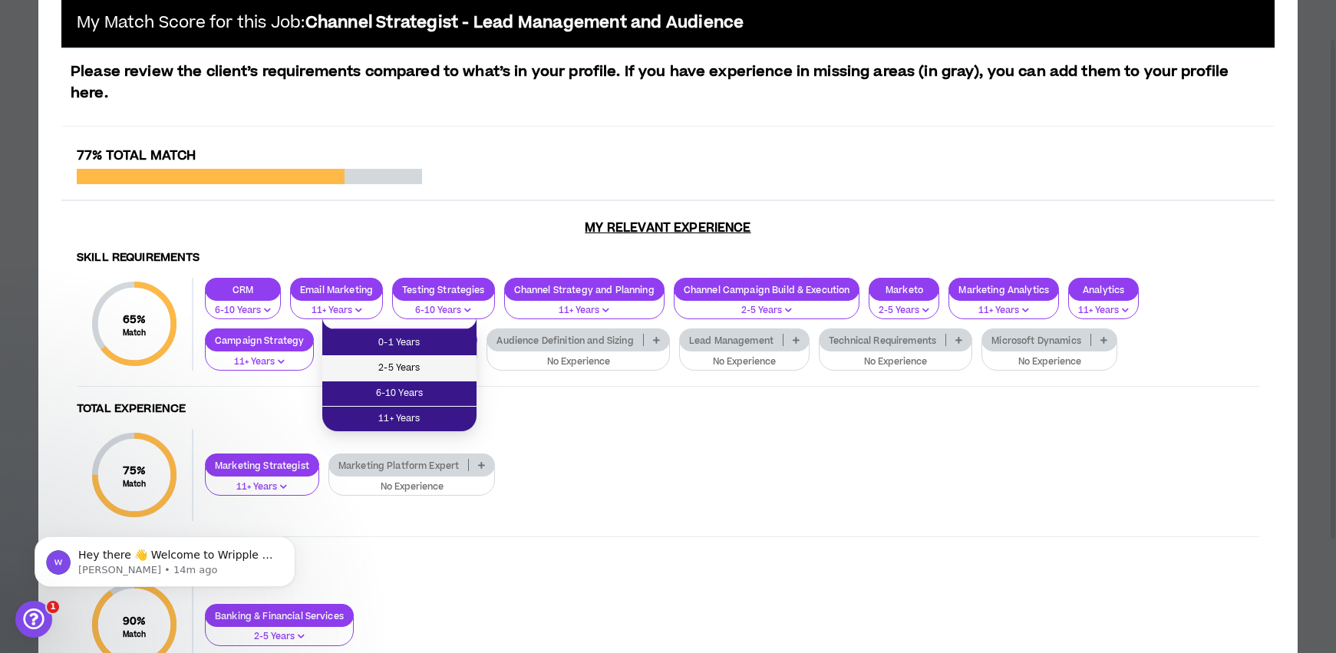
click at [405, 364] on span "2-5 Years" at bounding box center [399, 368] width 136 height 17
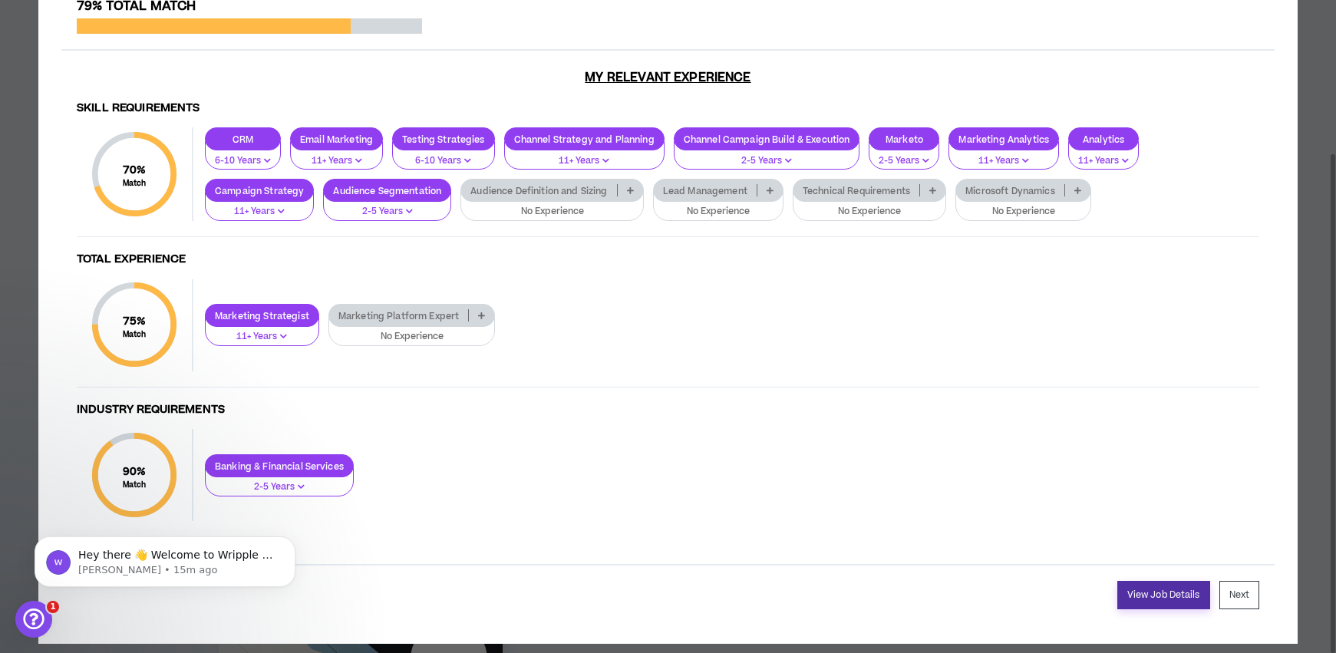
click at [1168, 581] on link "View Job Details" at bounding box center [1163, 595] width 93 height 28
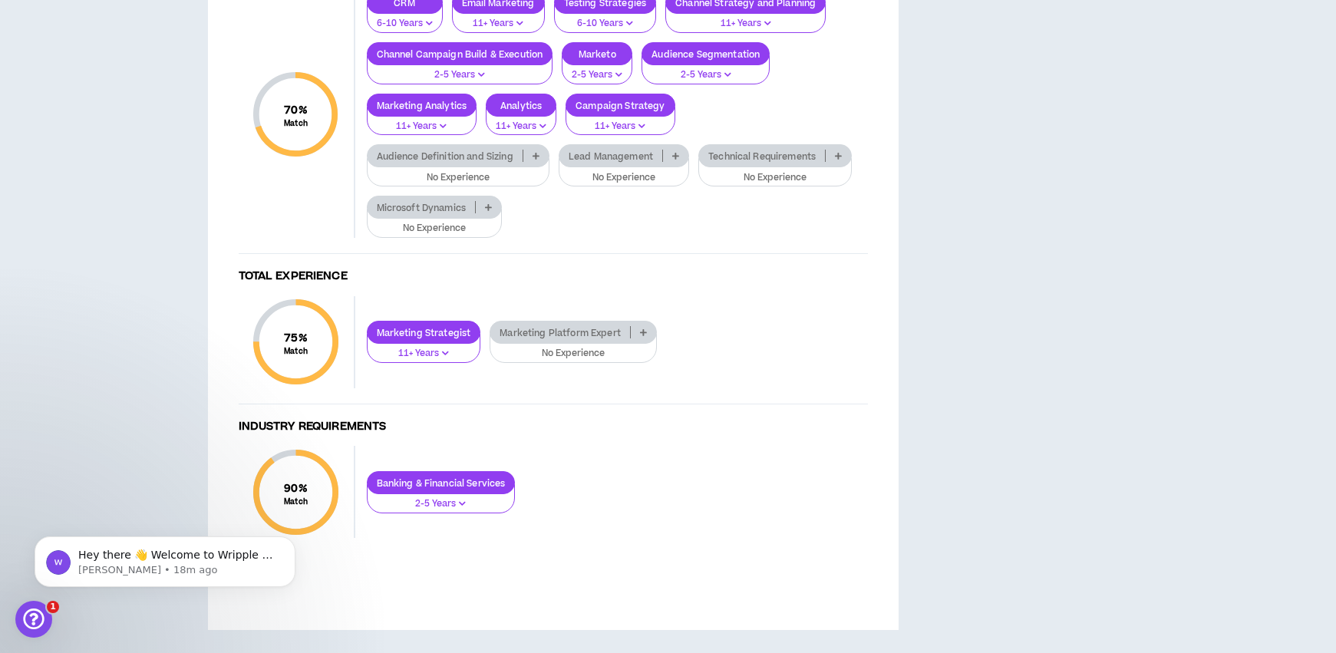
scroll to position [1801, 0]
click at [682, 167] on div "Lead Management" at bounding box center [624, 155] width 130 height 23
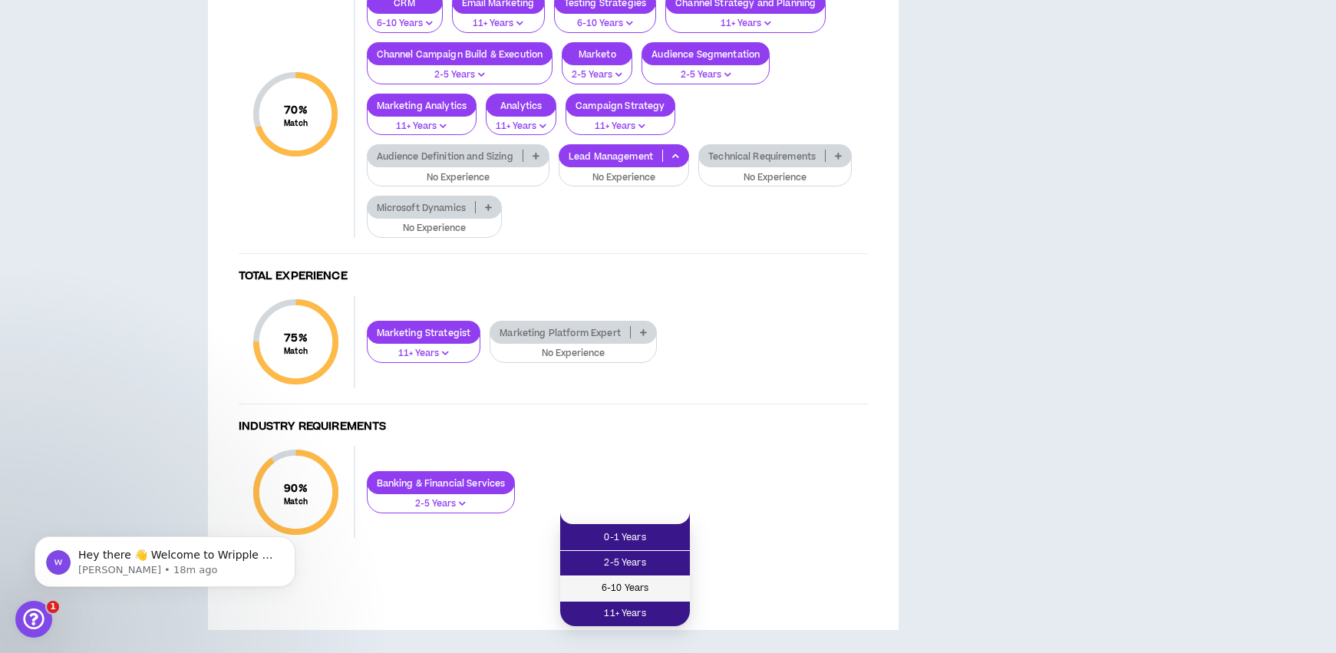
scroll to position [1804, 0]
click at [652, 580] on span "6-10 Years" at bounding box center [624, 588] width 111 height 17
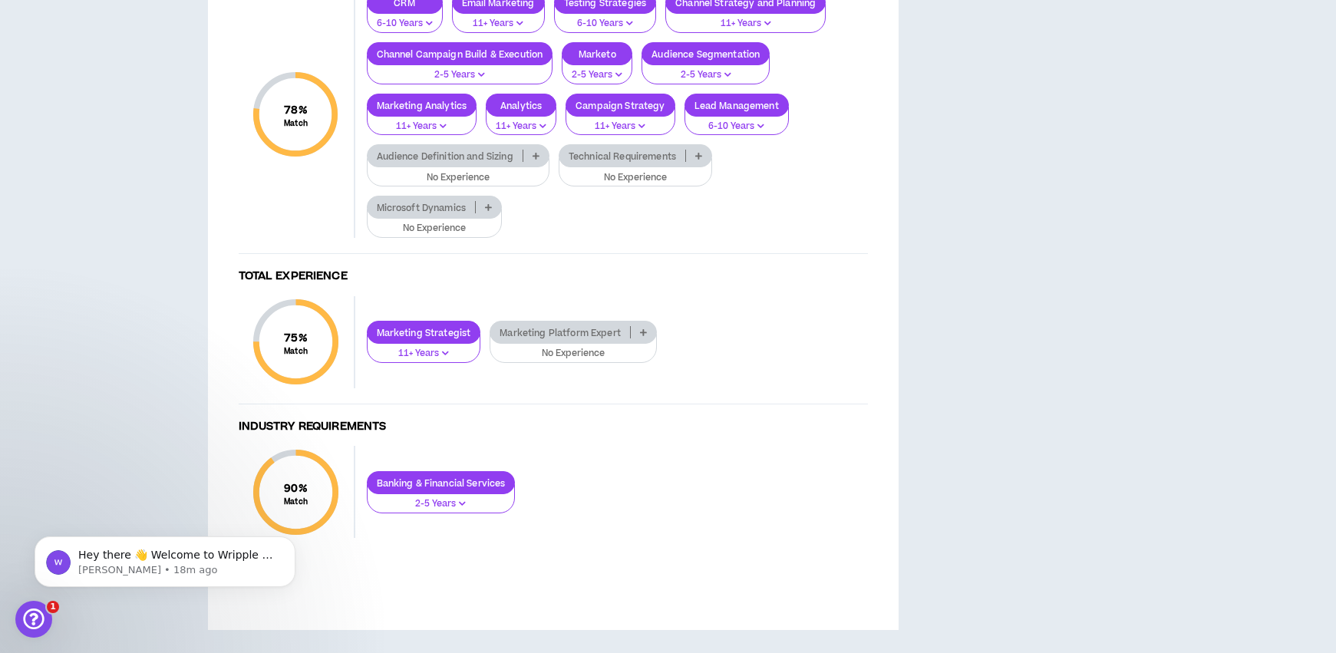
scroll to position [1869, 0]
click at [610, 331] on p "Marketing Platform Expert" at bounding box center [560, 333] width 140 height 12
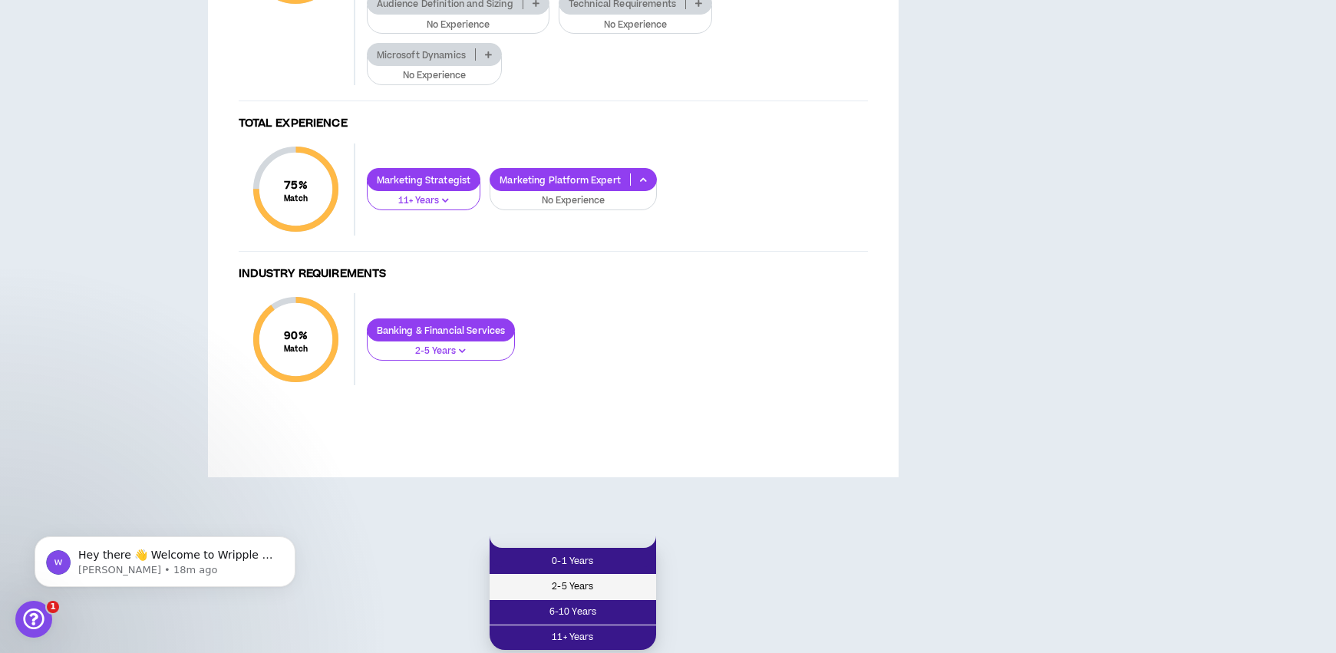
click at [599, 578] on span "2-5 Years" at bounding box center [573, 586] width 148 height 17
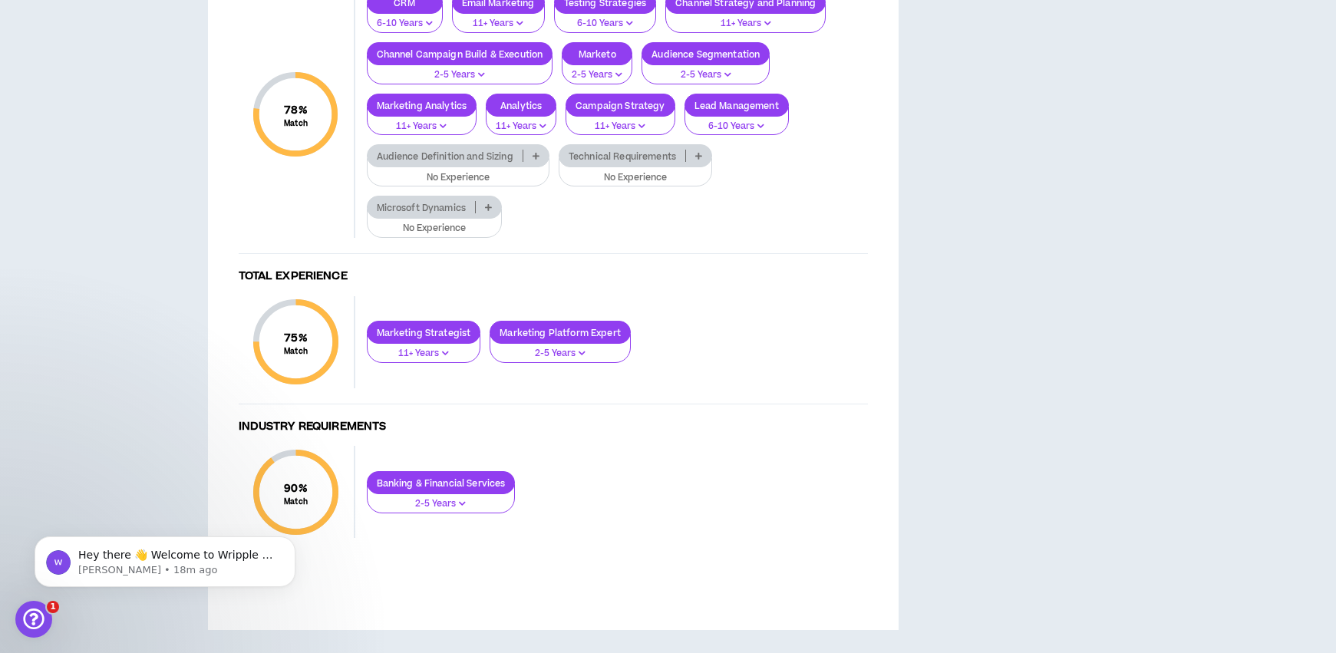
scroll to position [1641, 0]
click at [496, 162] on p "Audience Definition and Sizing" at bounding box center [445, 156] width 155 height 12
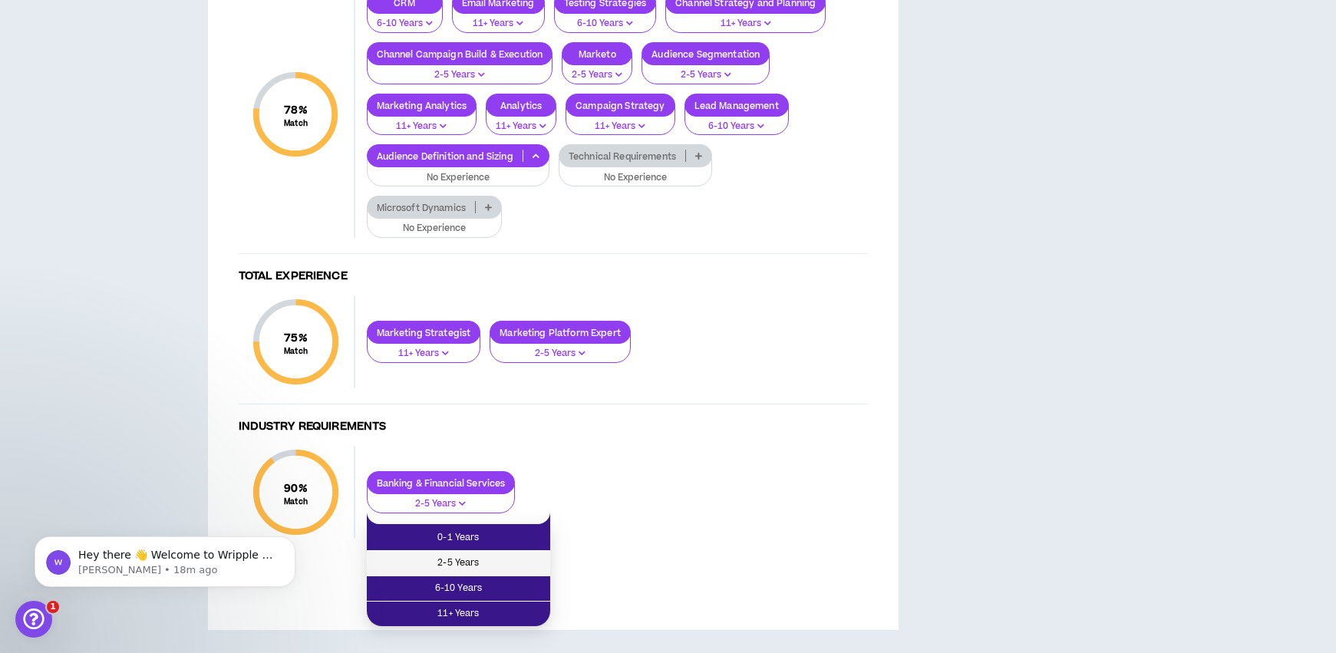
click at [510, 555] on span "2-5 Years" at bounding box center [458, 563] width 165 height 17
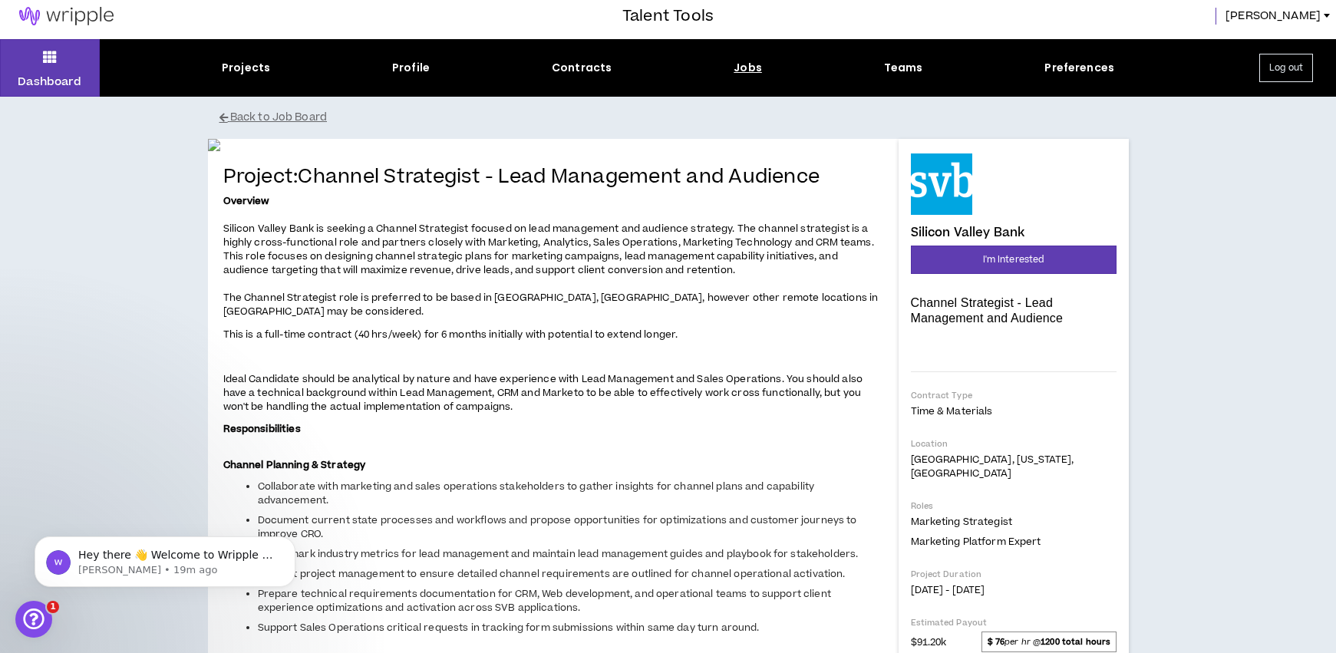
scroll to position [0, 0]
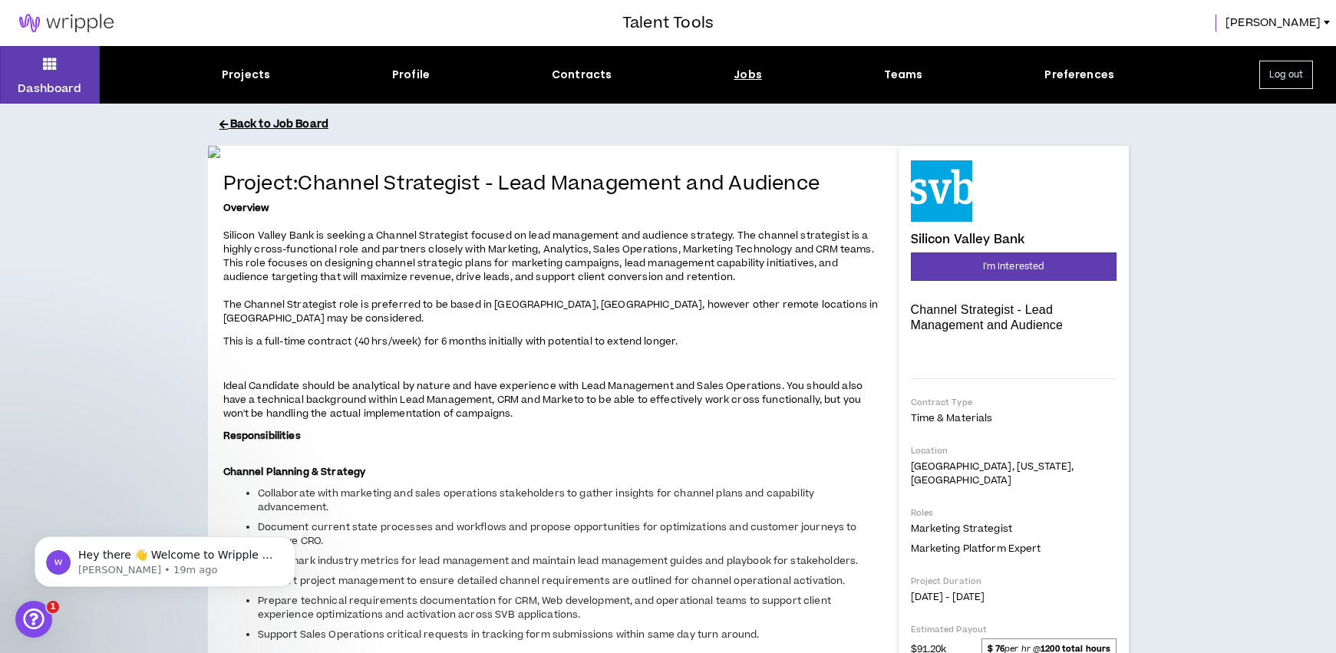
click at [274, 116] on button "Back to Job Board" at bounding box center [679, 124] width 921 height 27
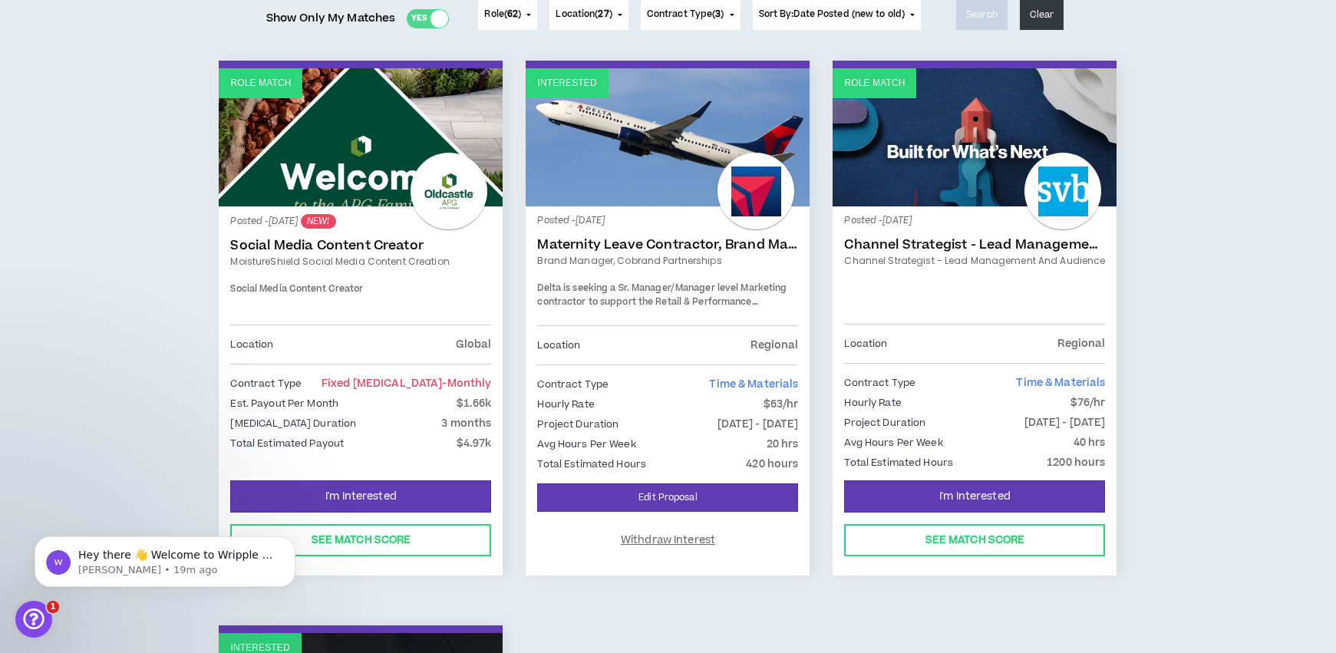
scroll to position [229, 0]
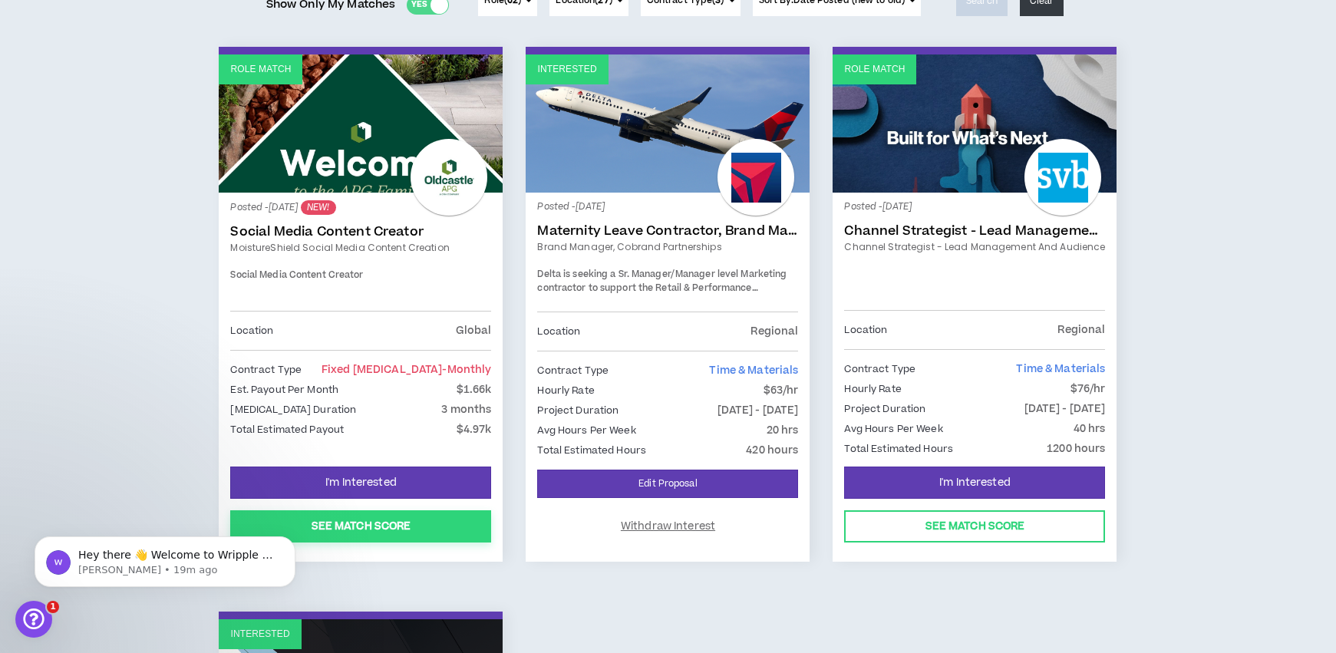
click at [467, 520] on button "See Match Score" at bounding box center [360, 526] width 261 height 32
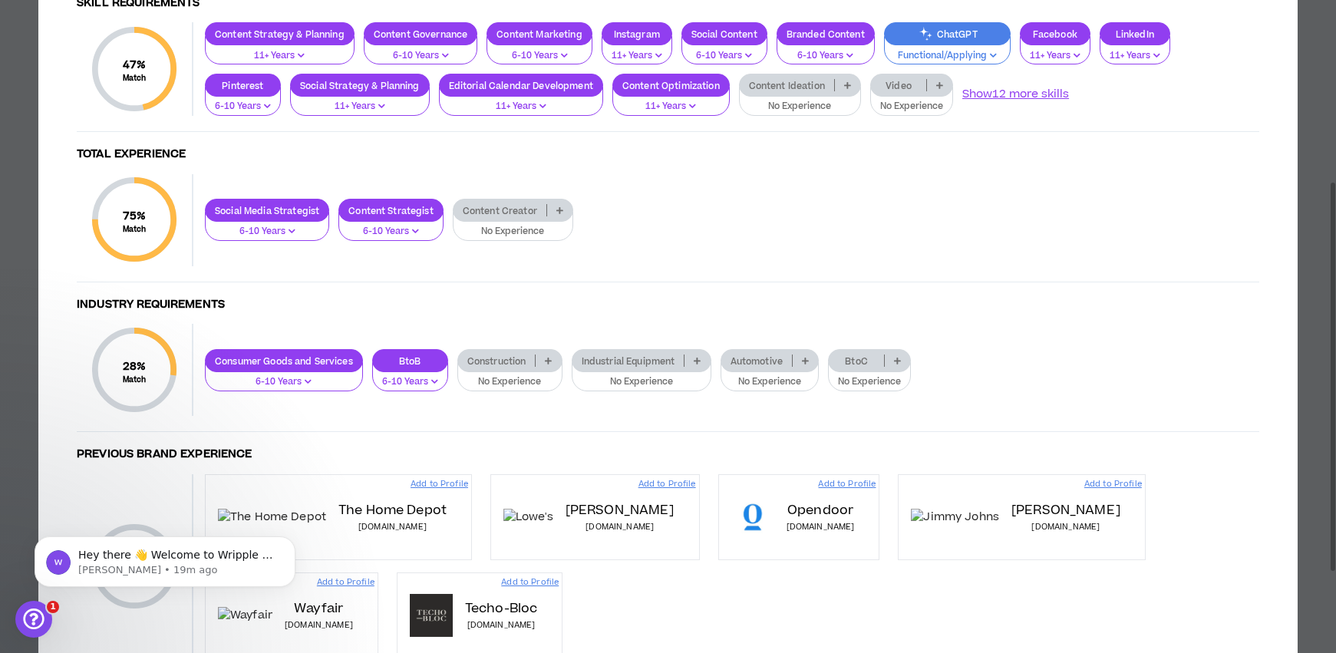
click at [901, 357] on icon at bounding box center [897, 361] width 7 height 8
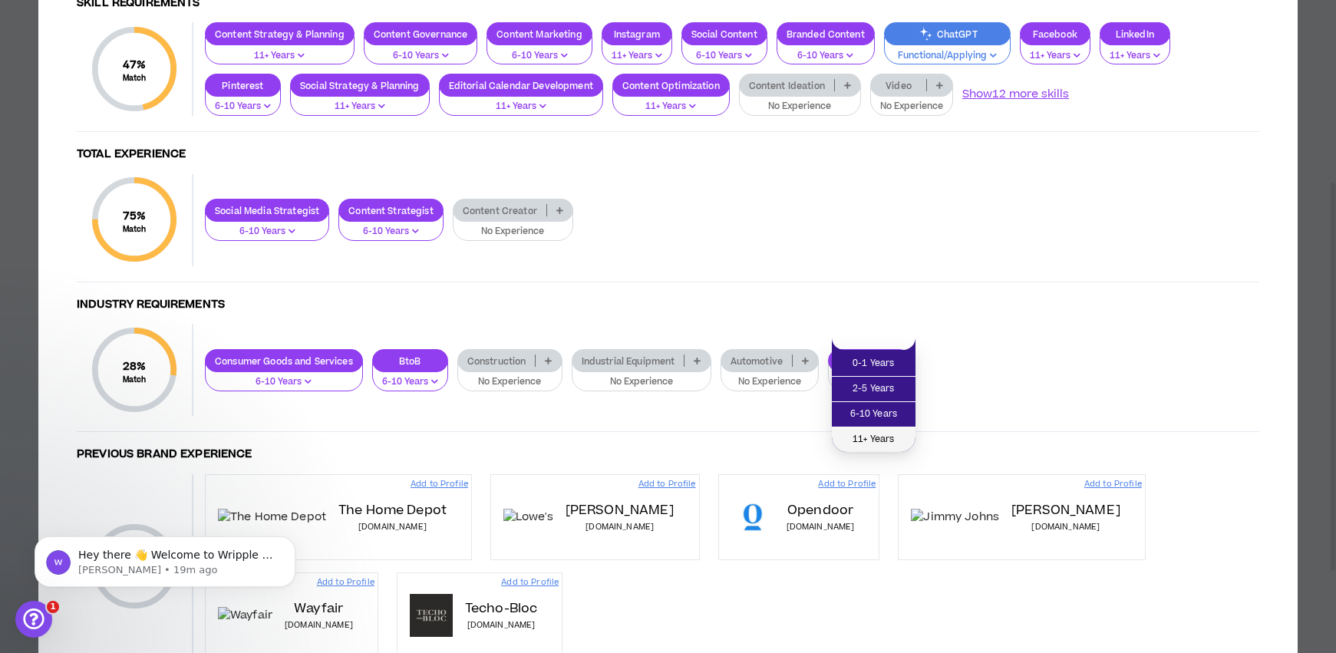
click at [903, 437] on span "11+ Years" at bounding box center [873, 439] width 65 height 17
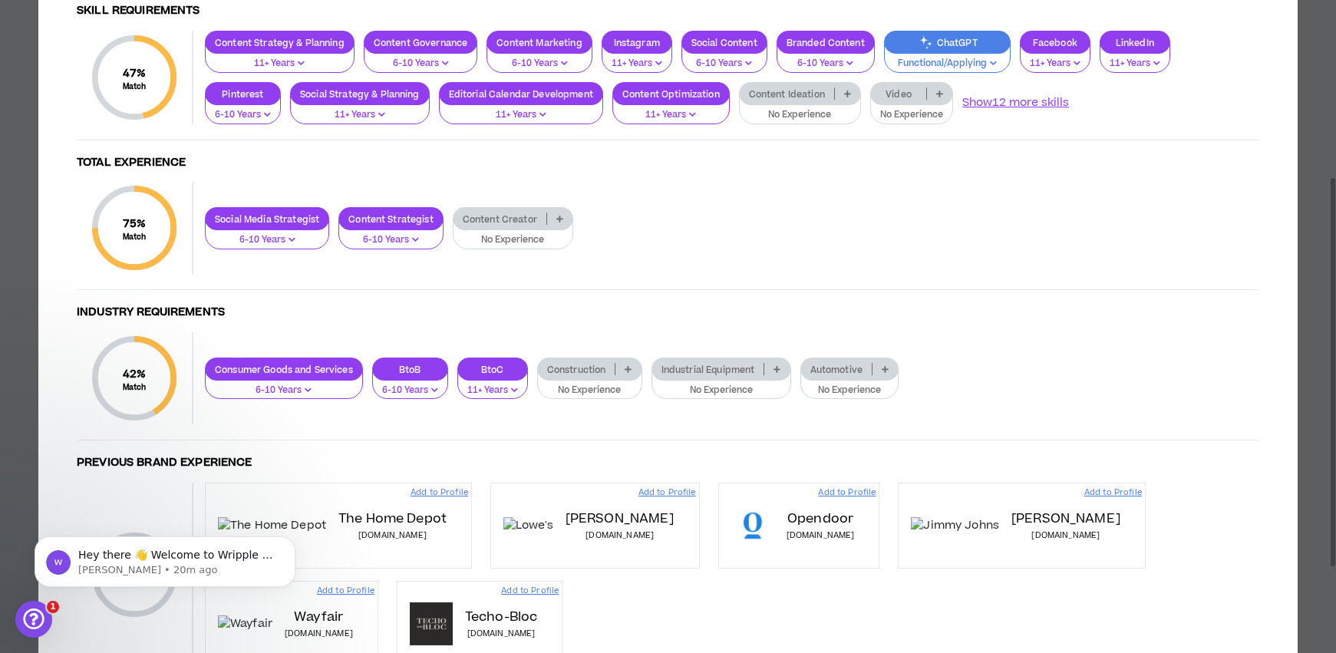
click at [886, 363] on p at bounding box center [884, 369] width 25 height 12
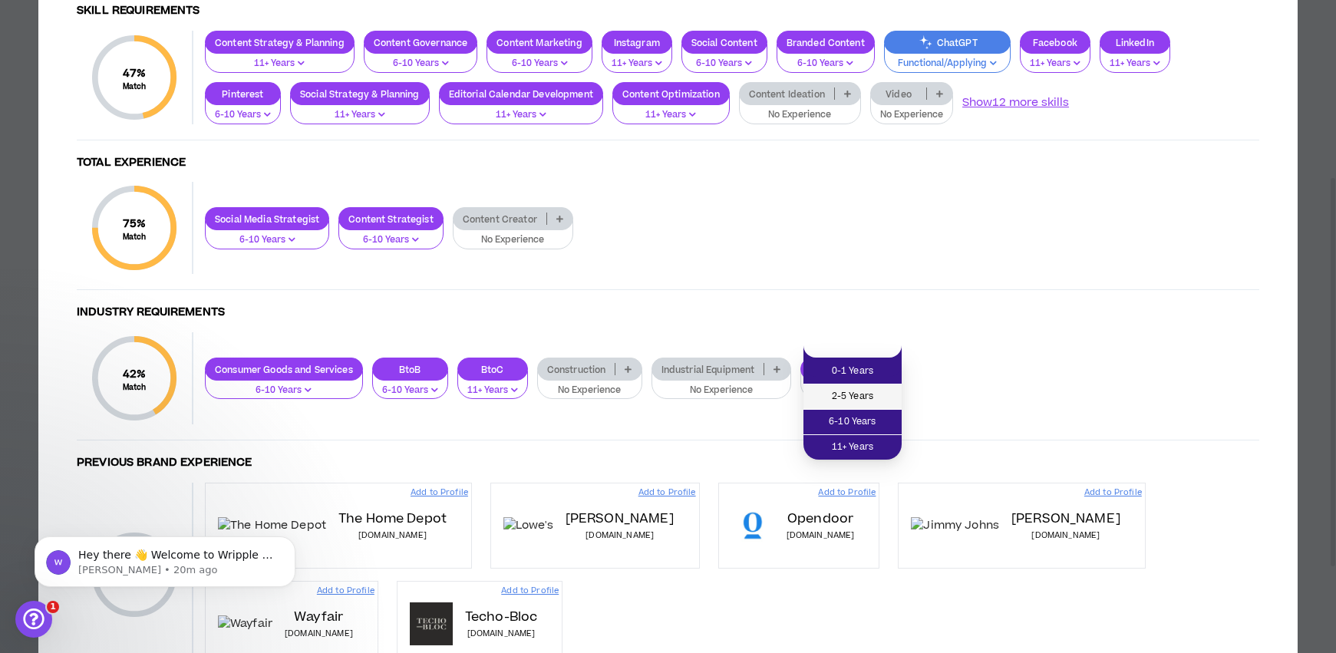
click at [875, 390] on span "2-5 Years" at bounding box center [852, 396] width 80 height 17
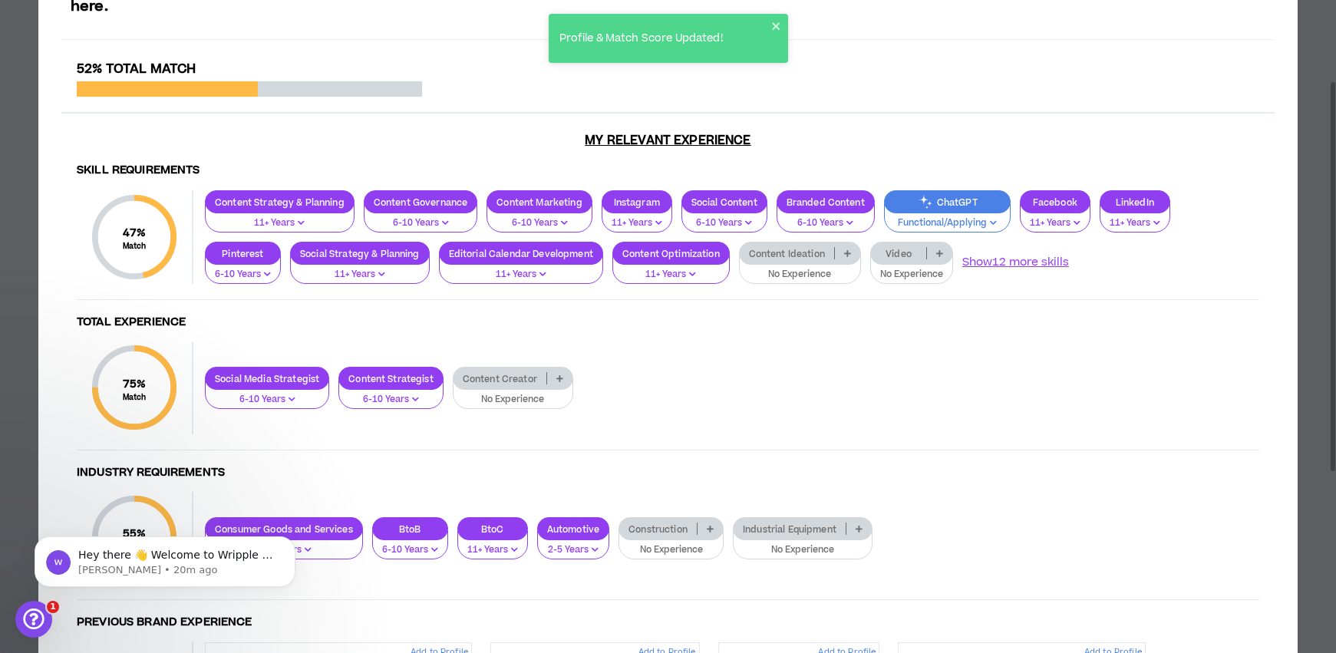
click at [851, 242] on div "Content Ideation" at bounding box center [800, 253] width 122 height 23
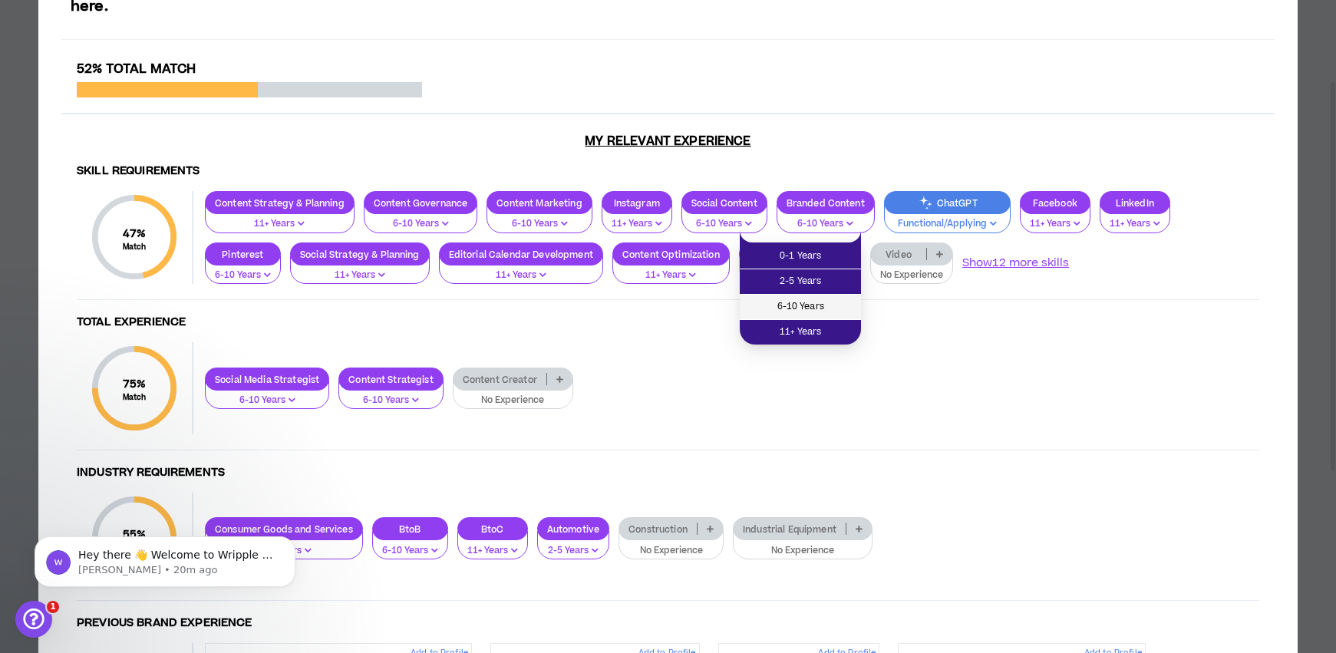
click at [849, 302] on span "6-10 Years" at bounding box center [800, 306] width 103 height 17
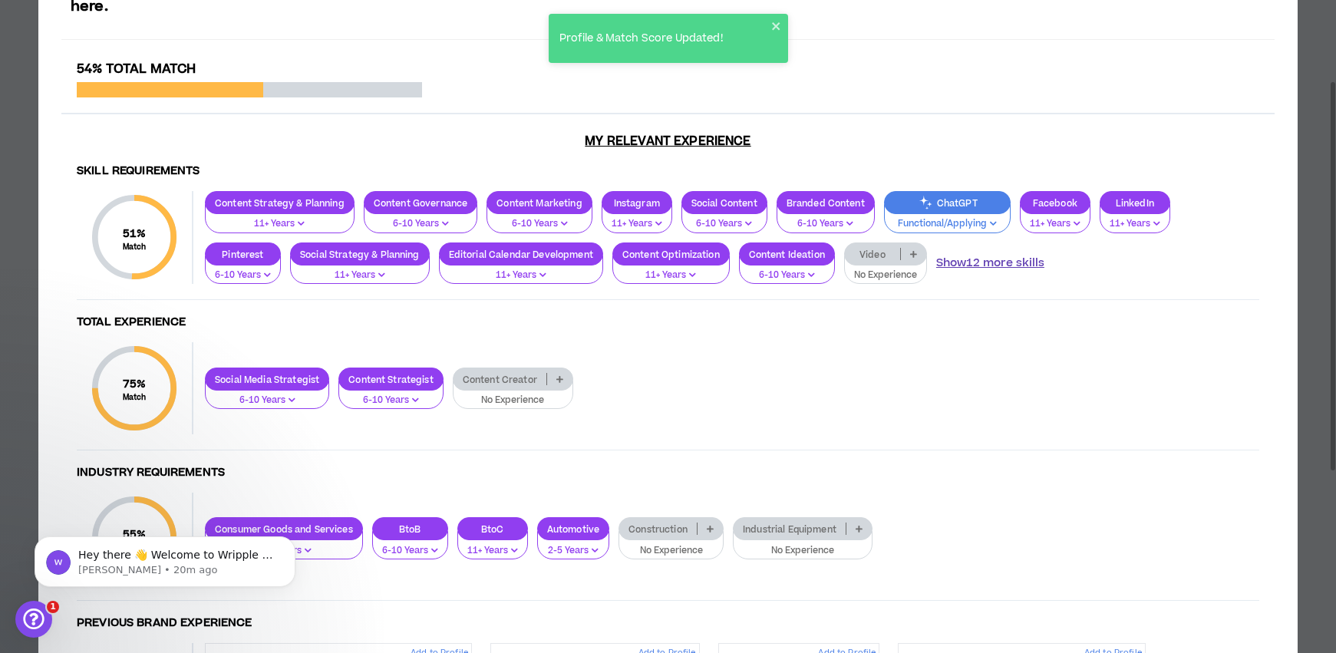
click at [1018, 255] on button "Show 12 more skills" at bounding box center [990, 263] width 108 height 17
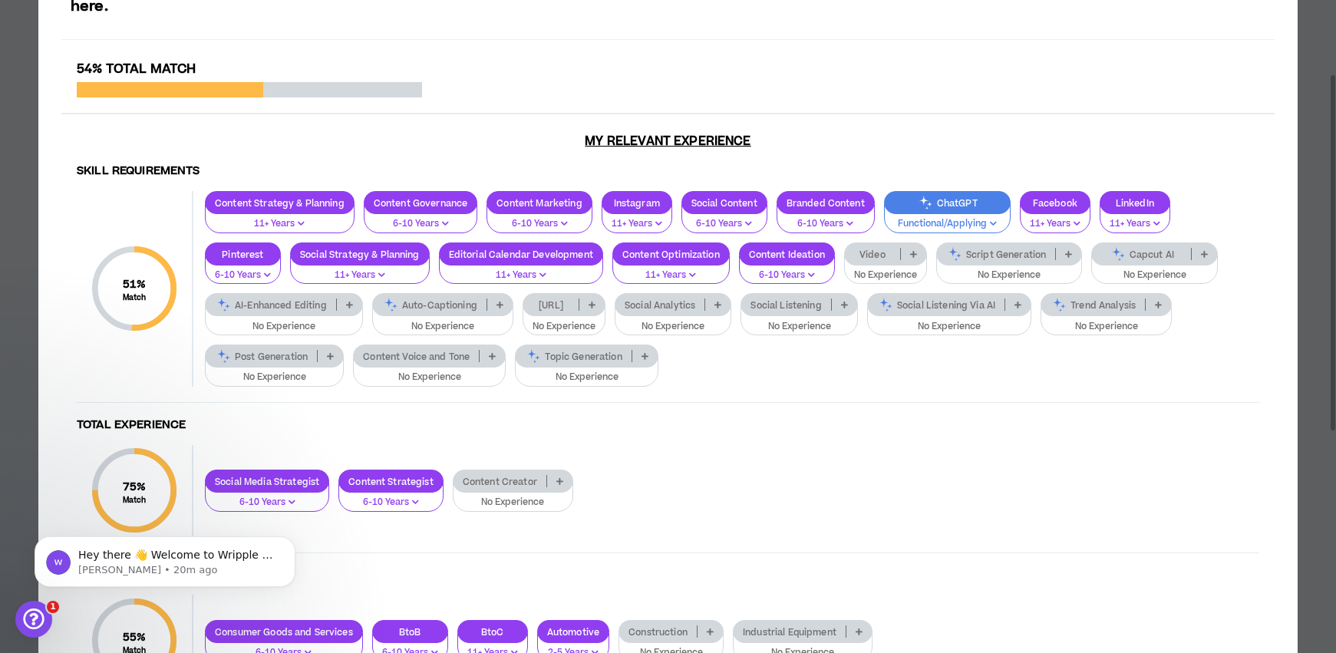
click at [717, 301] on icon at bounding box center [717, 305] width 7 height 8
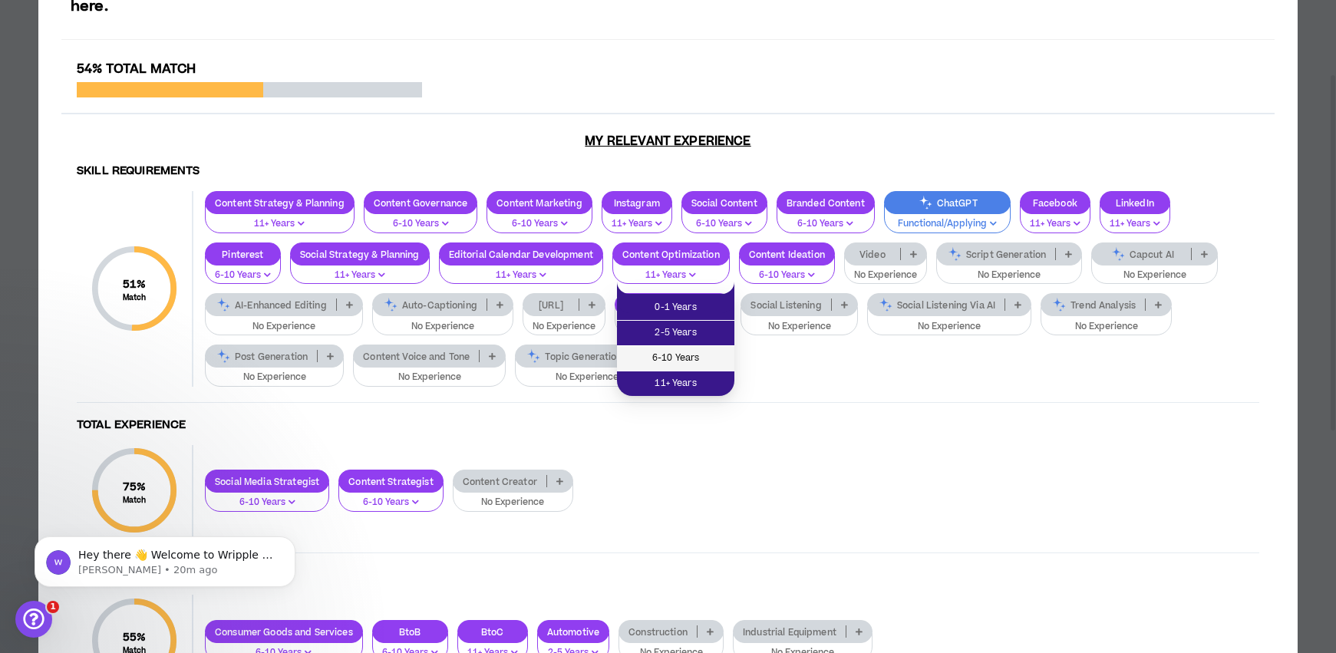
click at [700, 361] on span "6-10 Years" at bounding box center [675, 358] width 99 height 17
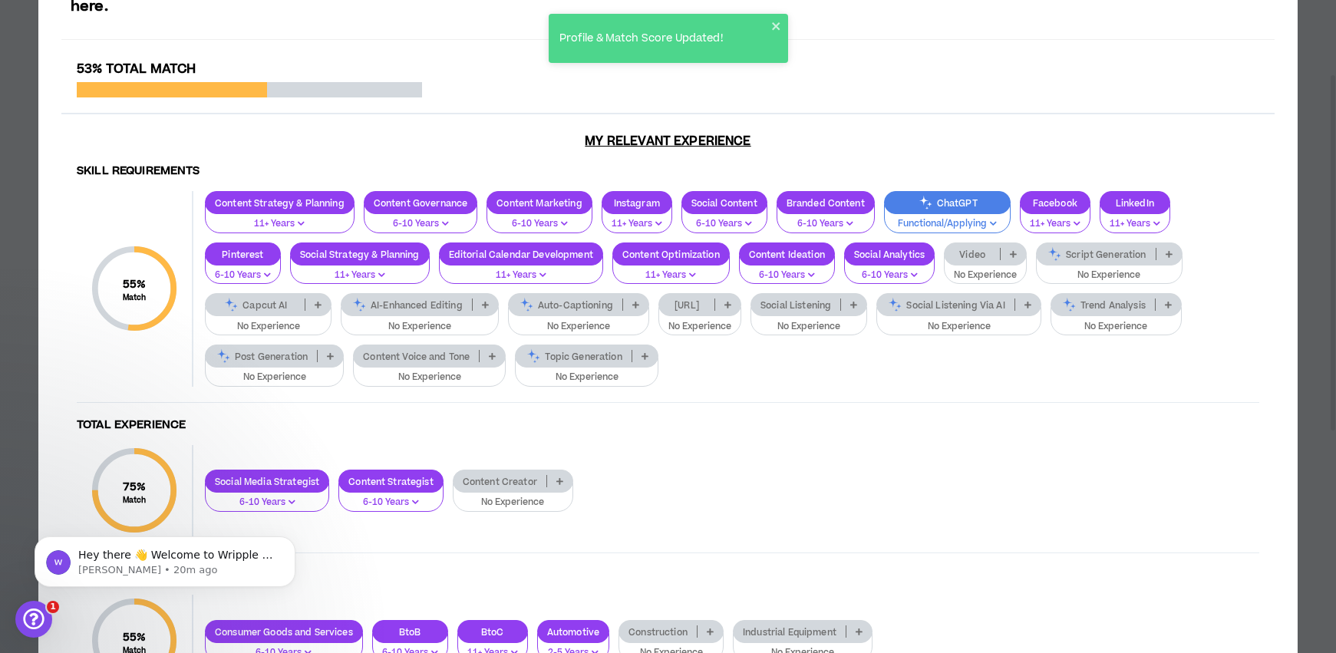
click at [853, 301] on icon at bounding box center [853, 305] width 7 height 8
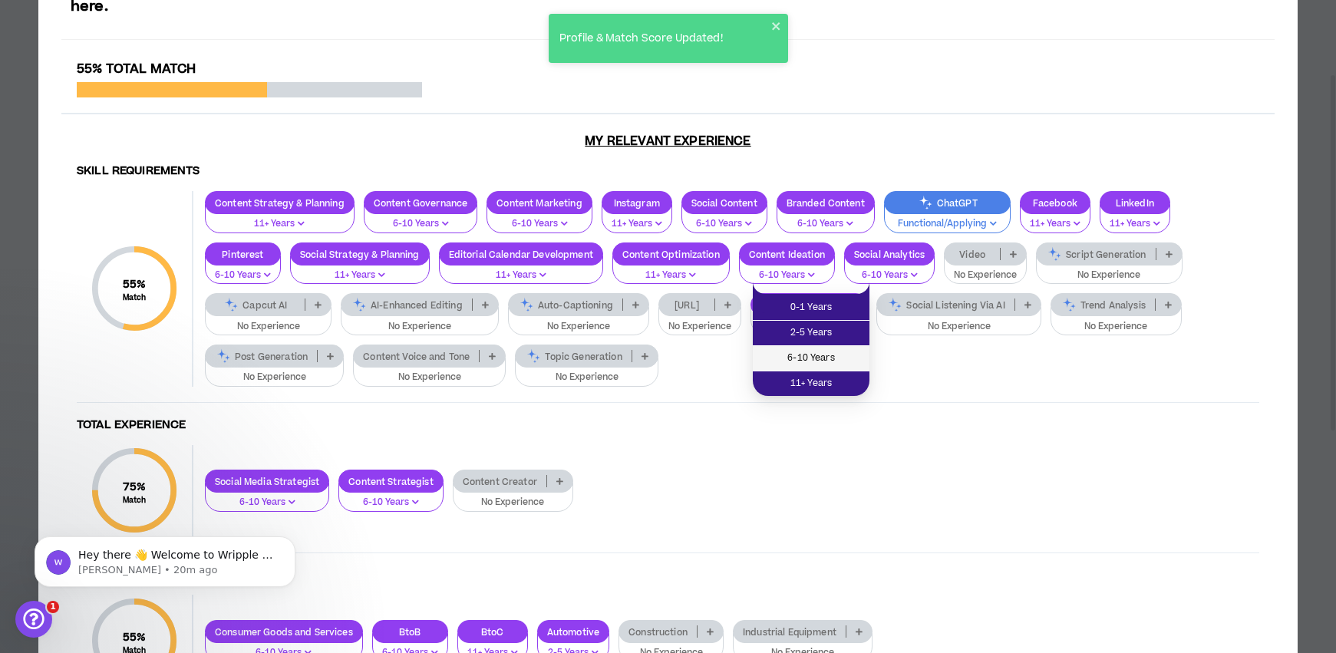
click at [832, 359] on span "6-10 Years" at bounding box center [811, 358] width 98 height 17
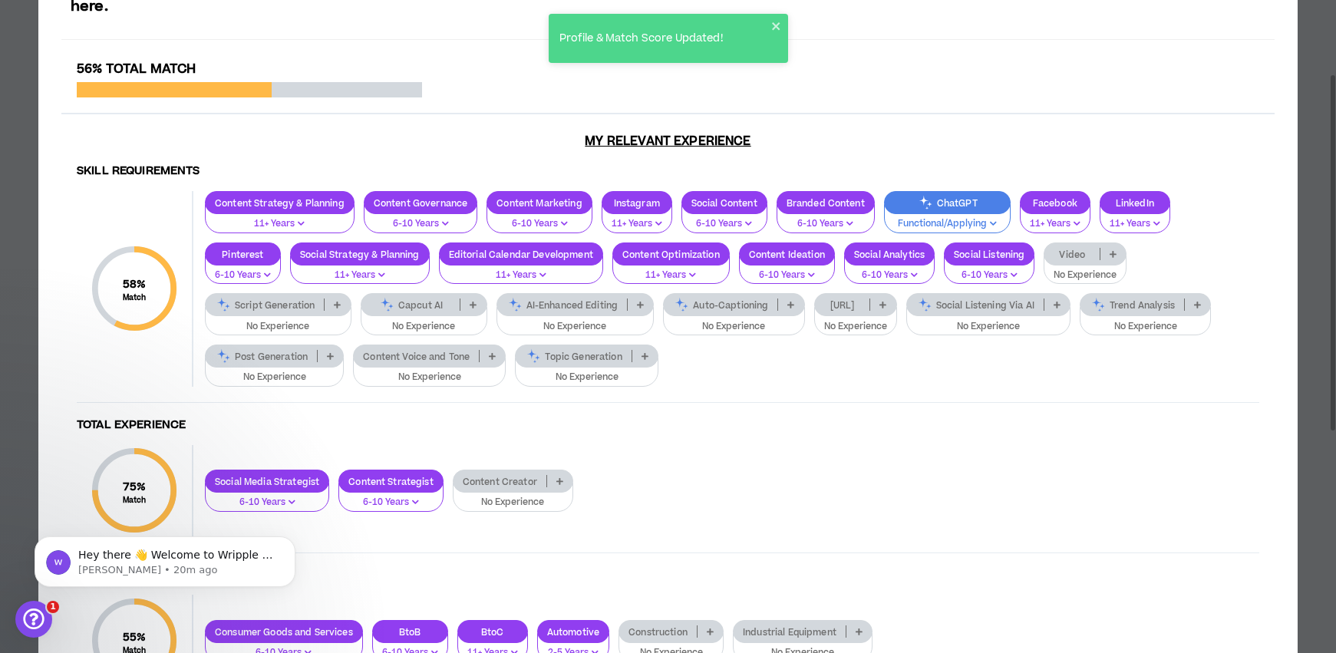
click at [1195, 298] on p at bounding box center [1197, 304] width 25 height 12
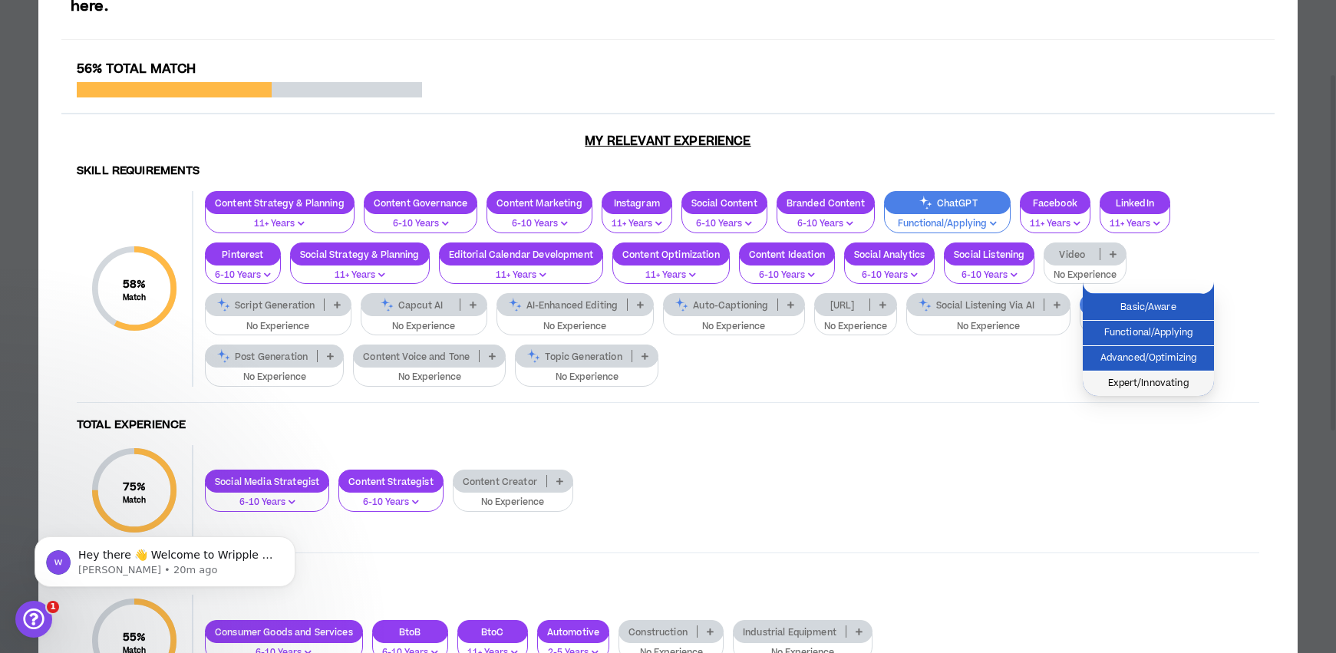
click at [1172, 381] on span "Expert/Innovating" at bounding box center [1148, 383] width 113 height 17
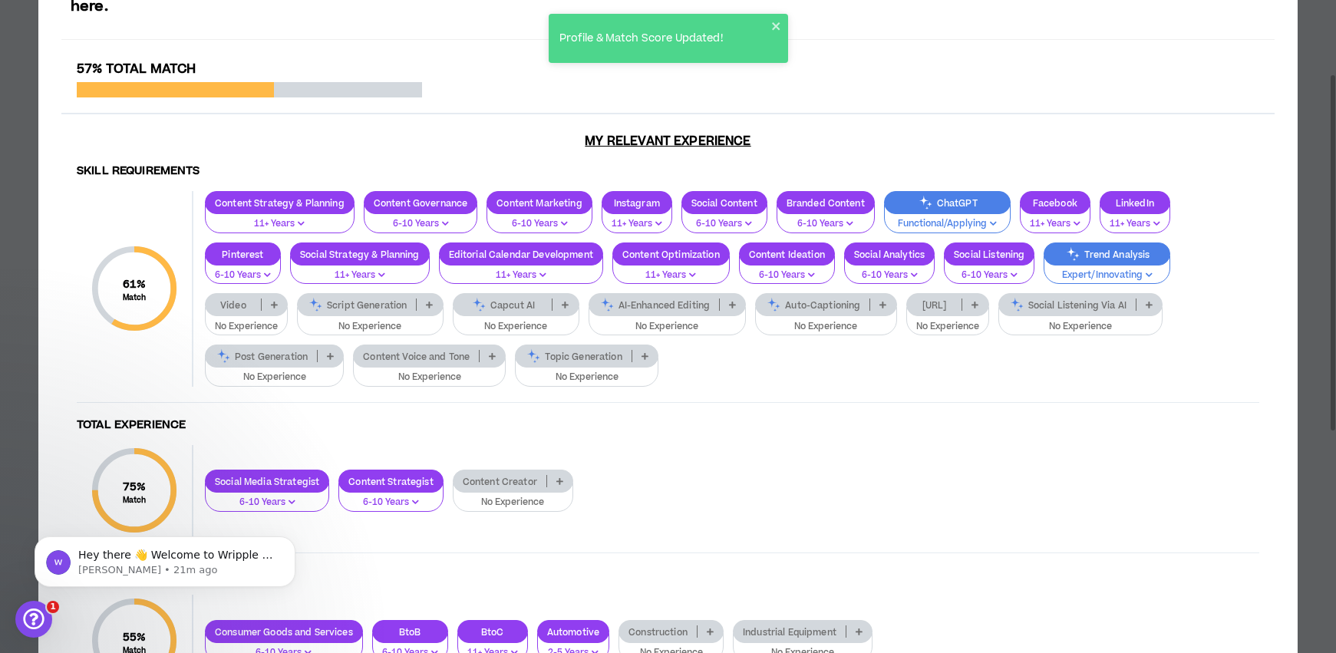
click at [648, 352] on icon at bounding box center [644, 356] width 7 height 8
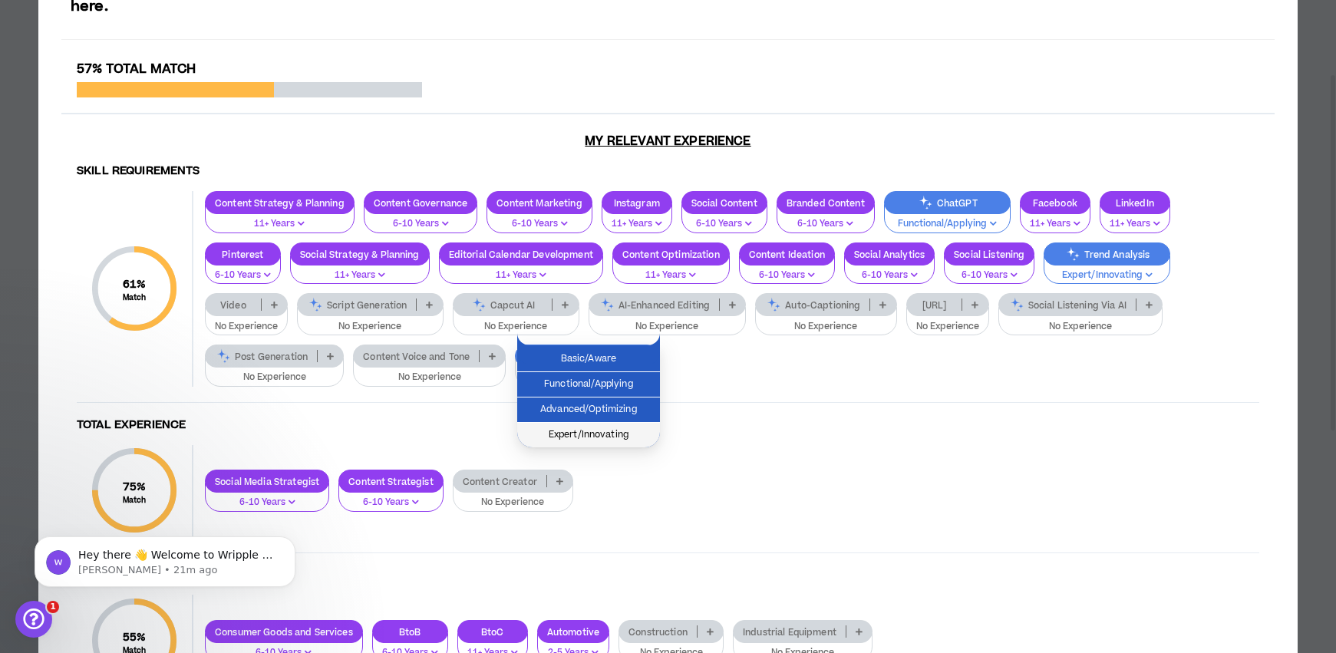
click at [639, 430] on span "Expert/Innovating" at bounding box center [588, 435] width 124 height 17
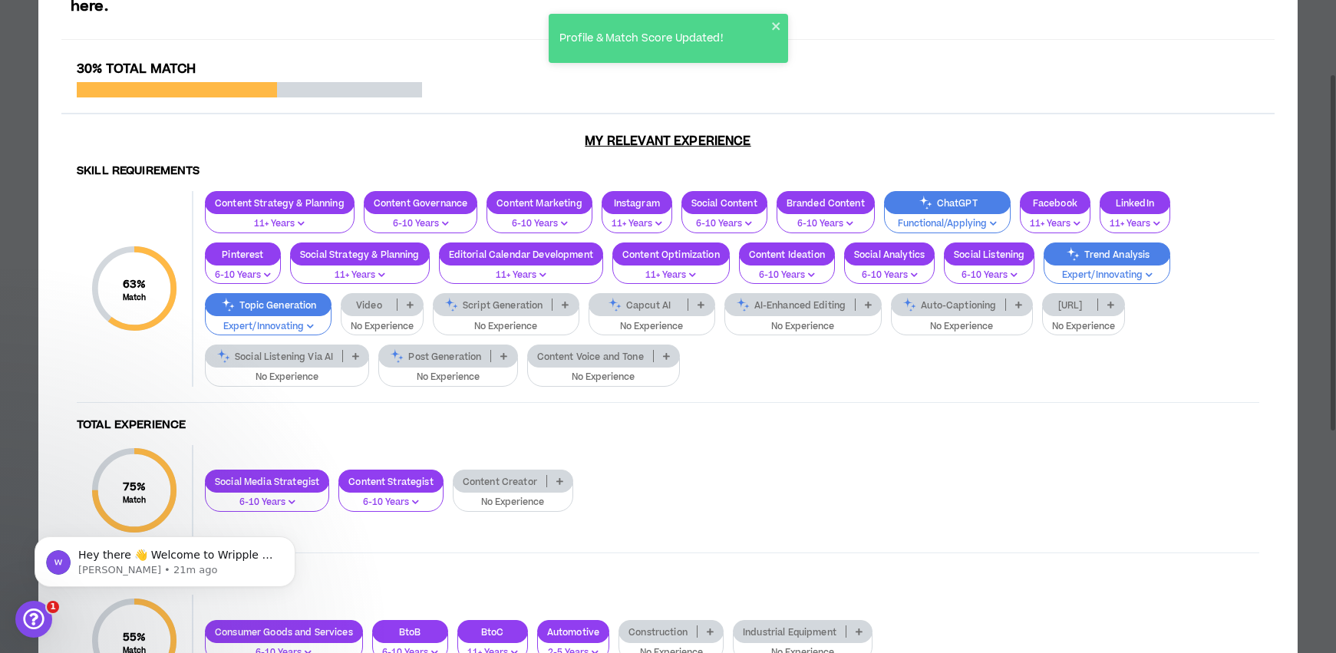
click at [670, 352] on icon at bounding box center [666, 356] width 7 height 8
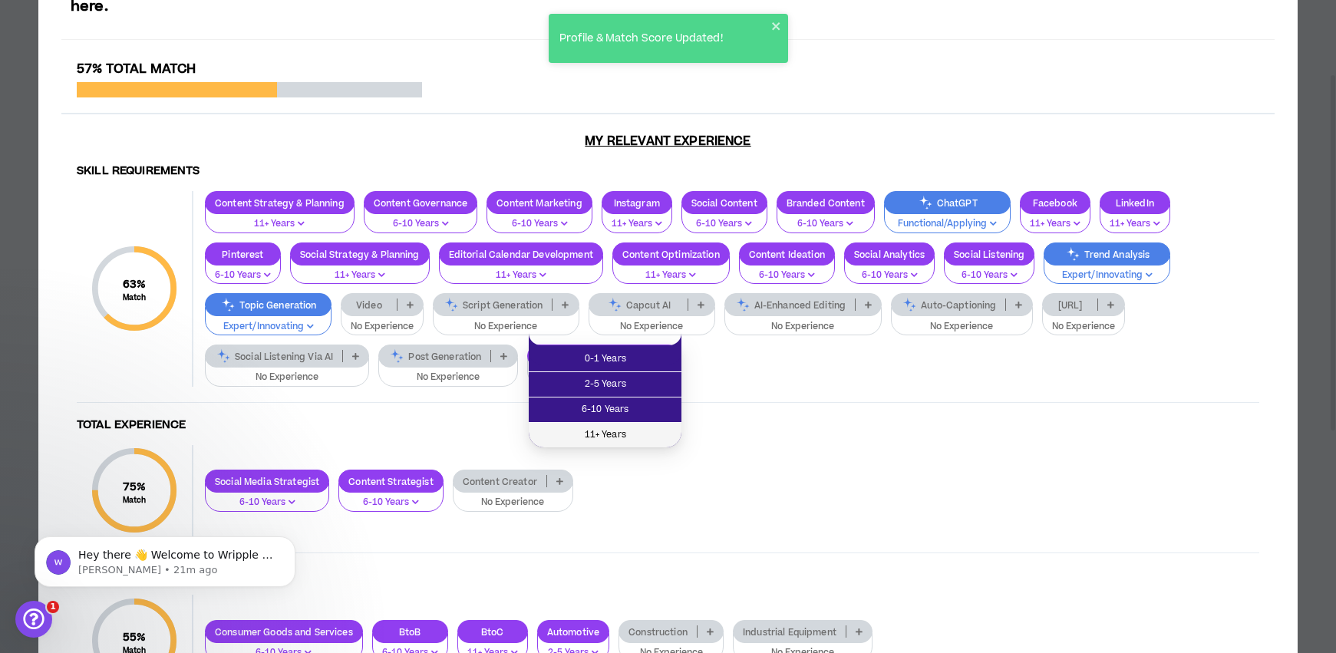
click at [647, 432] on span "11+ Years" at bounding box center [605, 435] width 134 height 17
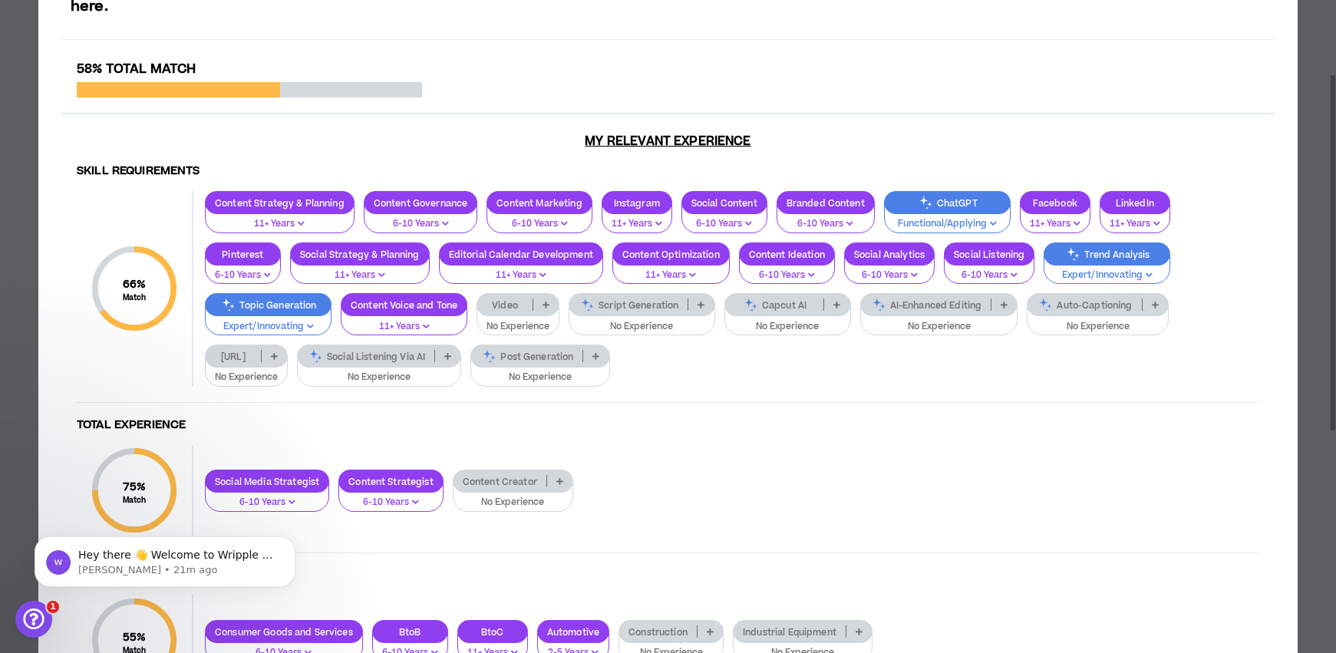
click at [1157, 301] on icon at bounding box center [1155, 305] width 7 height 8
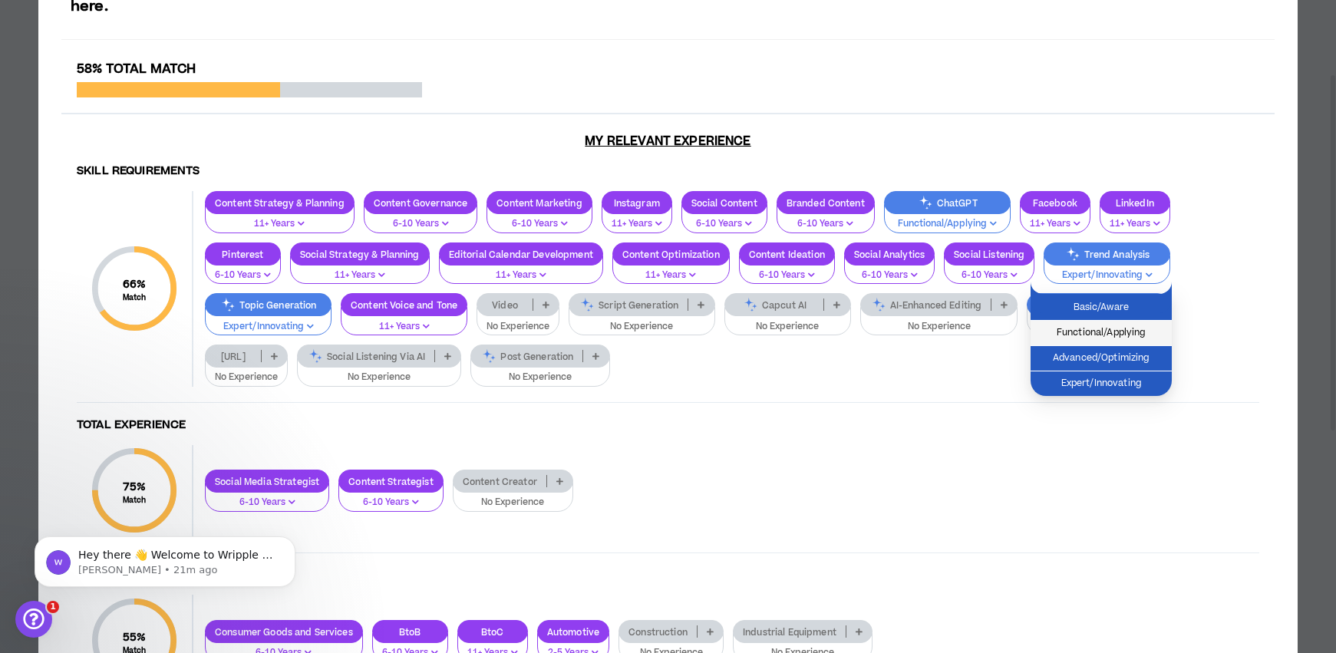
click at [1144, 328] on span "Functional/Applying" at bounding box center [1101, 333] width 123 height 17
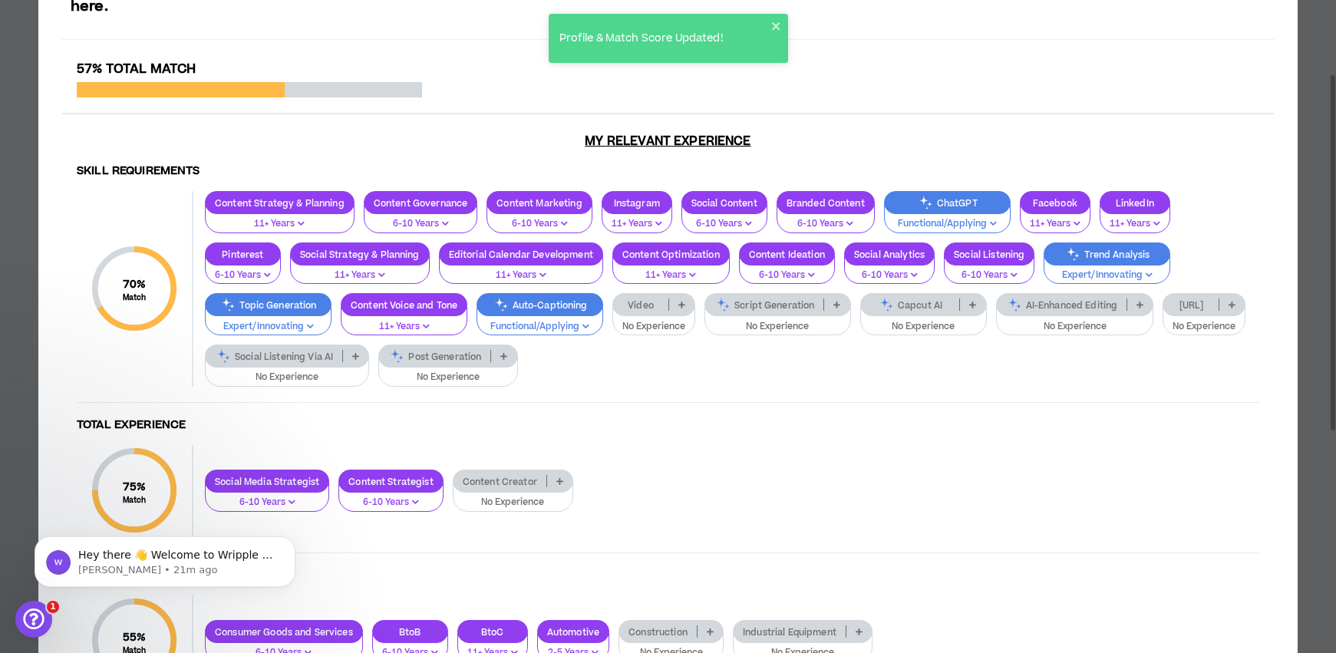
click at [368, 350] on p at bounding box center [355, 356] width 25 height 12
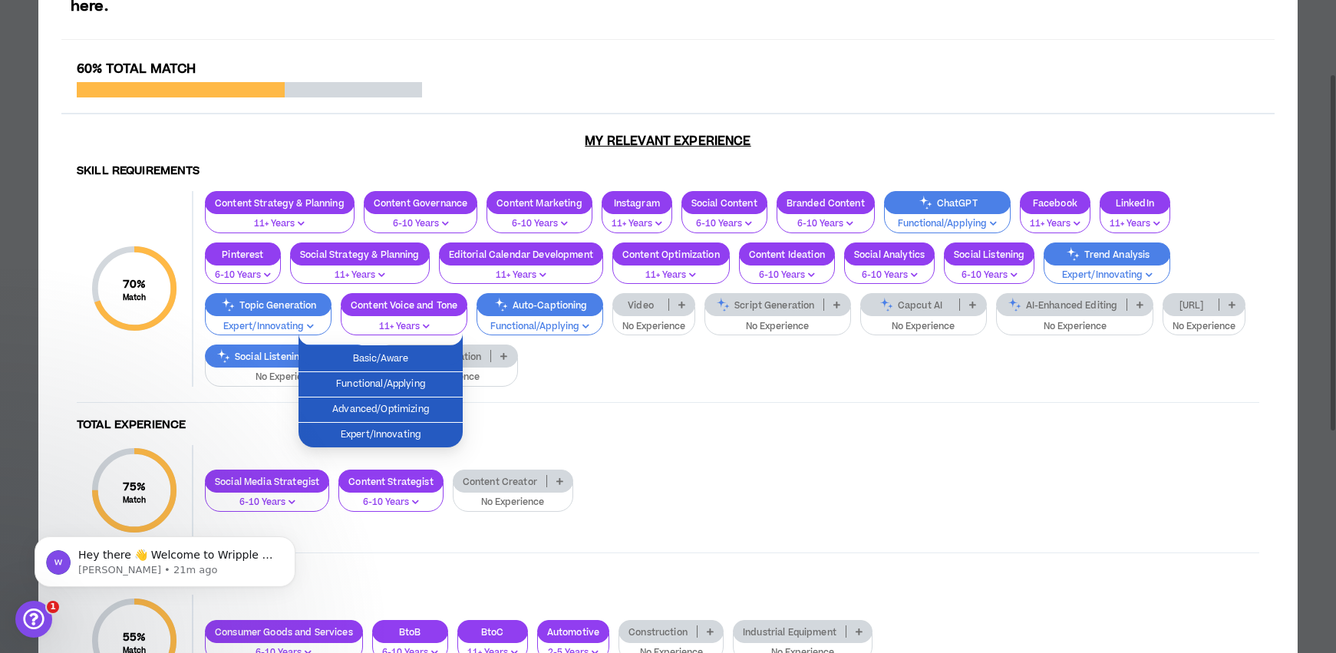
click at [368, 350] on p at bounding box center [355, 356] width 25 height 12
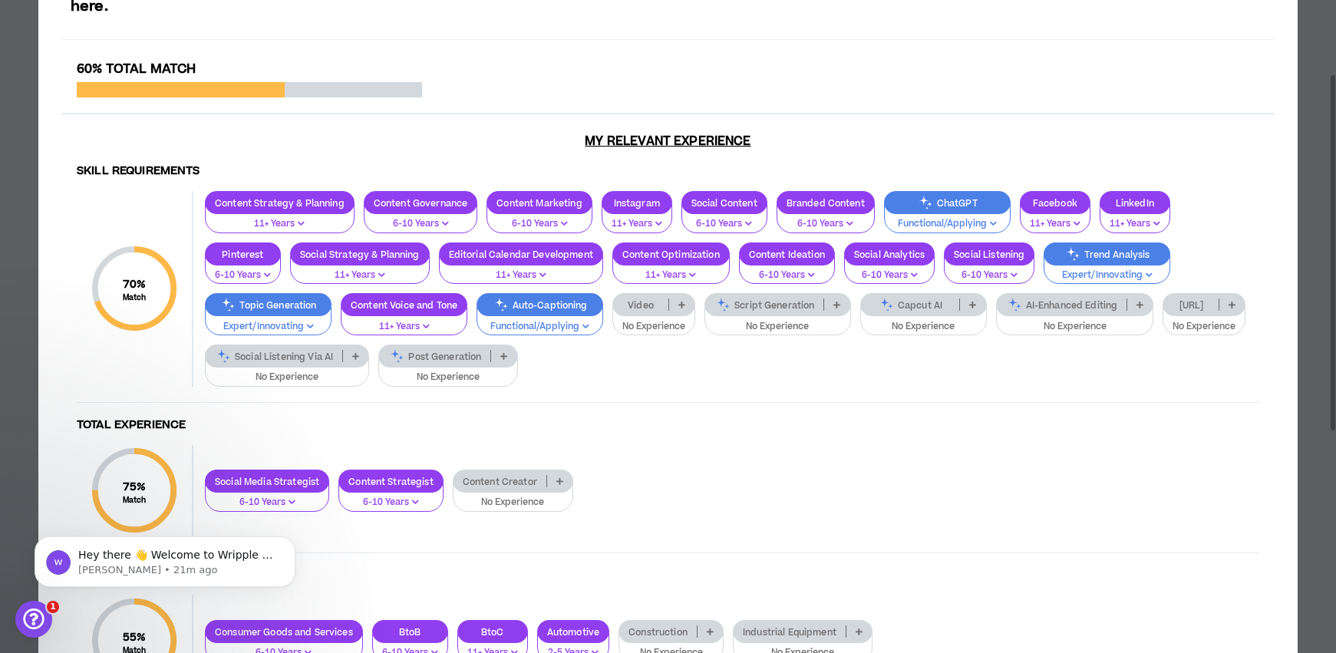
click at [516, 350] on p at bounding box center [503, 356] width 25 height 12
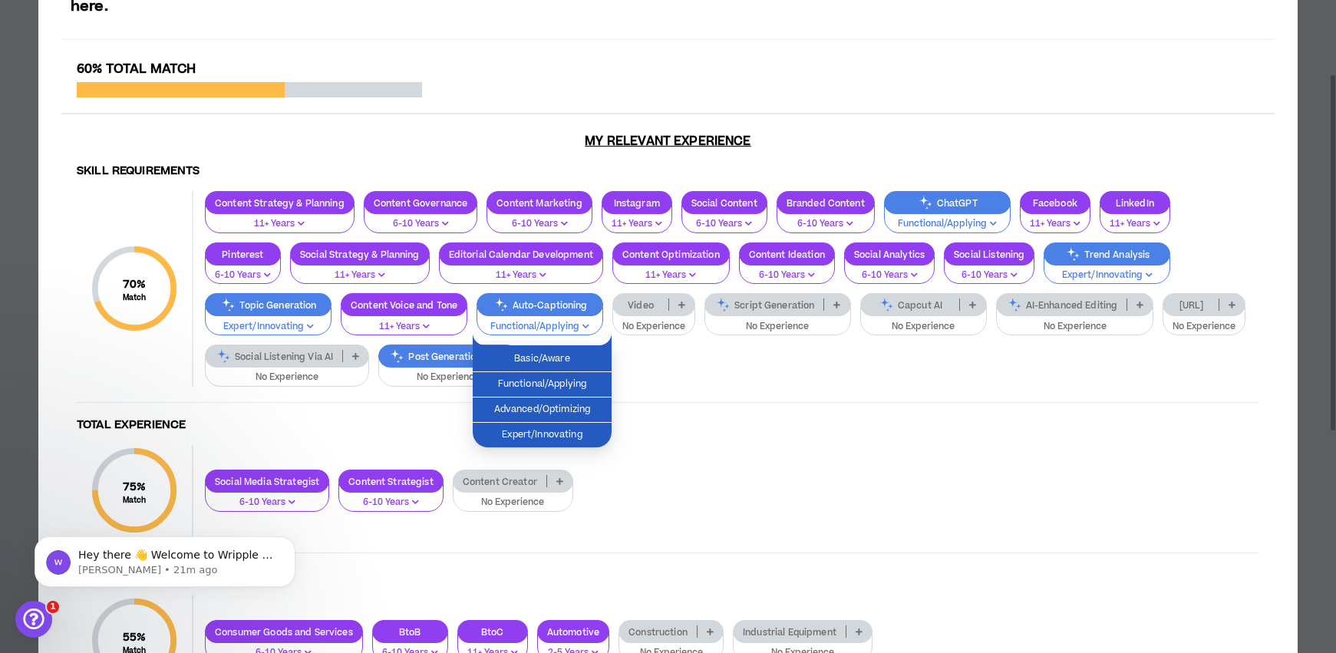
click at [516, 350] on p at bounding box center [503, 356] width 25 height 12
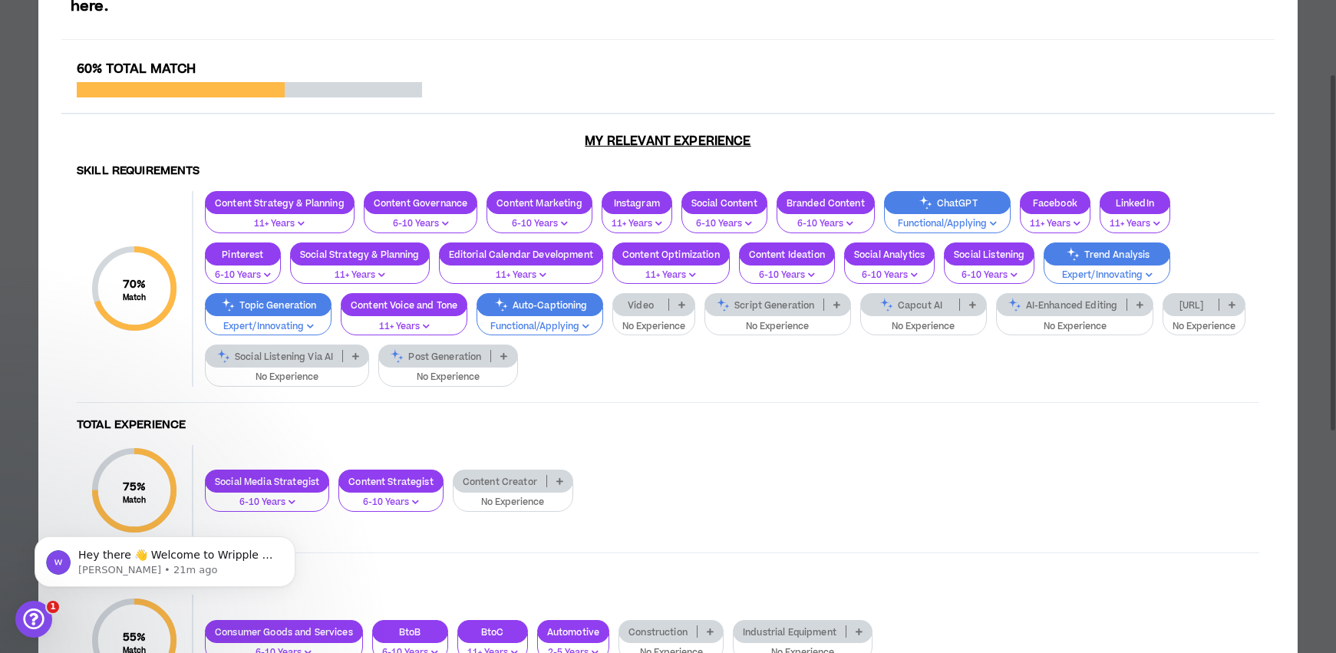
click at [691, 298] on p at bounding box center [681, 304] width 25 height 12
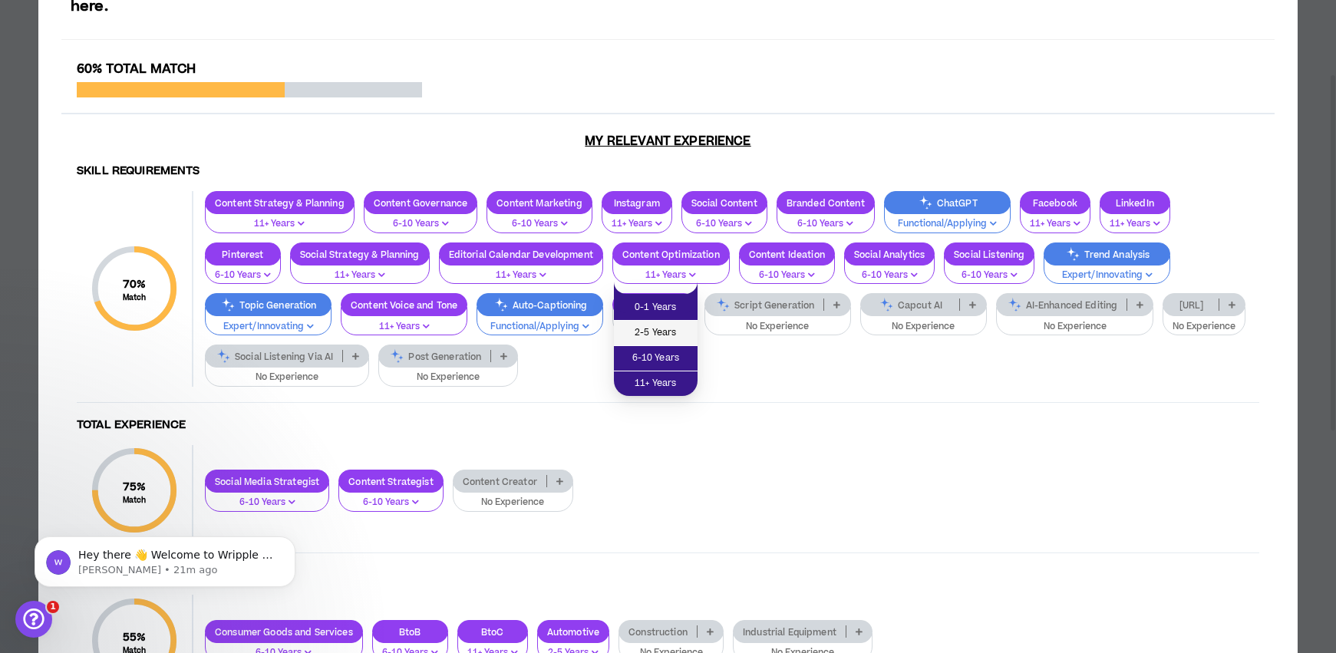
click at [672, 331] on span "2-5 Years" at bounding box center [655, 333] width 65 height 17
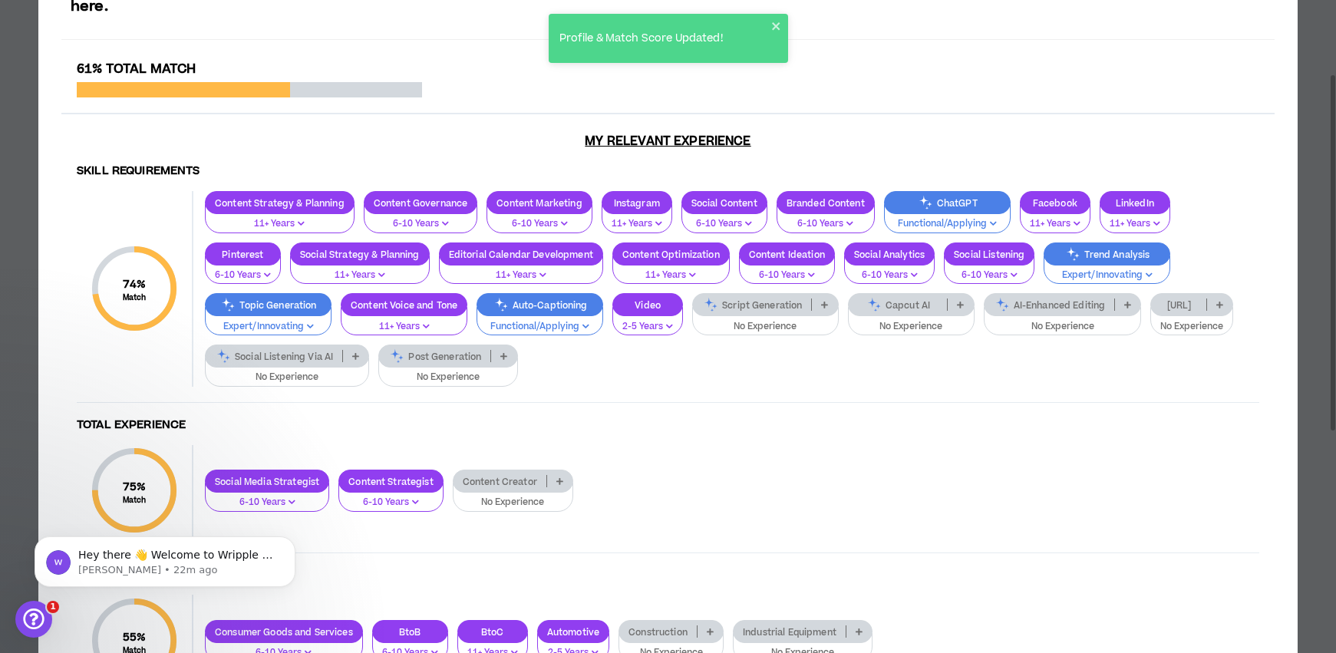
click at [560, 477] on icon at bounding box center [559, 481] width 7 height 8
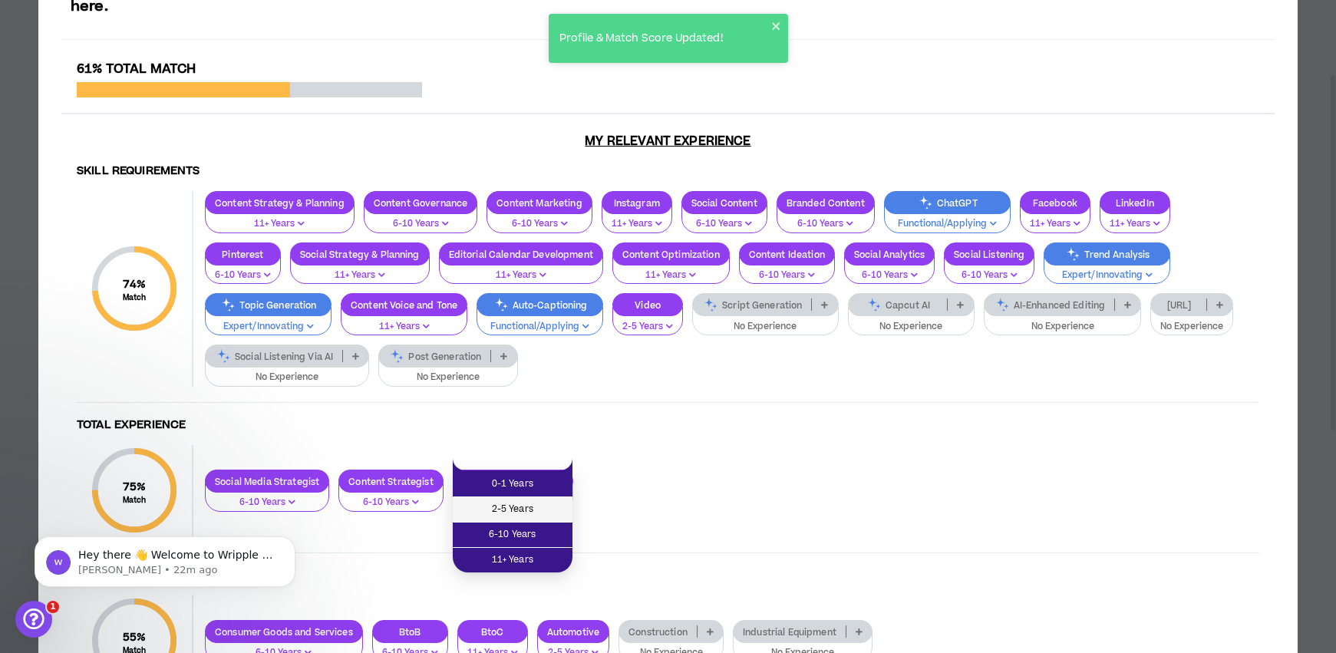
click at [546, 503] on span "2-5 Years" at bounding box center [512, 509] width 101 height 17
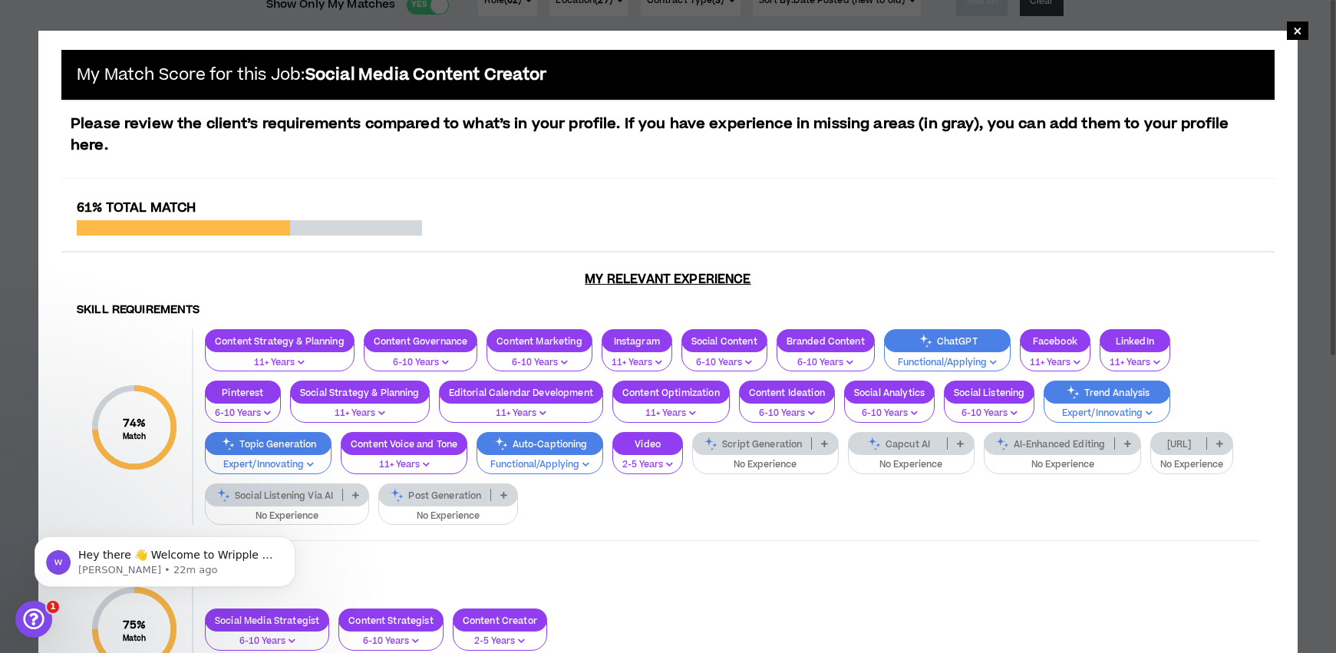
click at [507, 489] on p at bounding box center [503, 495] width 25 height 12
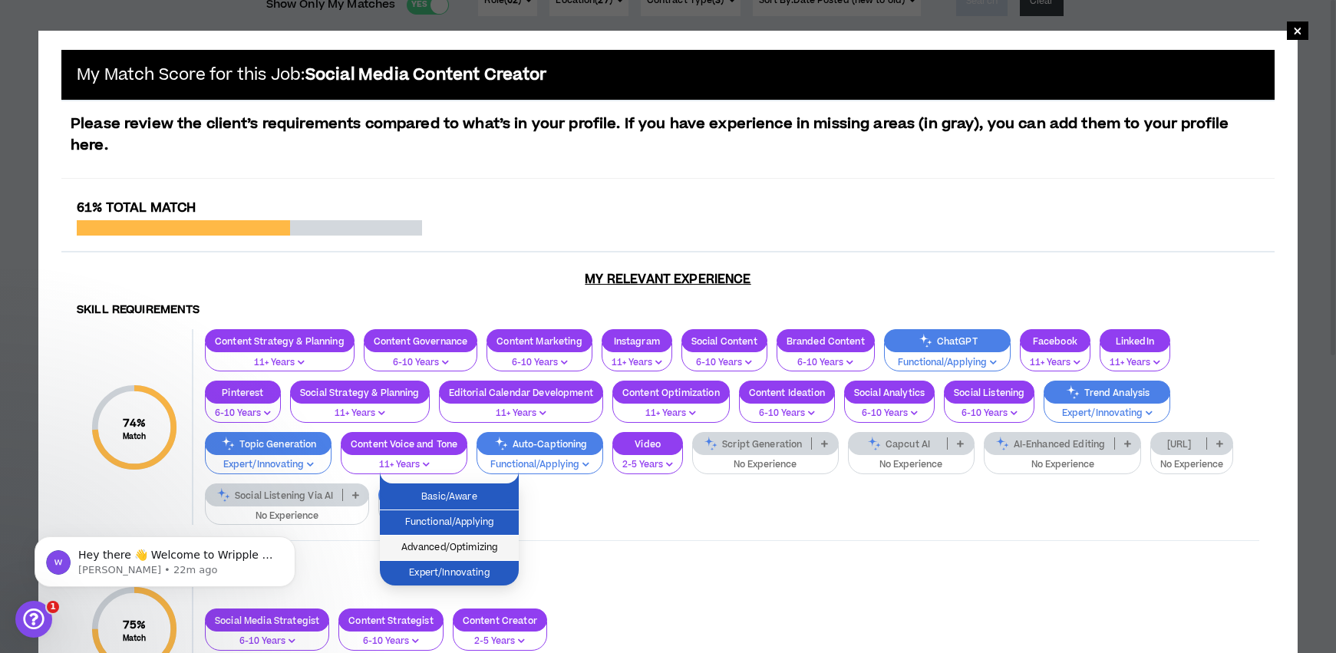
click at [502, 542] on span "Advanced/Optimizing" at bounding box center [449, 547] width 120 height 17
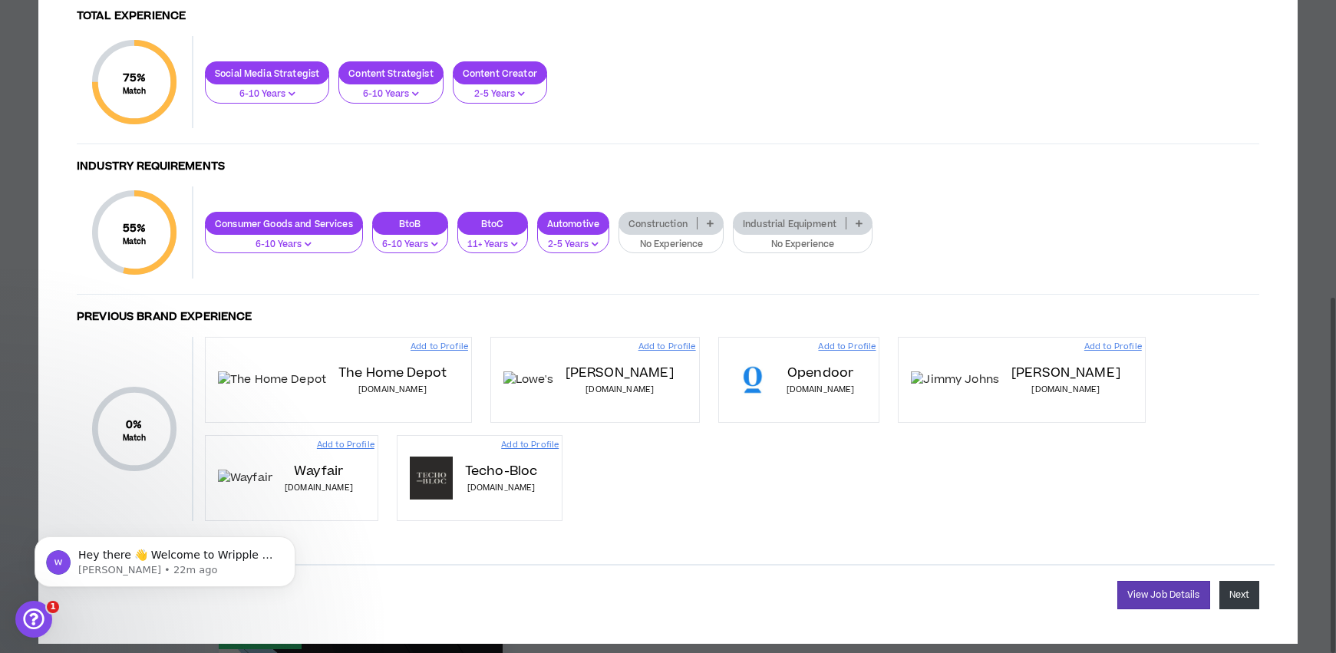
click at [1231, 581] on button "Next" at bounding box center [1239, 595] width 40 height 28
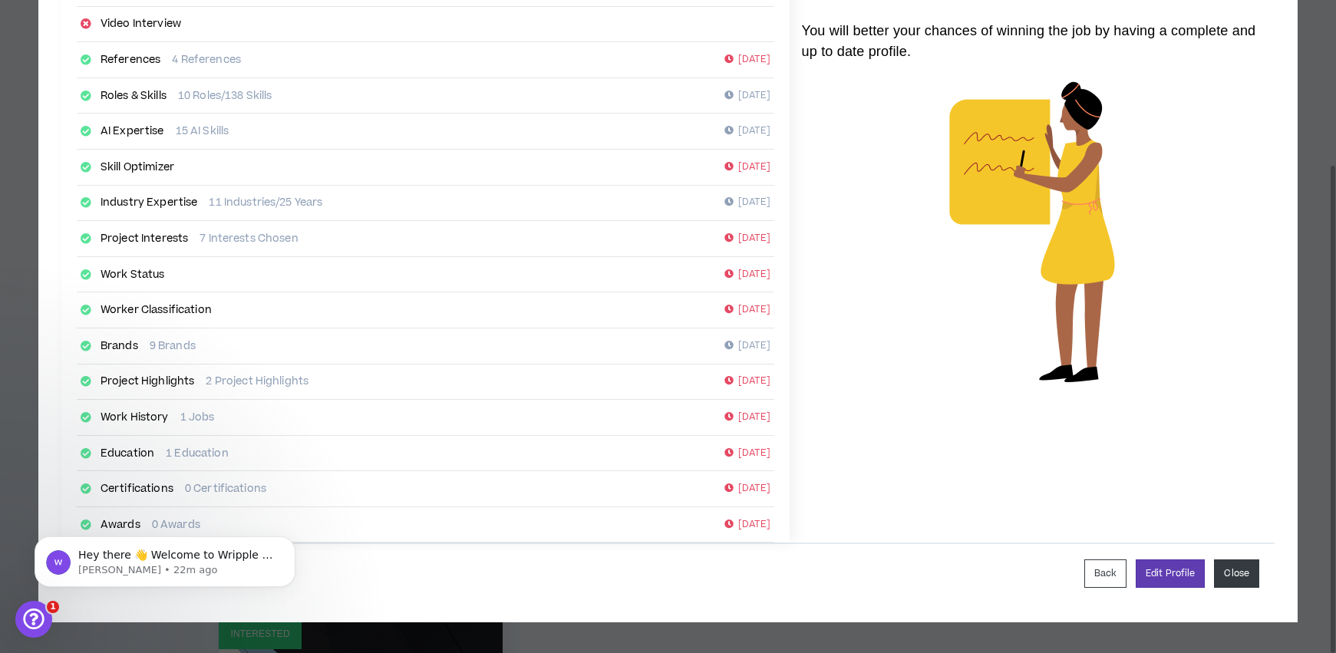
click at [1243, 575] on button "Close" at bounding box center [1236, 573] width 45 height 28
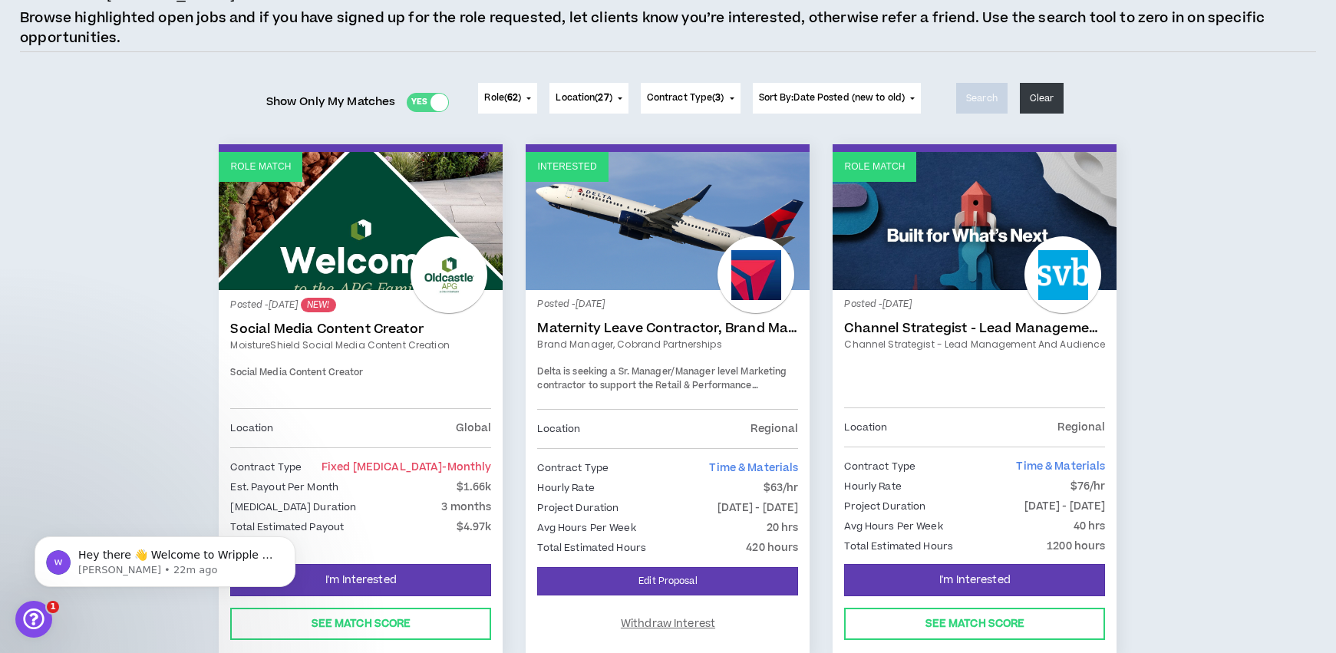
scroll to position [0, 0]
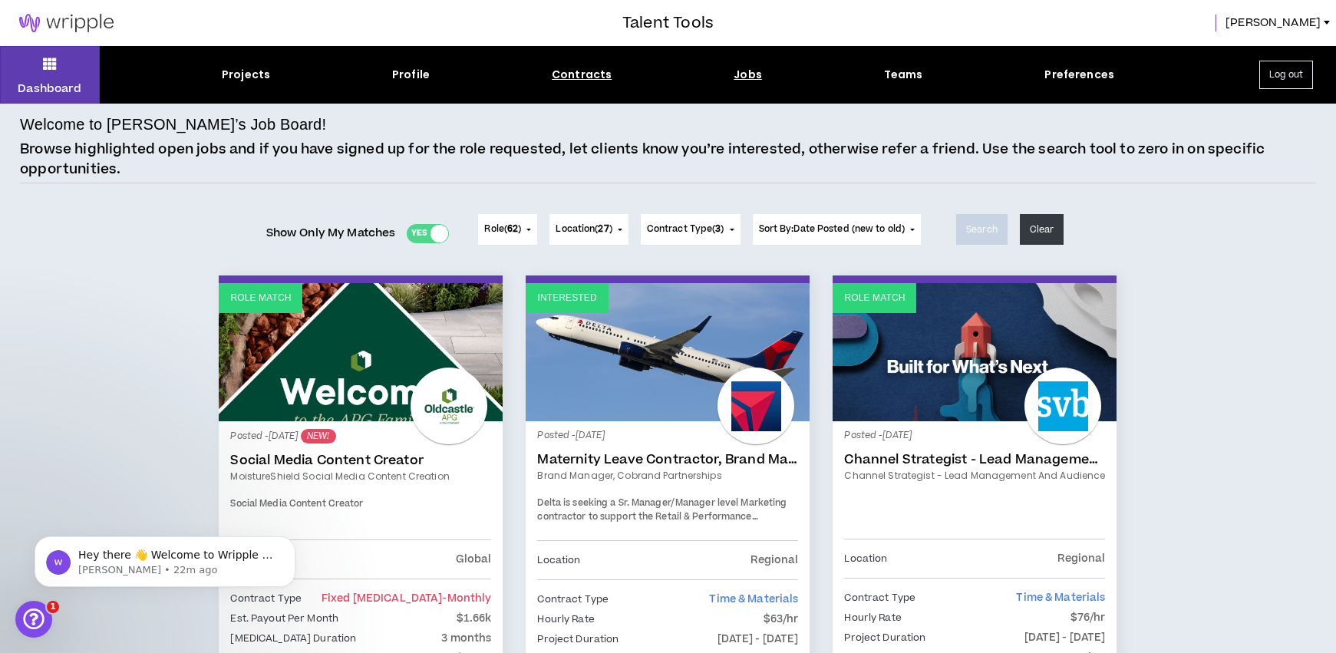
click at [589, 74] on div "Contracts" at bounding box center [582, 75] width 60 height 16
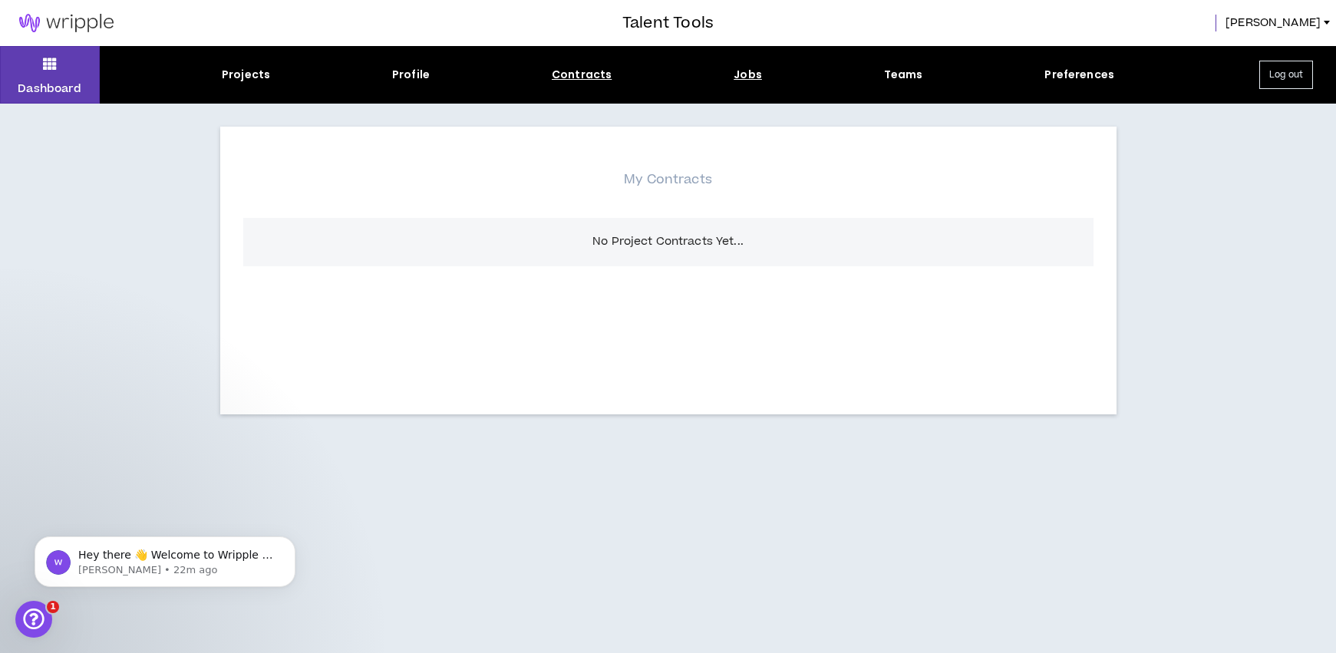
click at [755, 71] on div "Jobs" at bounding box center [747, 75] width 28 height 16
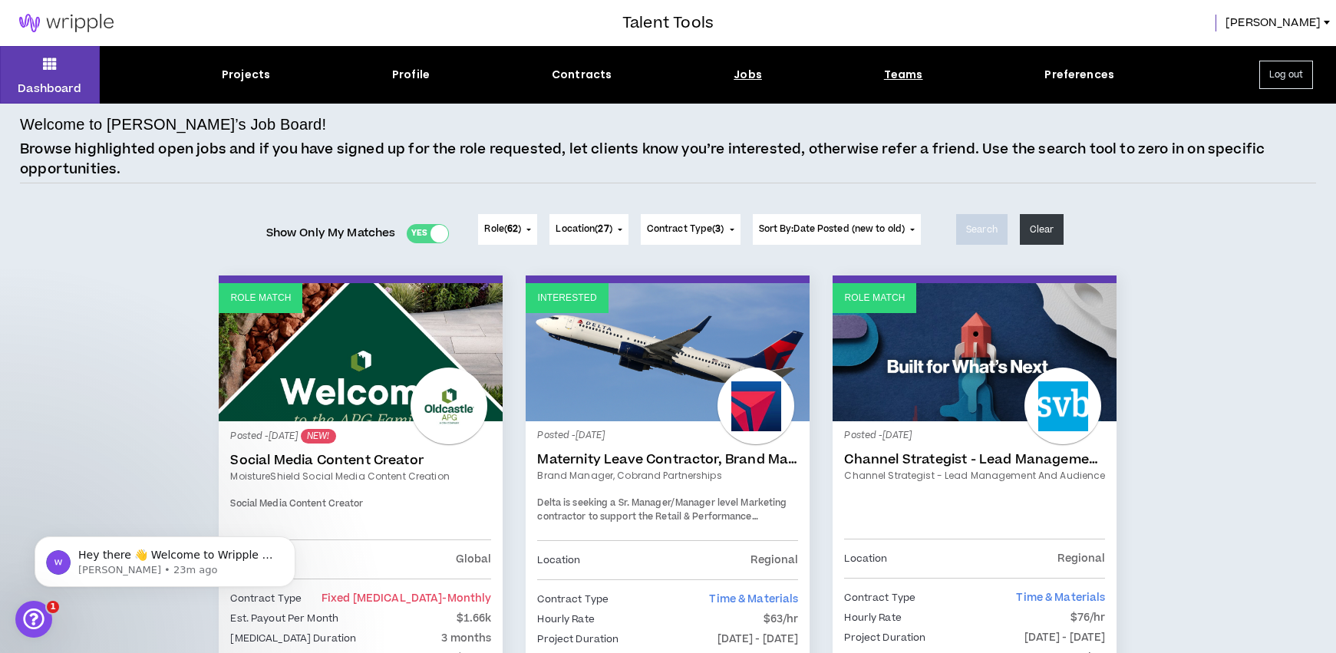
click at [907, 74] on div "Teams" at bounding box center [903, 75] width 39 height 16
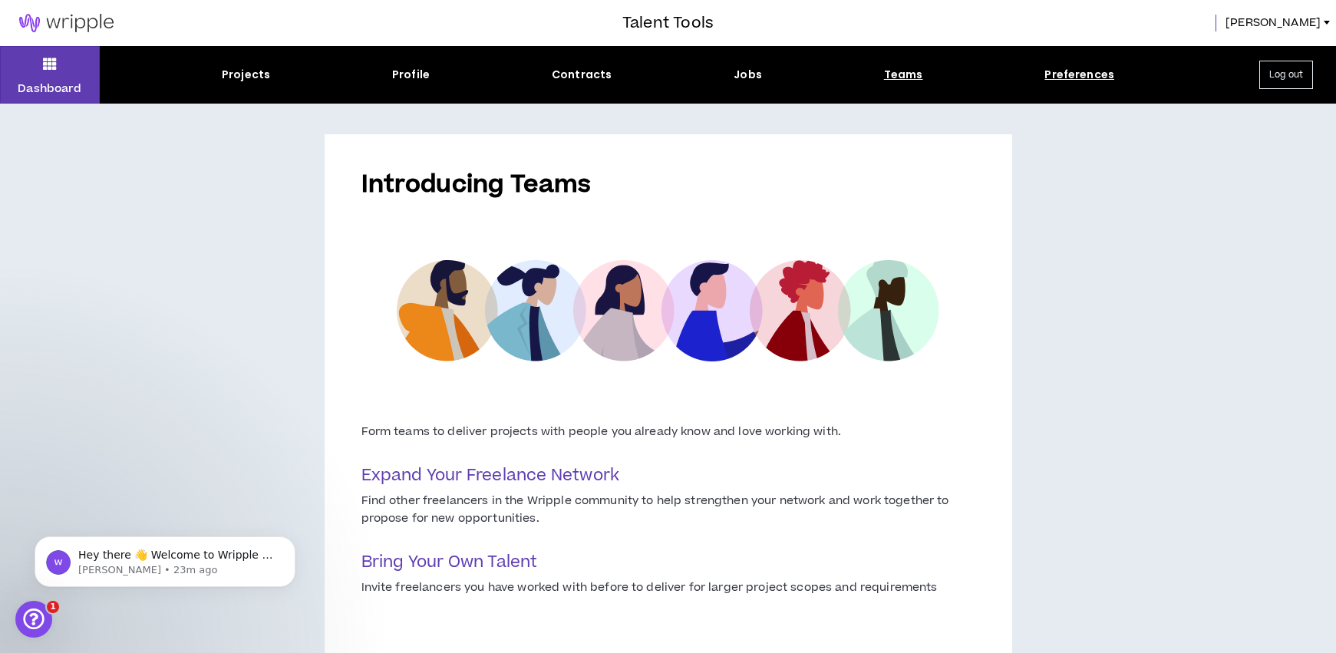
click at [1074, 70] on div "Preferences" at bounding box center [1079, 75] width 70 height 16
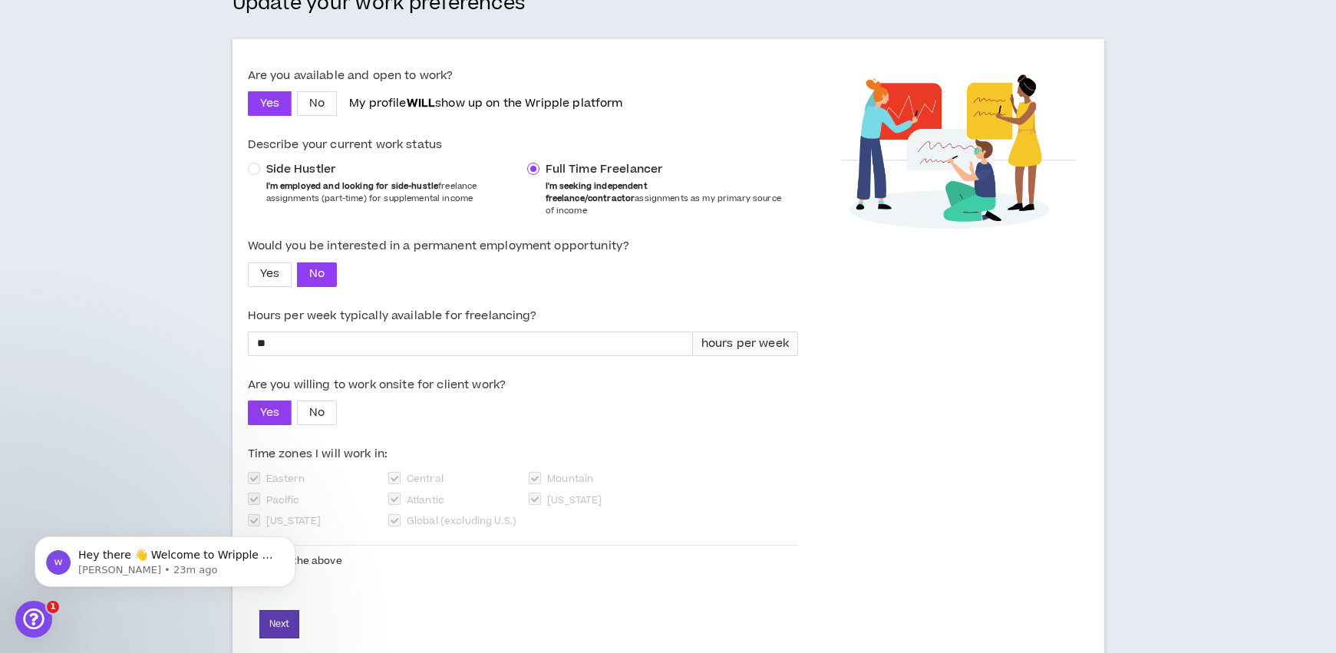
scroll to position [157, 0]
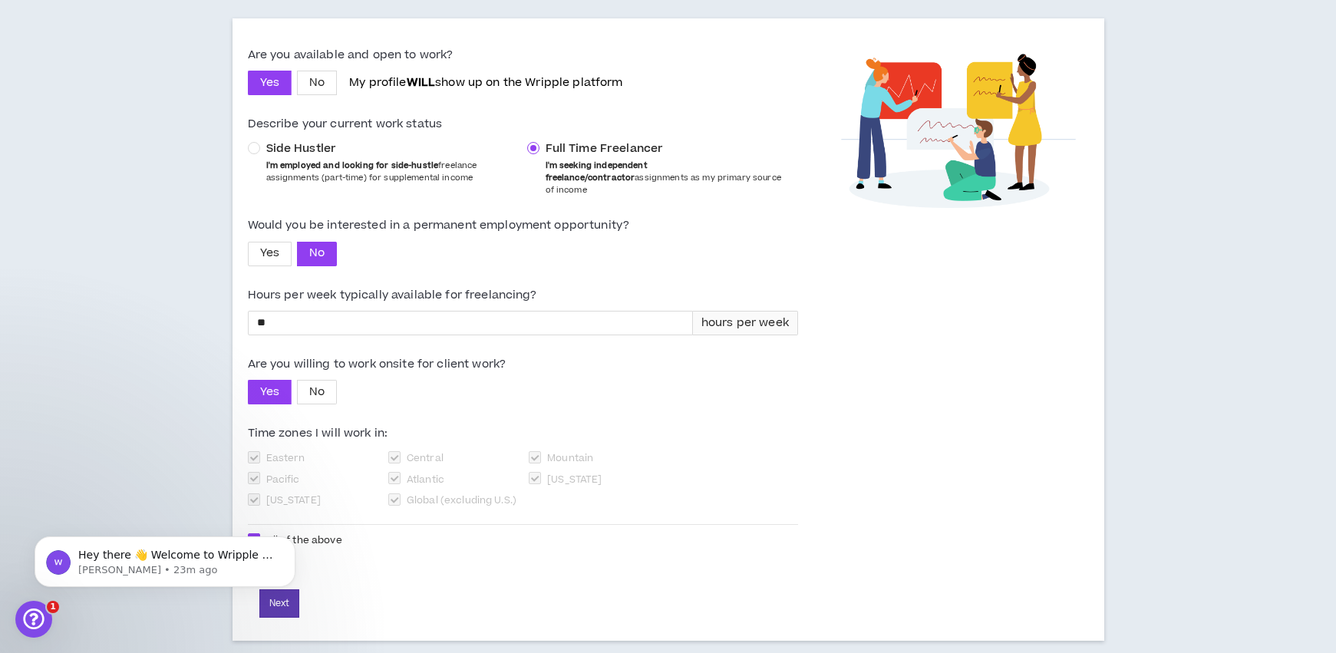
click at [285, 600] on body "Hey there 👋 Welcome to Wripple 🙌 Take a look around! If you have any questions,…" at bounding box center [165, 557] width 295 height 95
click at [277, 596] on body "Hey there 👋 Welcome to Wripple 🙌 Take a look around! If you have any questions,…" at bounding box center [165, 557] width 295 height 95
click at [282, 588] on body "Hey there 👋 Welcome to Wripple 🙌 Take a look around! If you have any questions,…" at bounding box center [165, 557] width 295 height 95
click at [292, 593] on body "Hey there 👋 Welcome to Wripple 🙌 Take a look around! If you have any questions,…" at bounding box center [165, 557] width 295 height 95
click at [280, 593] on body "Hey there 👋 Welcome to Wripple 🙌 Take a look around! If you have any questions,…" at bounding box center [165, 557] width 295 height 95
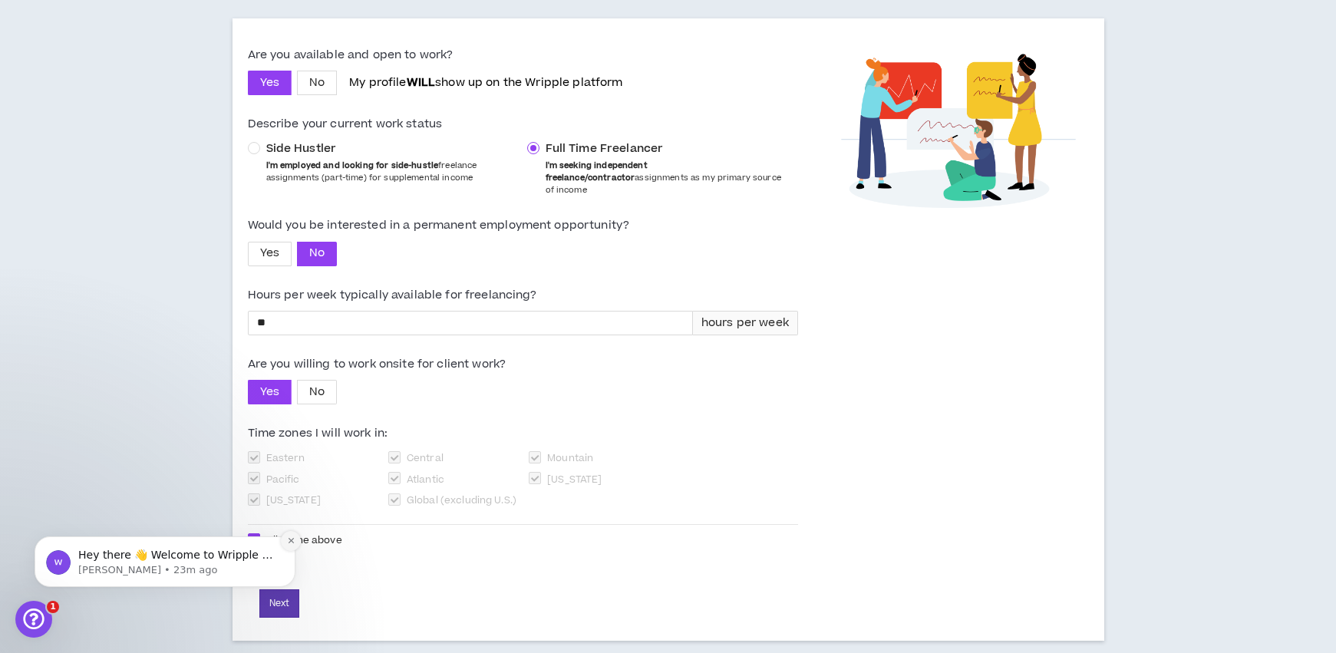
click at [291, 542] on icon "Dismiss notification" at bounding box center [291, 540] width 8 height 8
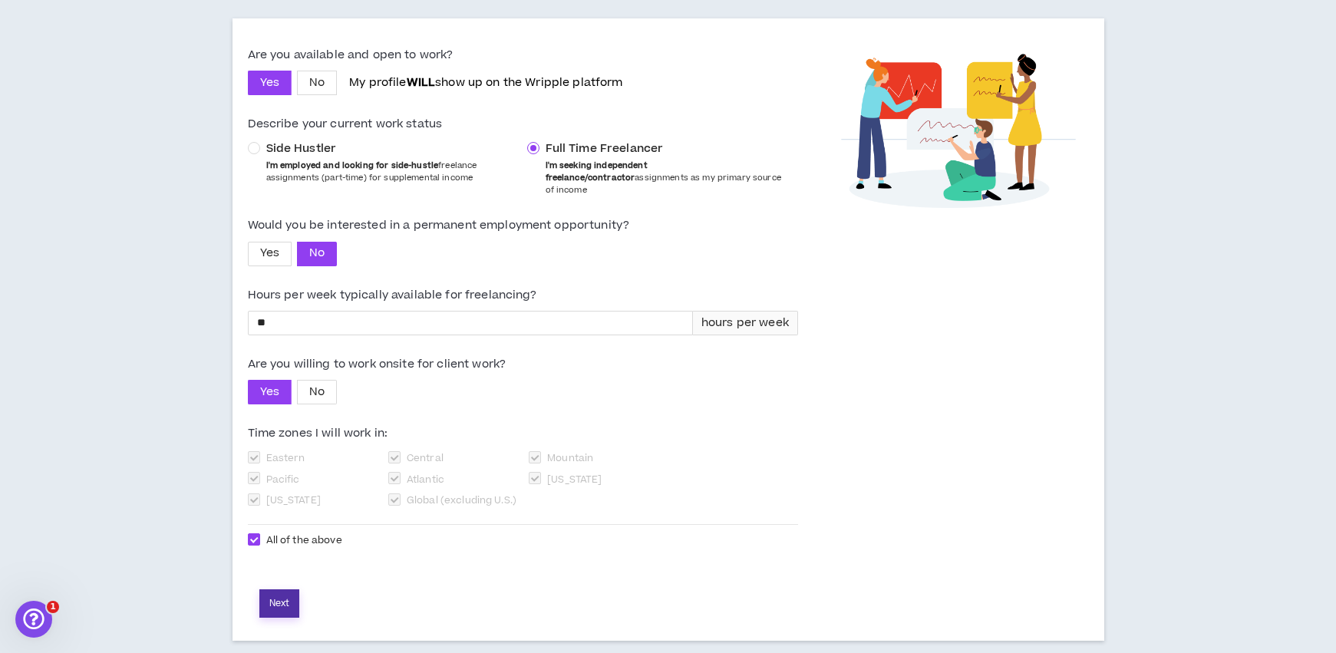
click at [277, 590] on button "Next" at bounding box center [279, 603] width 40 height 28
select select "*"
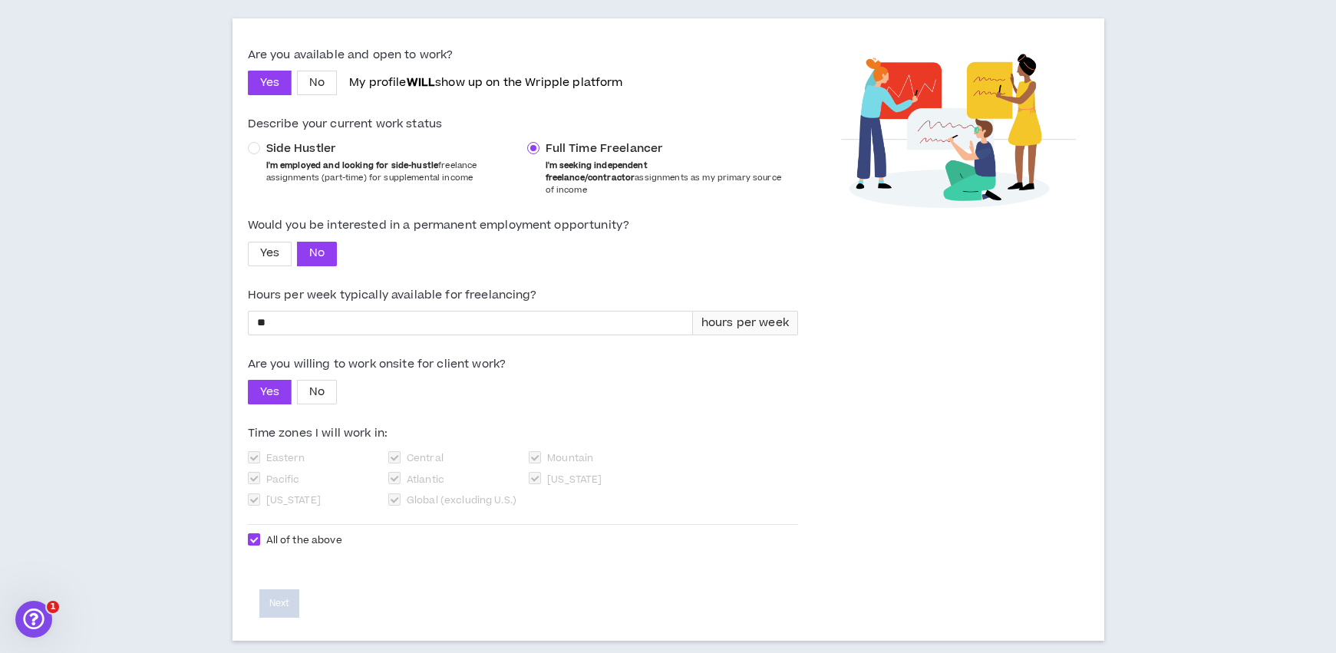
select select "*"
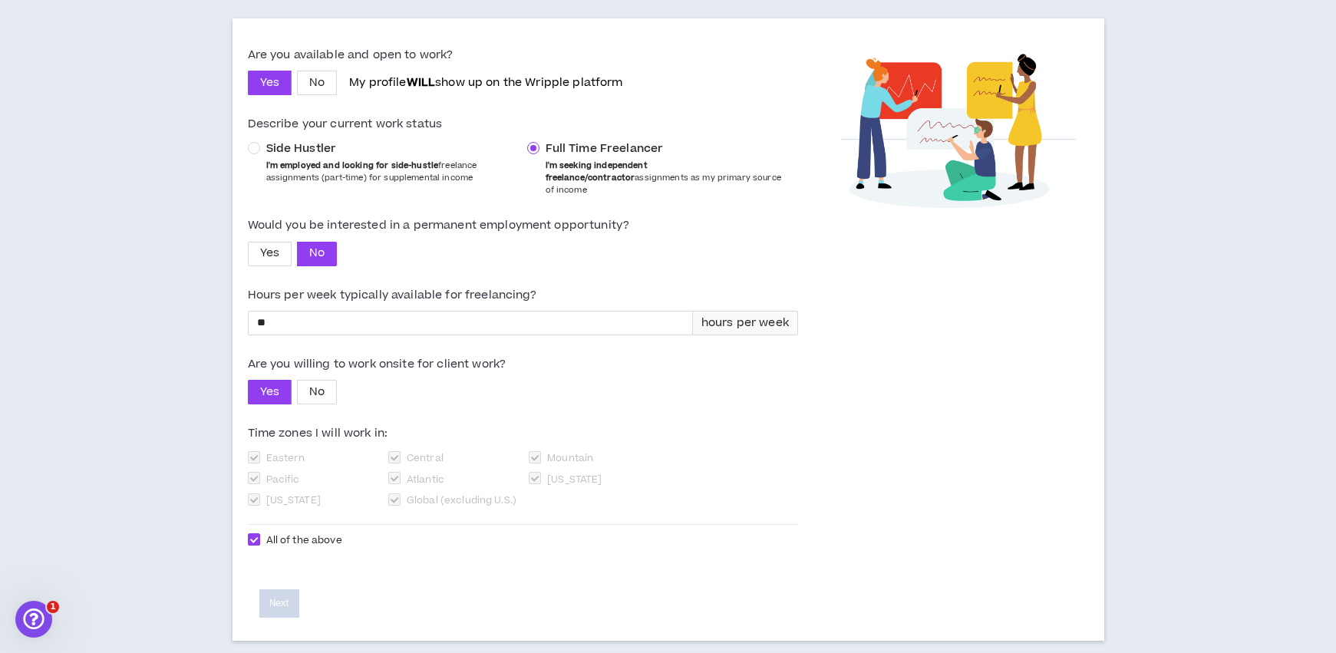
select select "*"
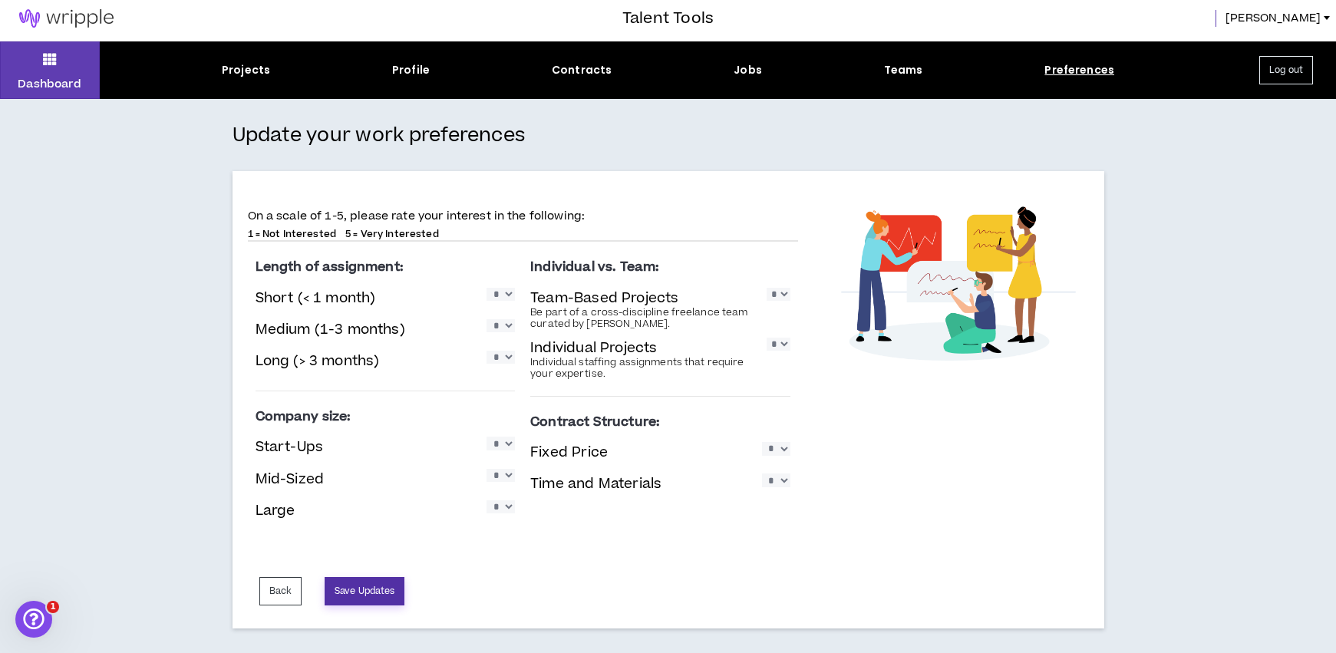
scroll to position [5, 0]
click at [365, 592] on button "Save Updates" at bounding box center [365, 591] width 80 height 28
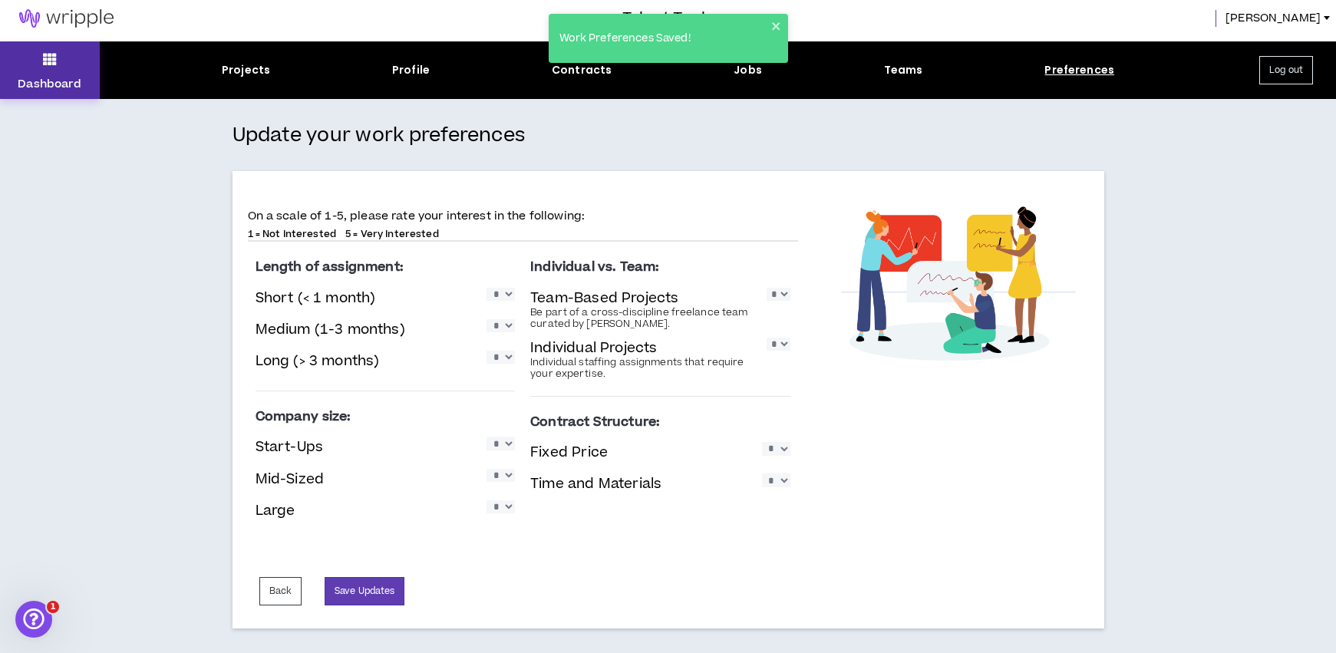
click at [55, 61] on icon at bounding box center [50, 58] width 14 height 21
